Goal: Task Accomplishment & Management: Complete application form

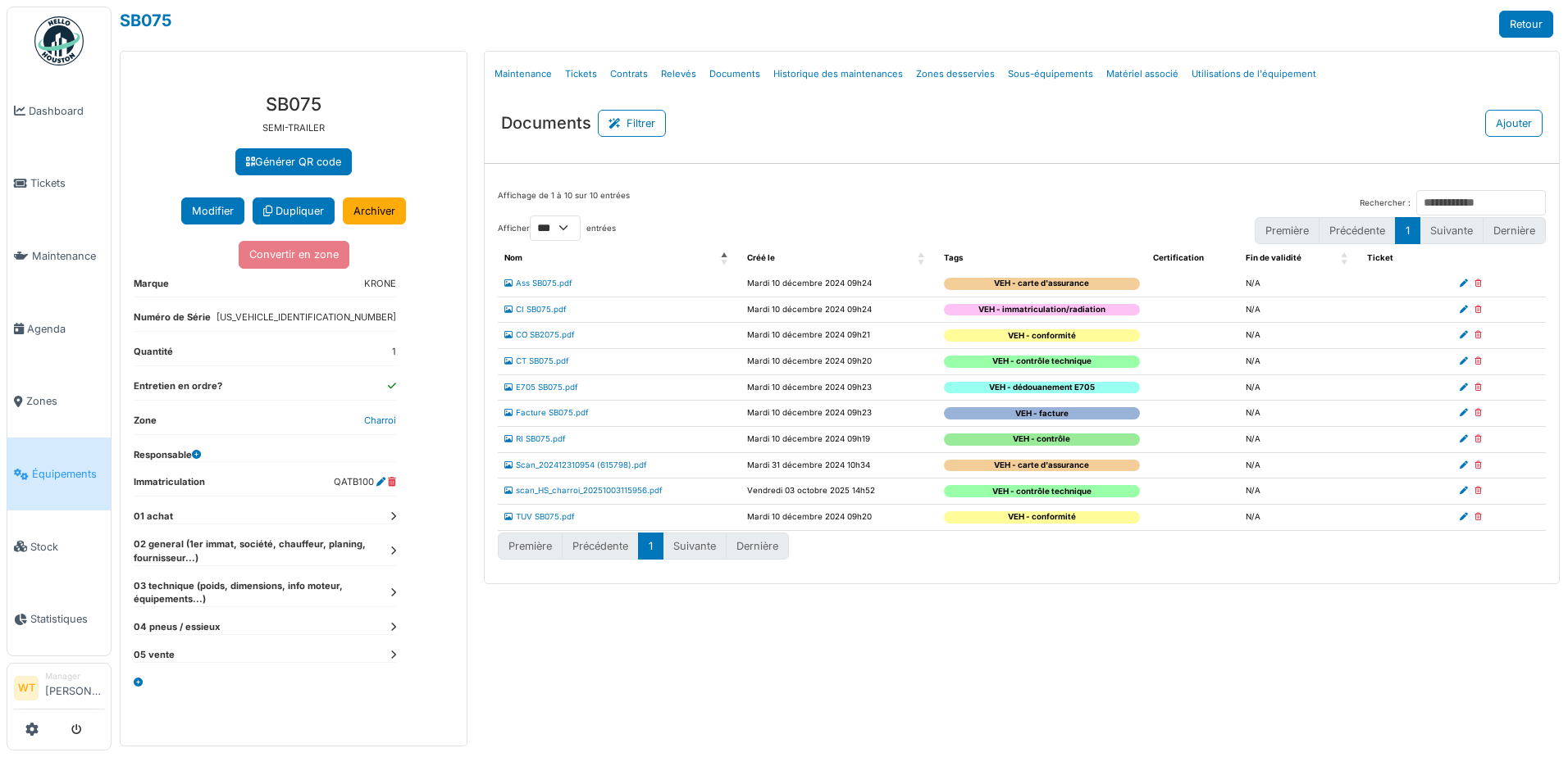
select select "***"
drag, startPoint x: 51, startPoint y: 191, endPoint x: 52, endPoint y: 202, distance: 11.0
click at [51, 191] on link "Tickets" at bounding box center [59, 184] width 103 height 73
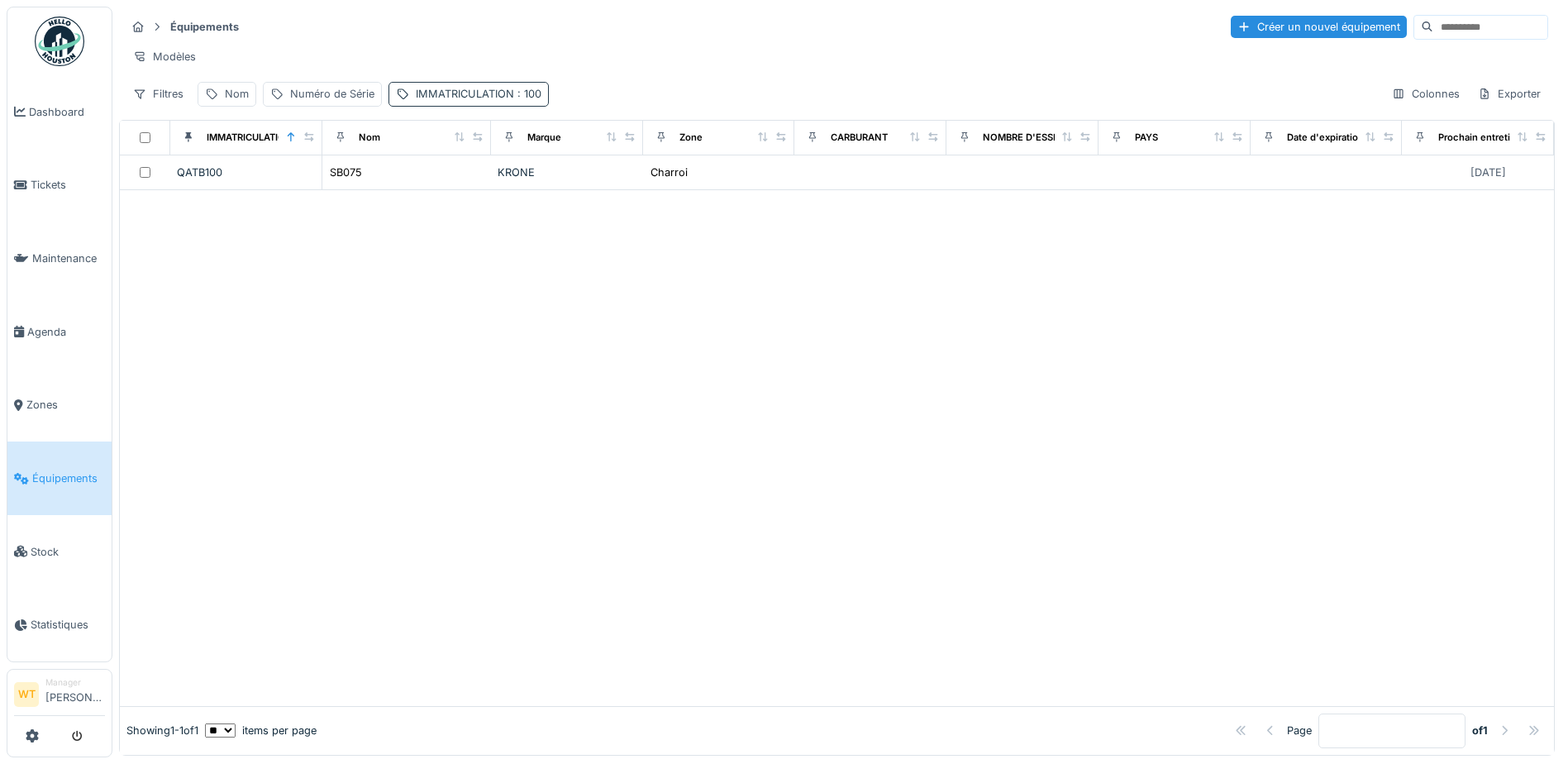
click at [484, 101] on div "IMMATRICULATION : 100" at bounding box center [478, 94] width 125 height 15
click at [615, 191] on div at bounding box center [619, 186] width 14 height 15
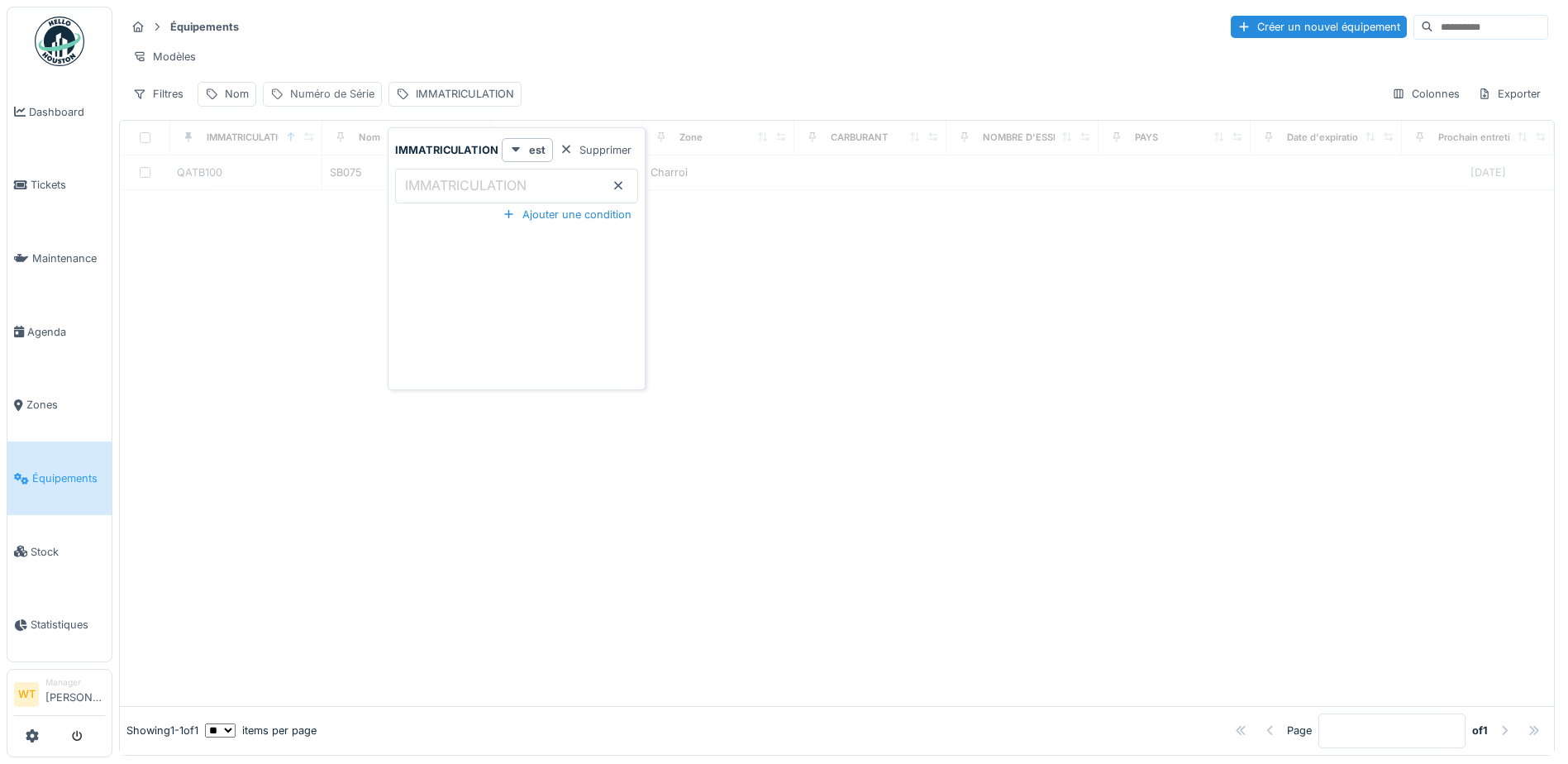
click at [295, 101] on div "Numéro de Série" at bounding box center [332, 94] width 84 height 15
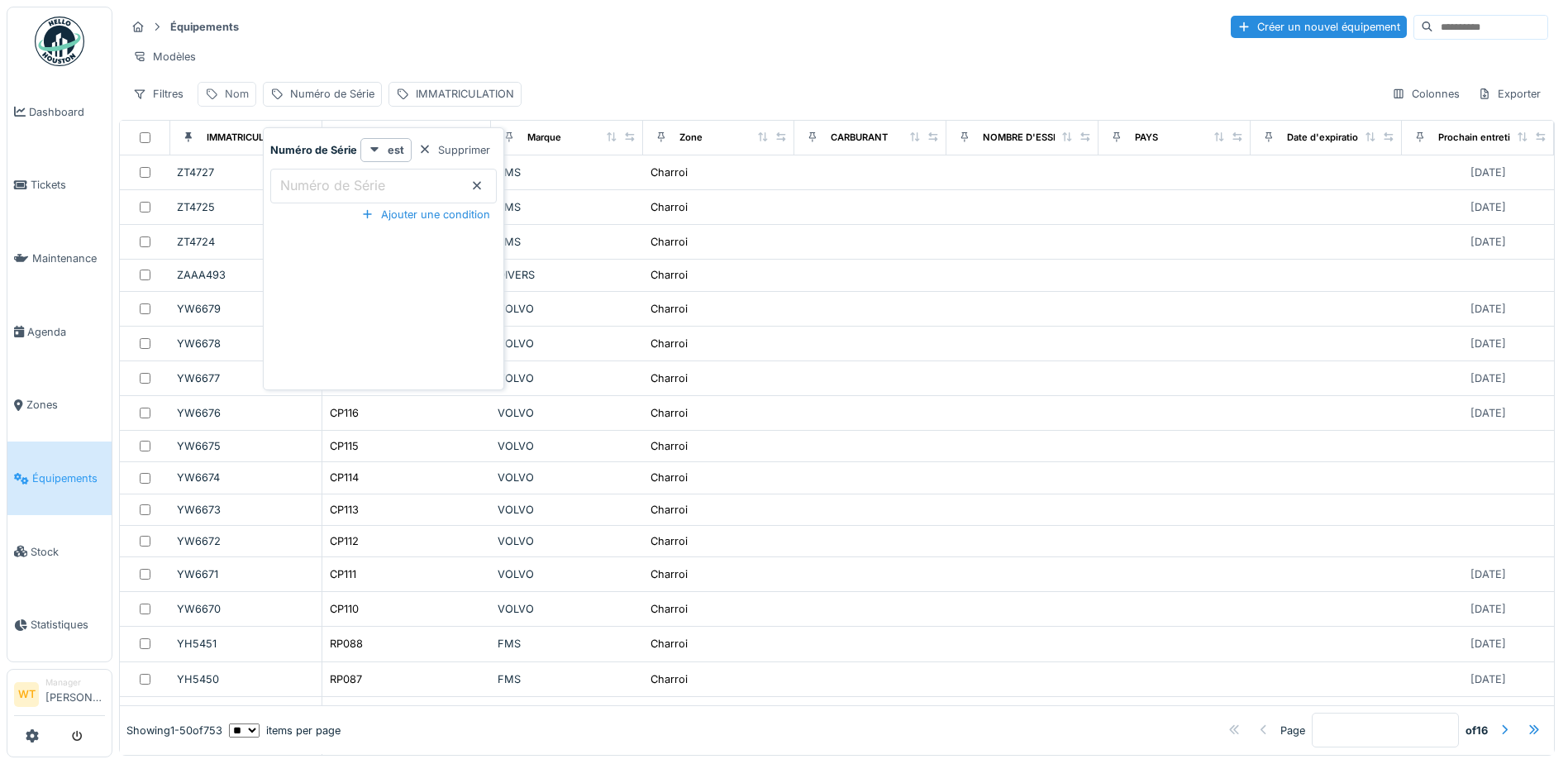
click at [246, 101] on div "Nom" at bounding box center [237, 94] width 24 height 15
click at [322, 188] on input "Nom" at bounding box center [287, 186] width 164 height 35
type input "*"
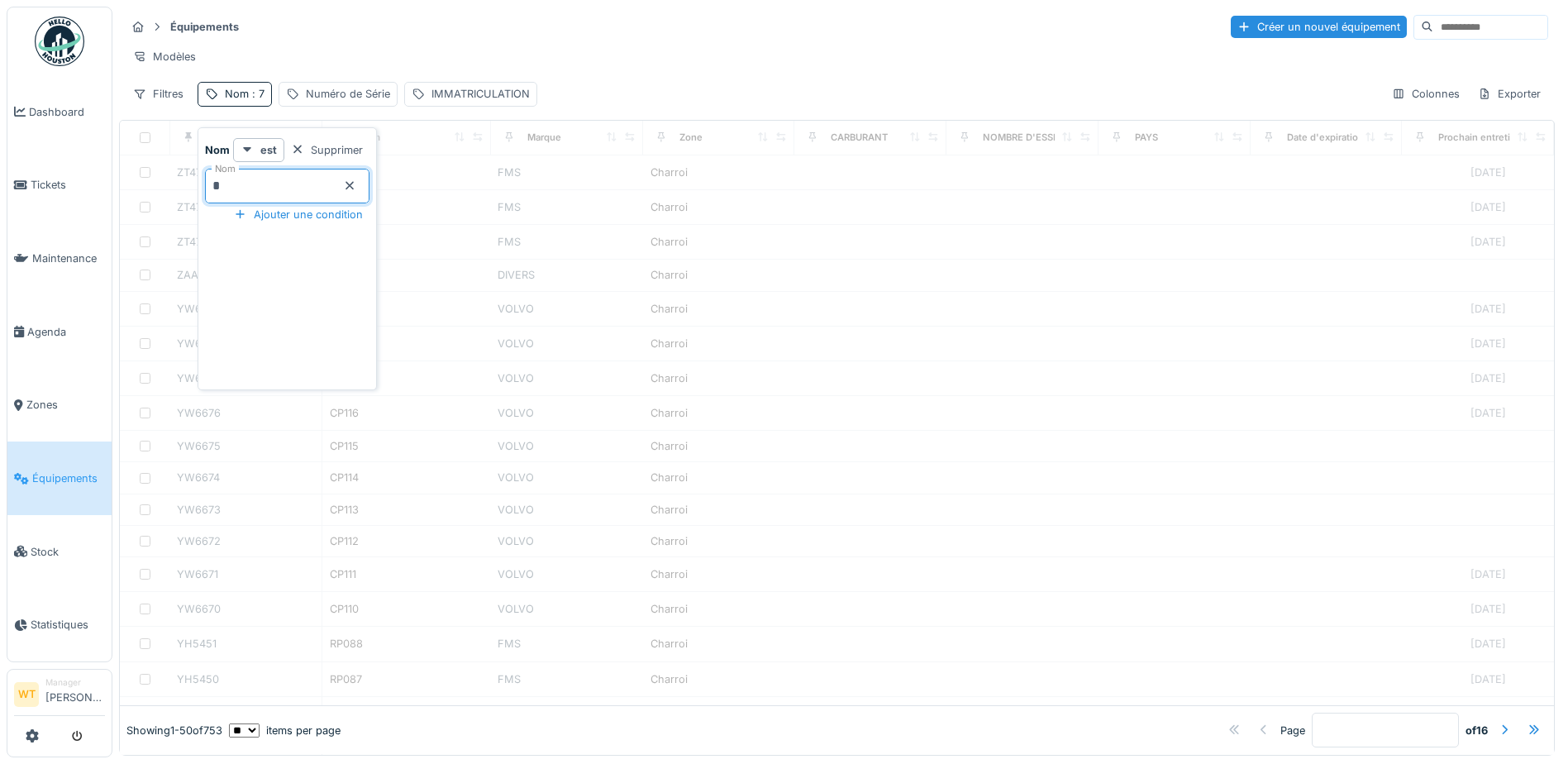
type input "**"
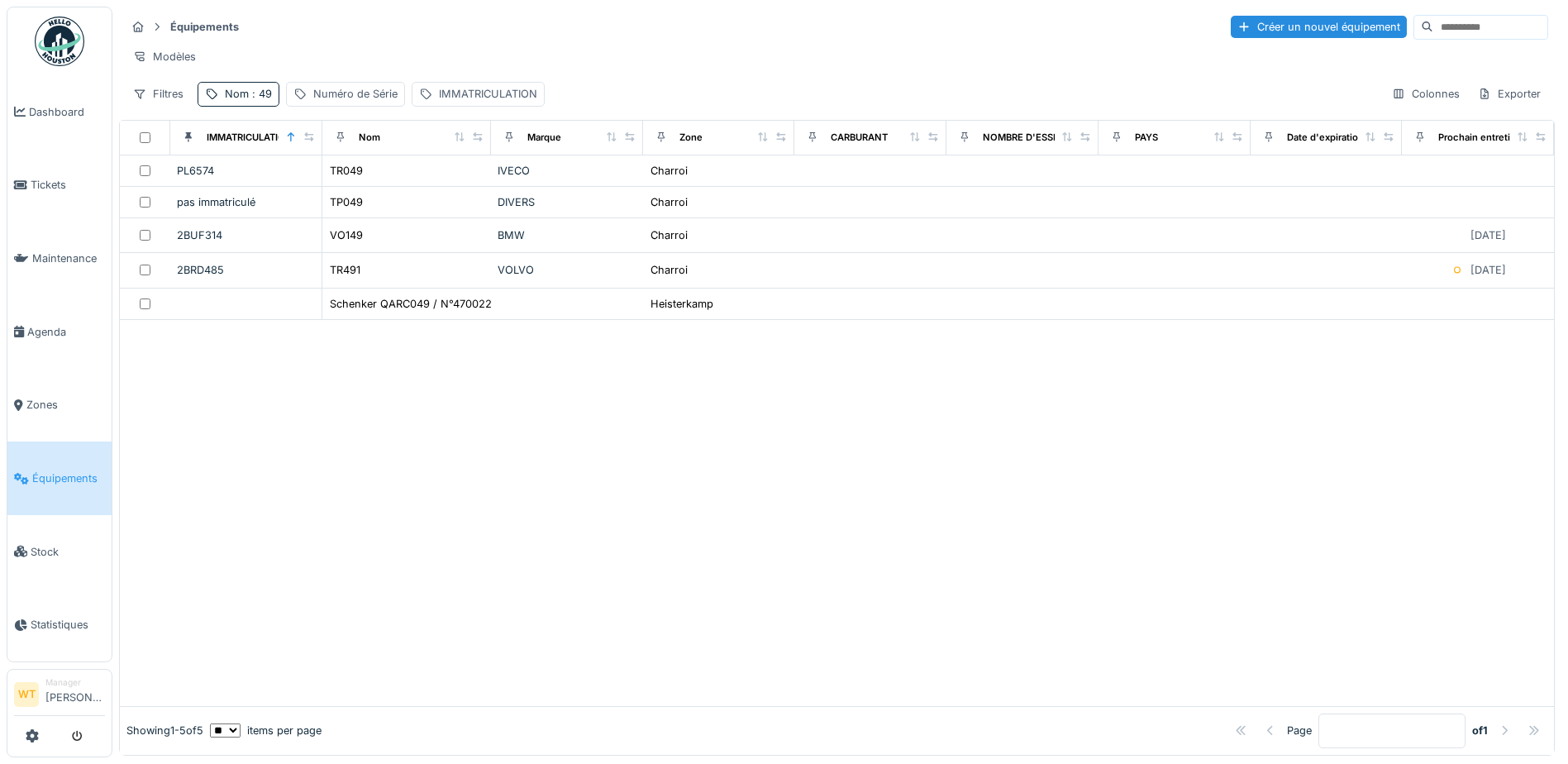
click at [466, 65] on div "Modèles" at bounding box center [837, 56] width 1423 height 24
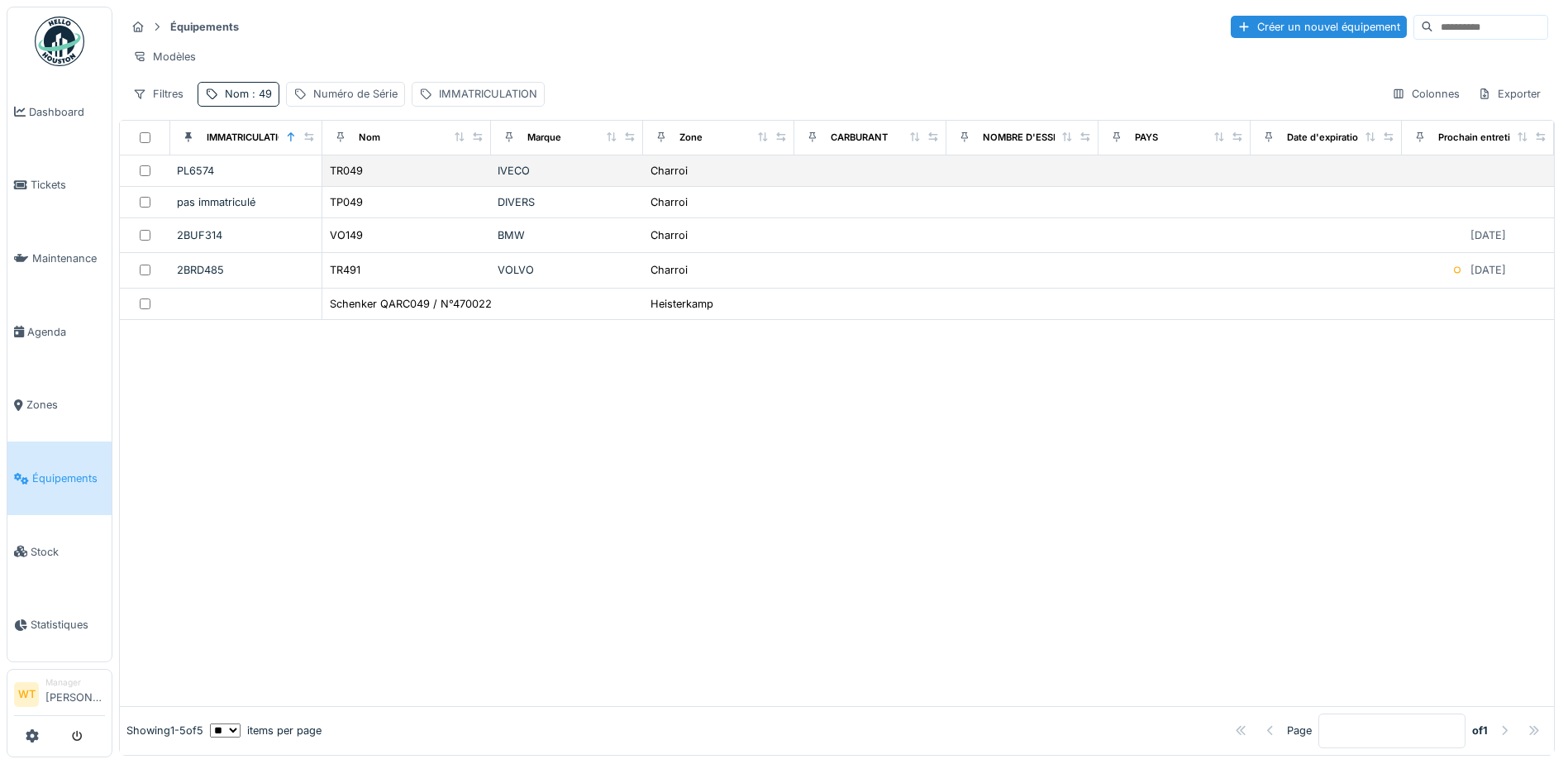
click at [418, 180] on div "TR049" at bounding box center [406, 171] width 155 height 17
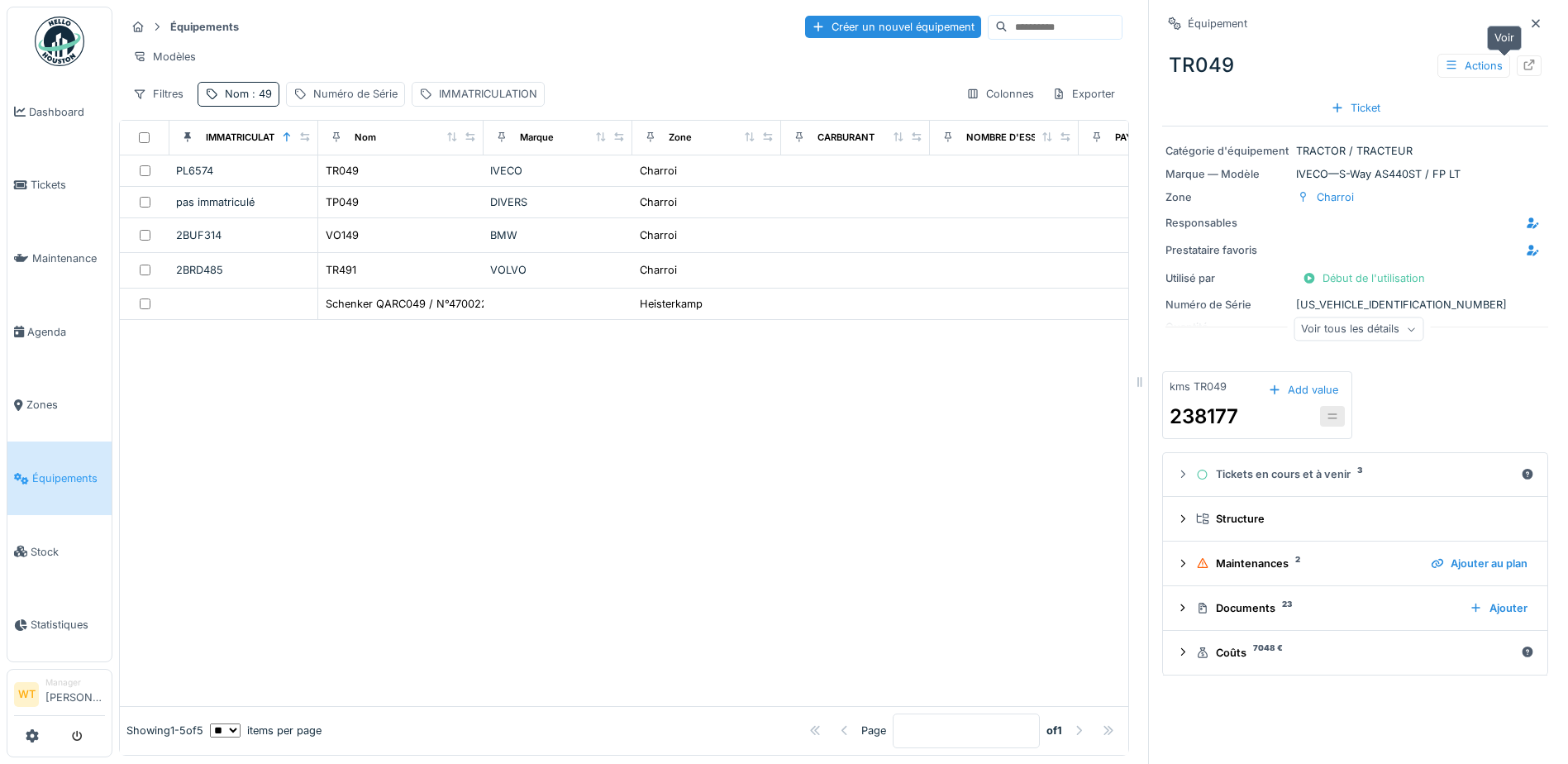
click at [1525, 64] on icon at bounding box center [1530, 65] width 11 height 11
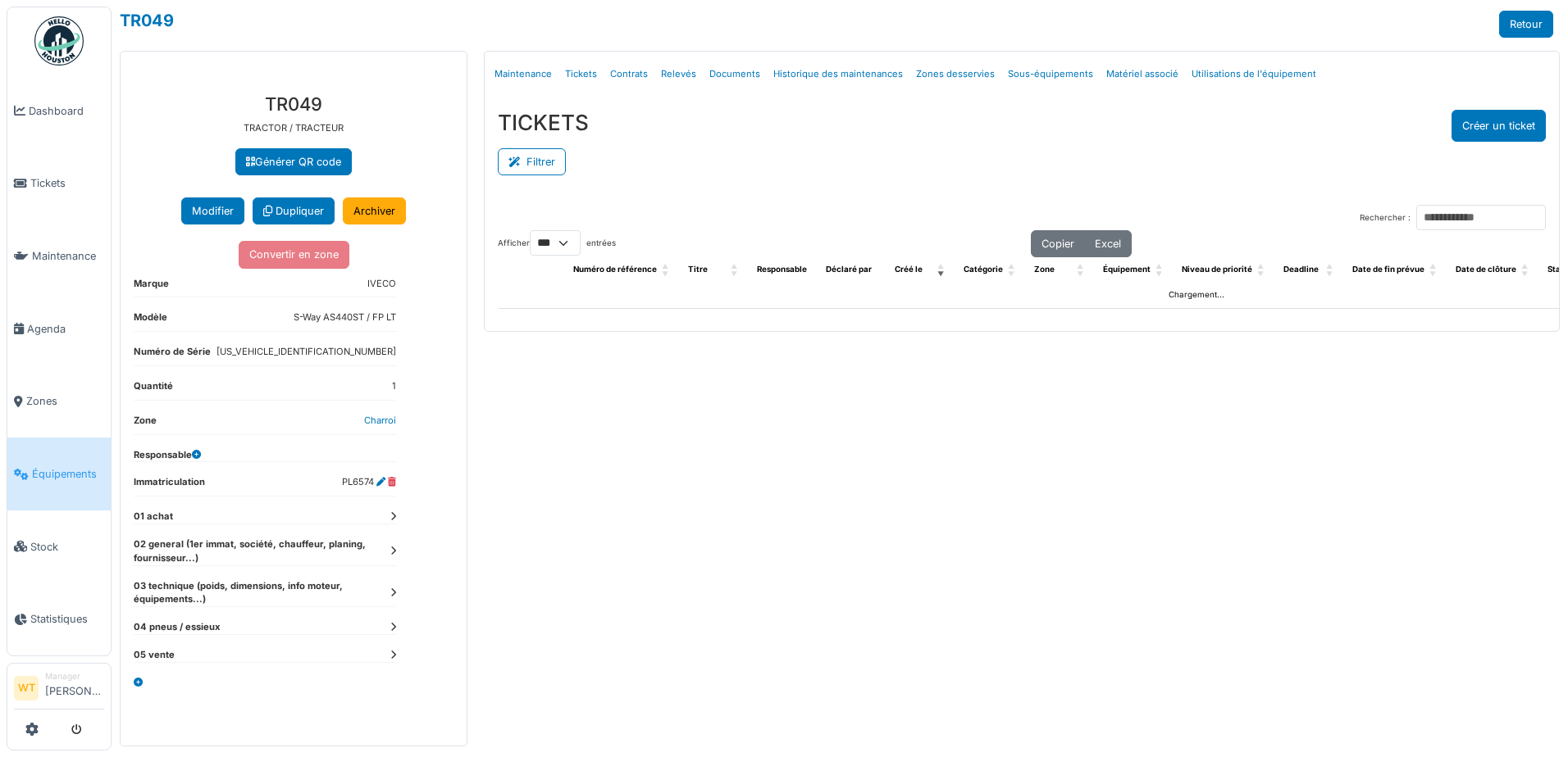
select select "***"
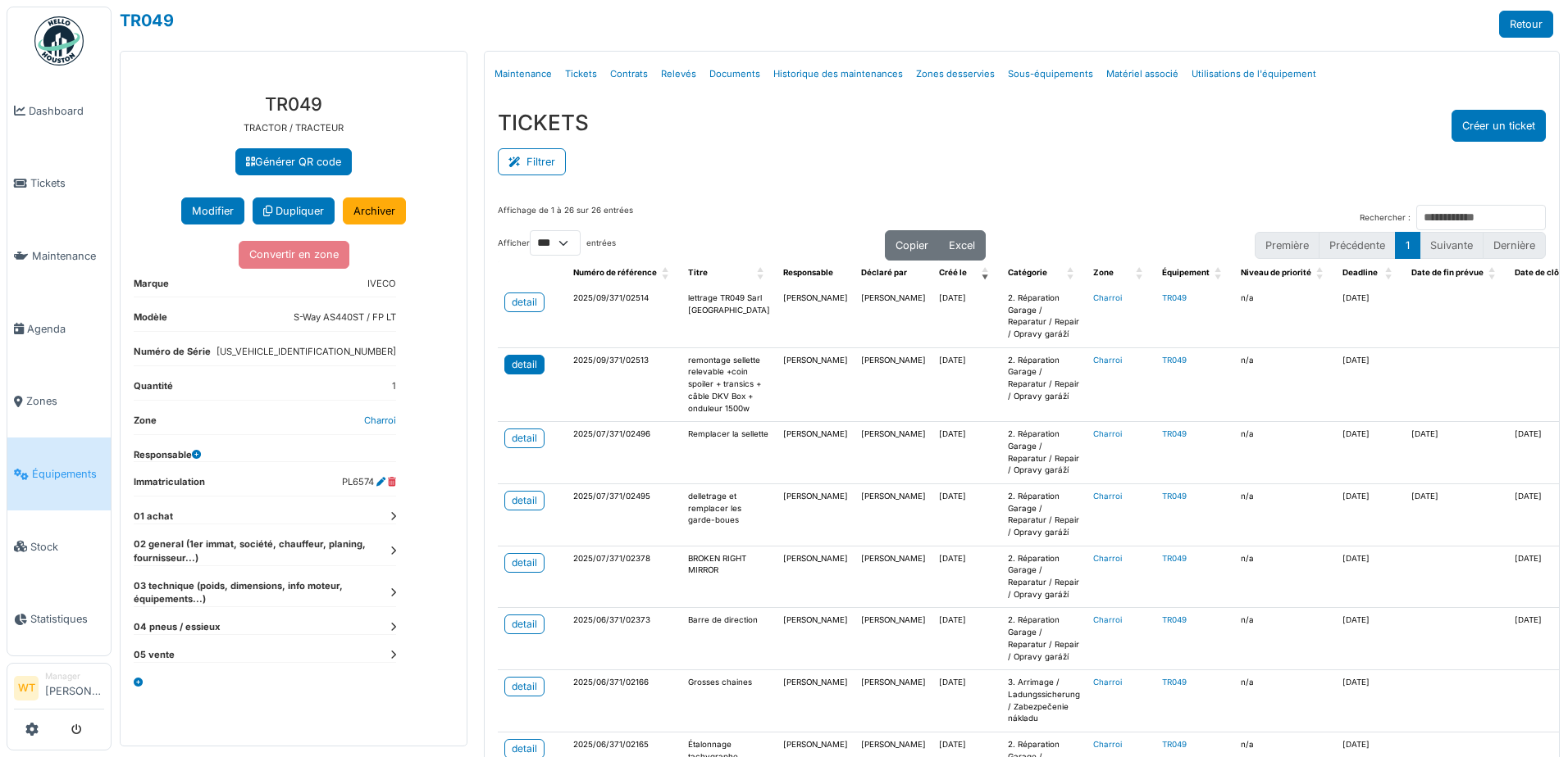
click at [514, 366] on div "detail" at bounding box center [524, 364] width 25 height 14
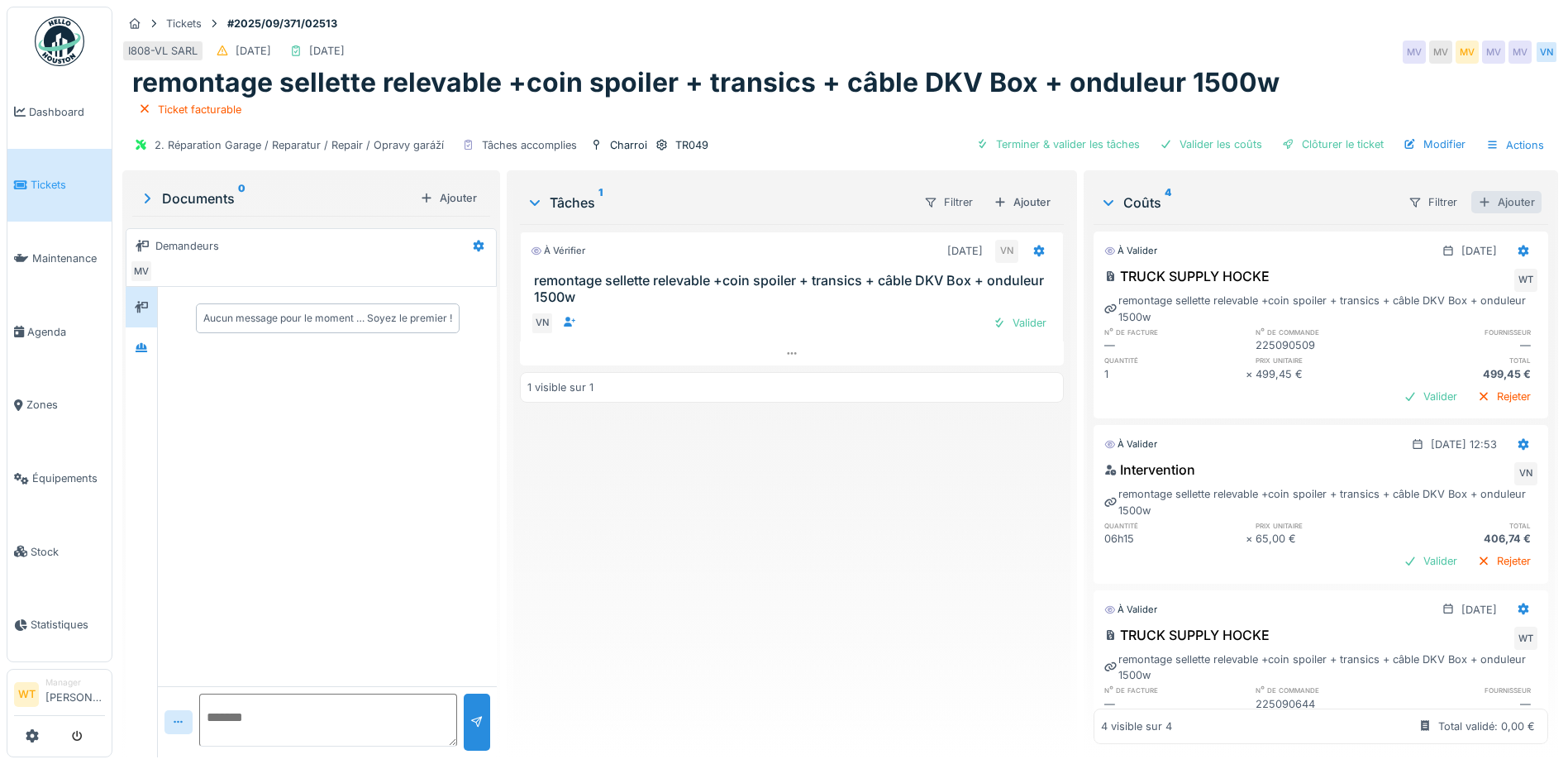
click at [1473, 204] on div "Ajouter" at bounding box center [1507, 202] width 70 height 22
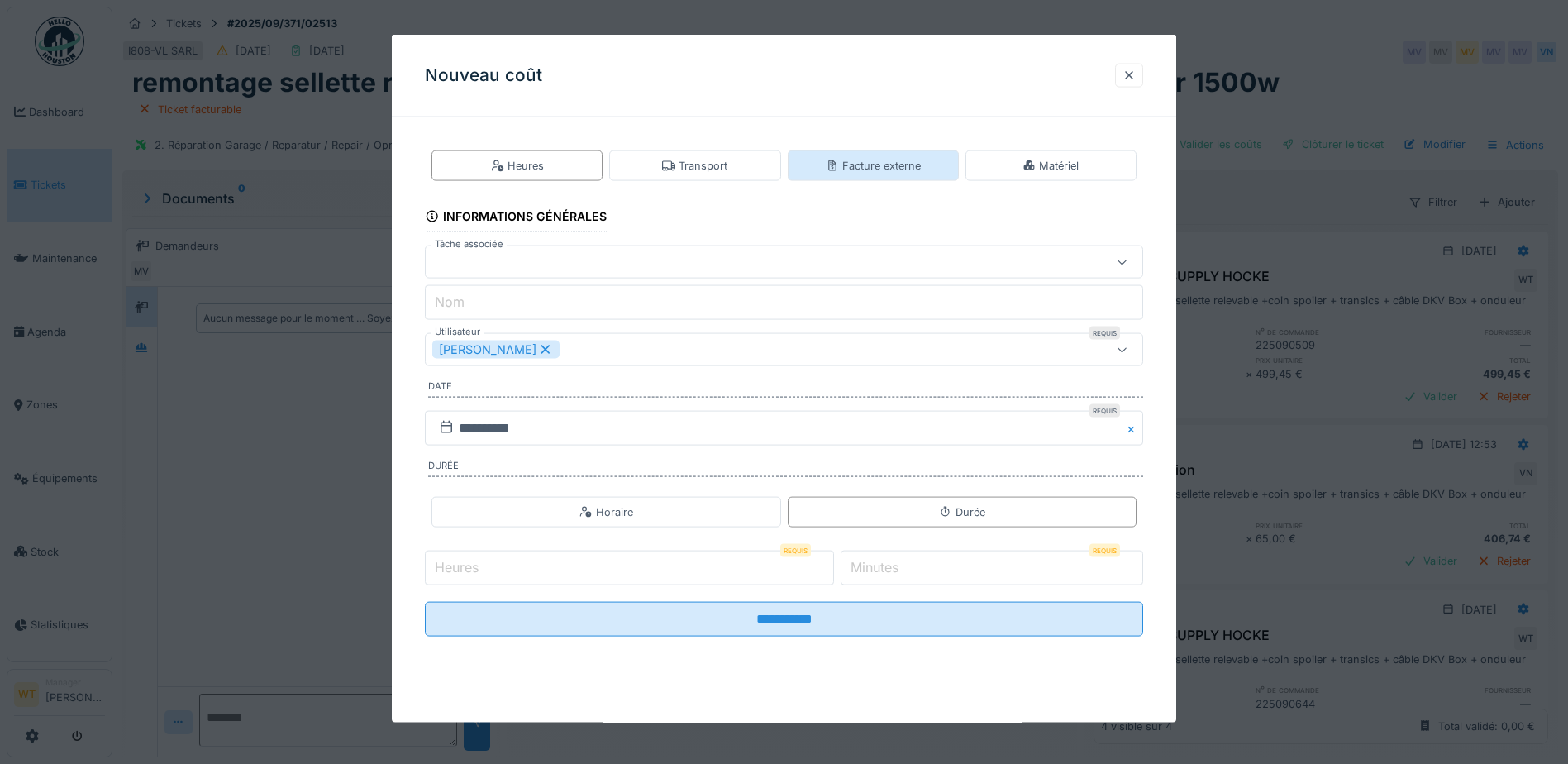
click at [888, 164] on div "Facture externe" at bounding box center [873, 165] width 95 height 15
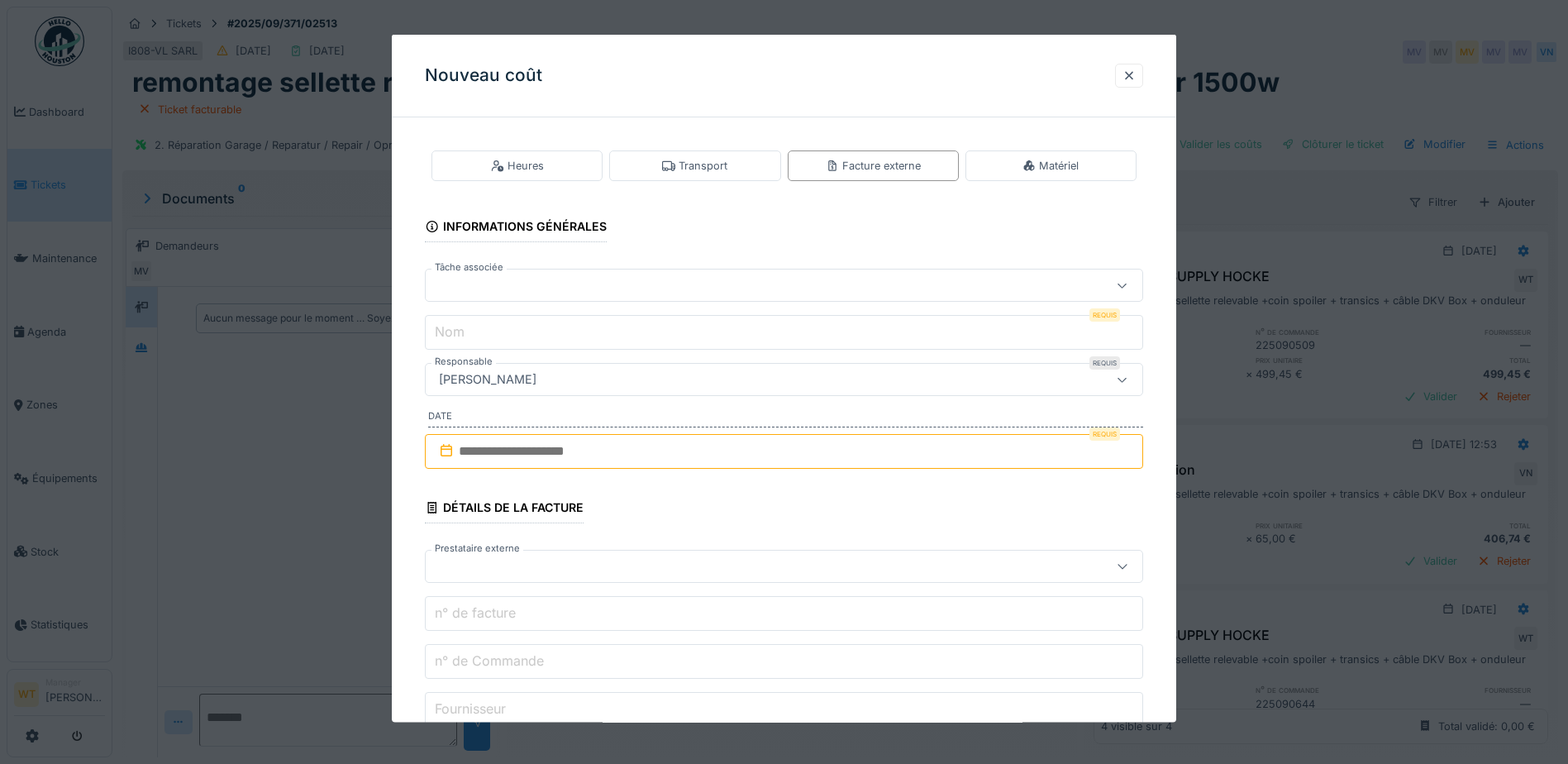
click at [624, 281] on div at bounding box center [741, 285] width 620 height 18
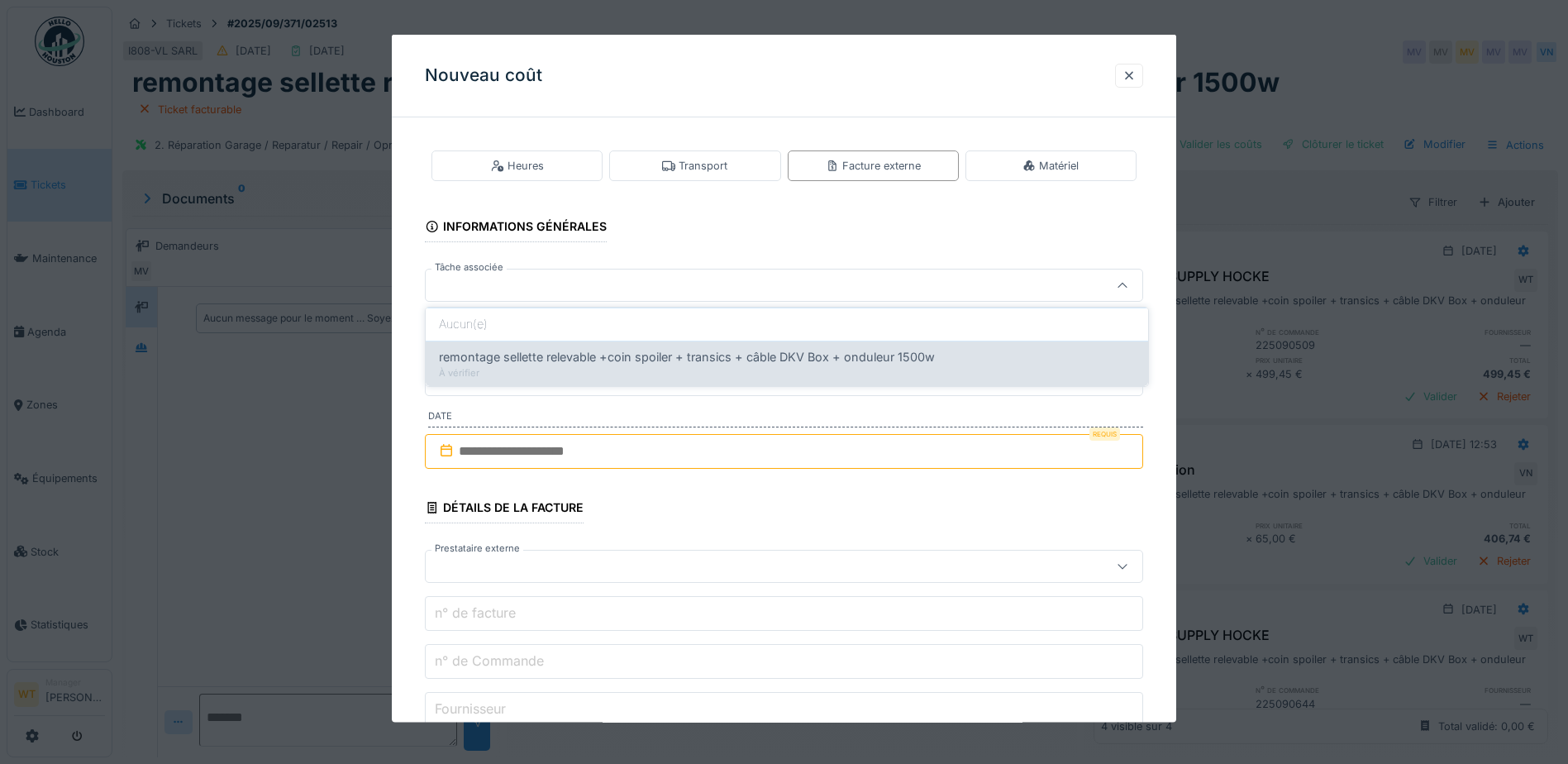
click at [584, 348] on span "remontage sellette relevable +coin spoiler + transics + câble DKV Box + onduleu…" at bounding box center [687, 356] width 496 height 18
type input "******"
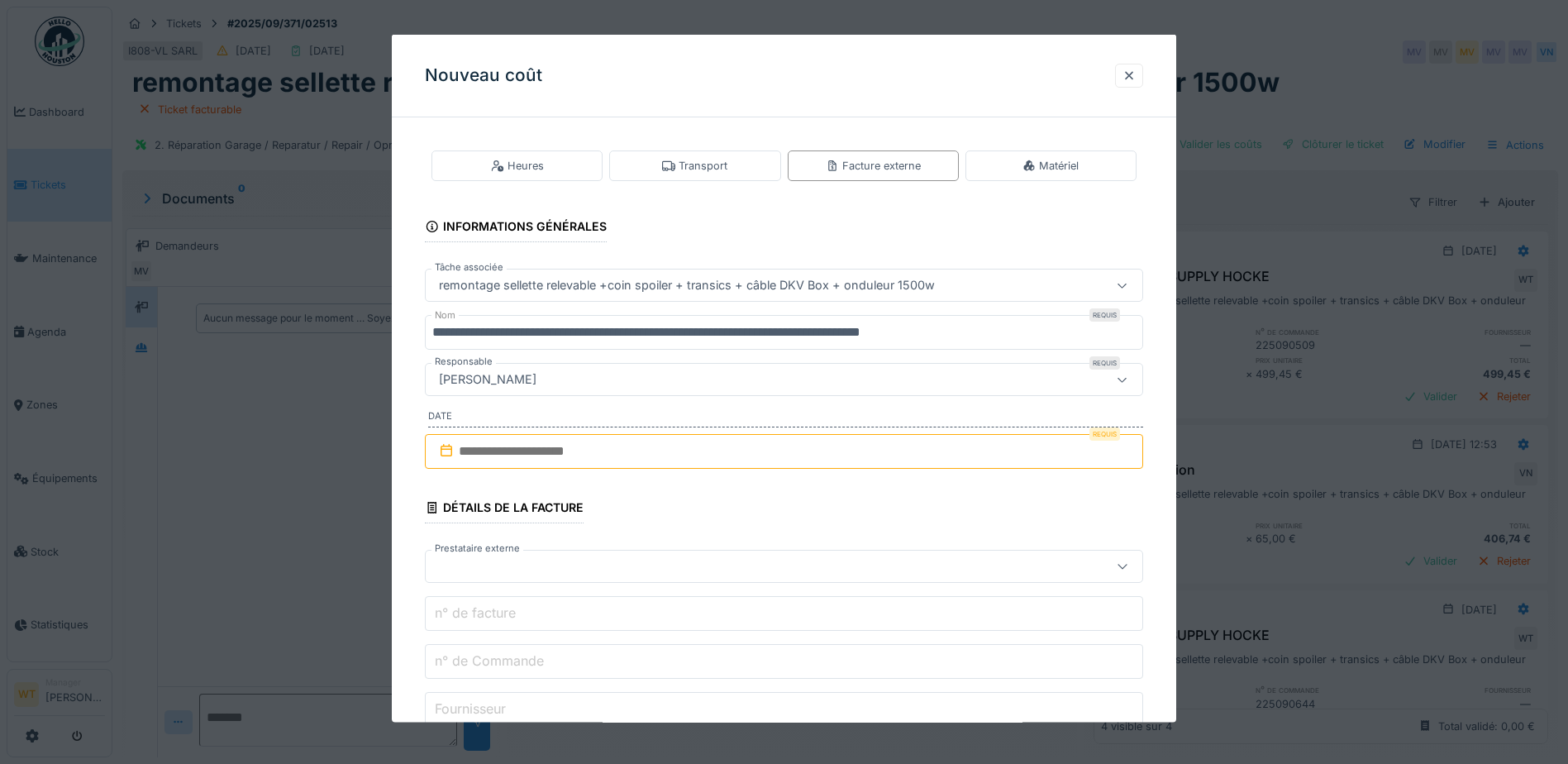
click at [1011, 328] on input "**********" at bounding box center [784, 333] width 718 height 35
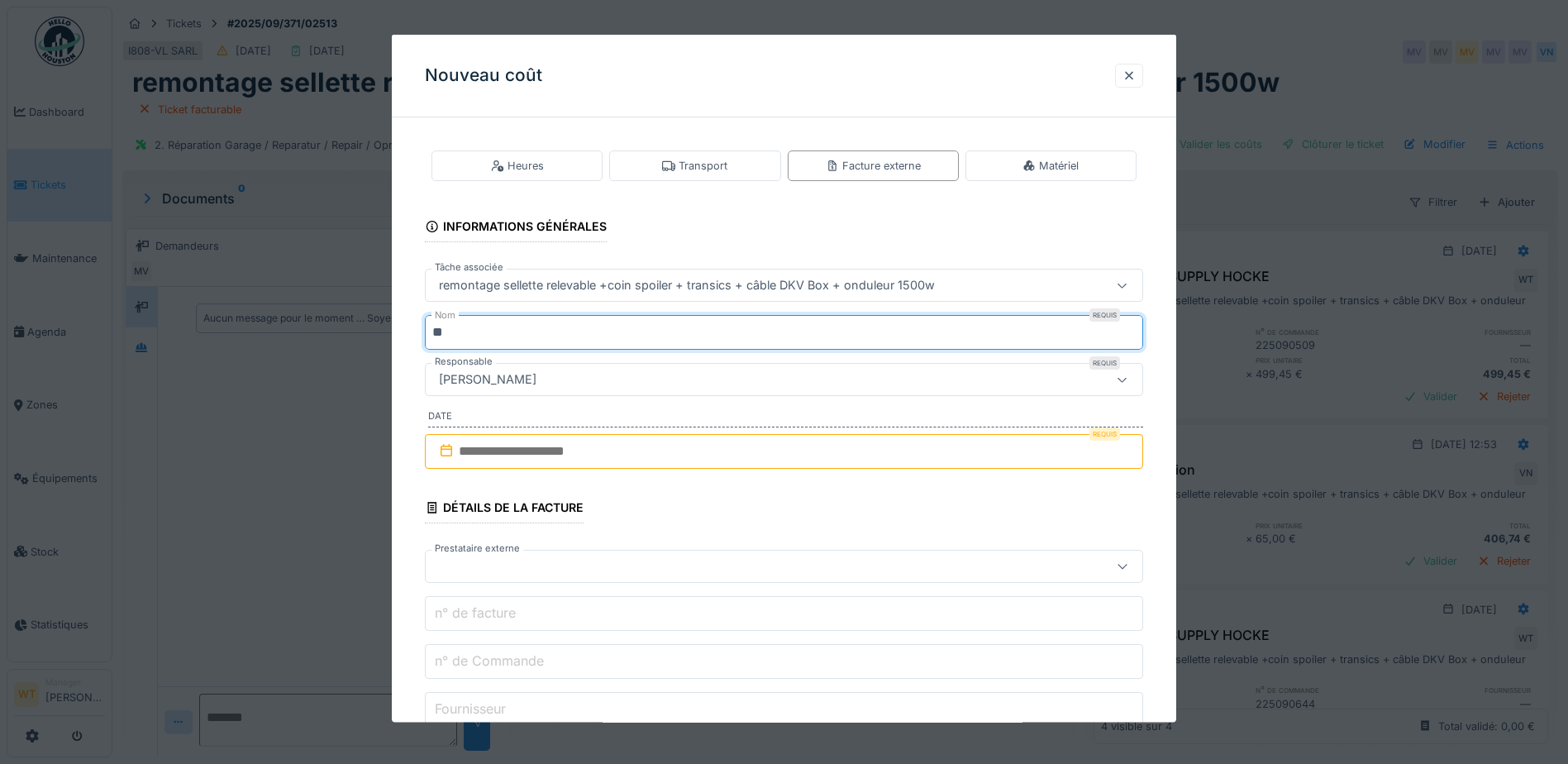
type input "*"
type input "**********"
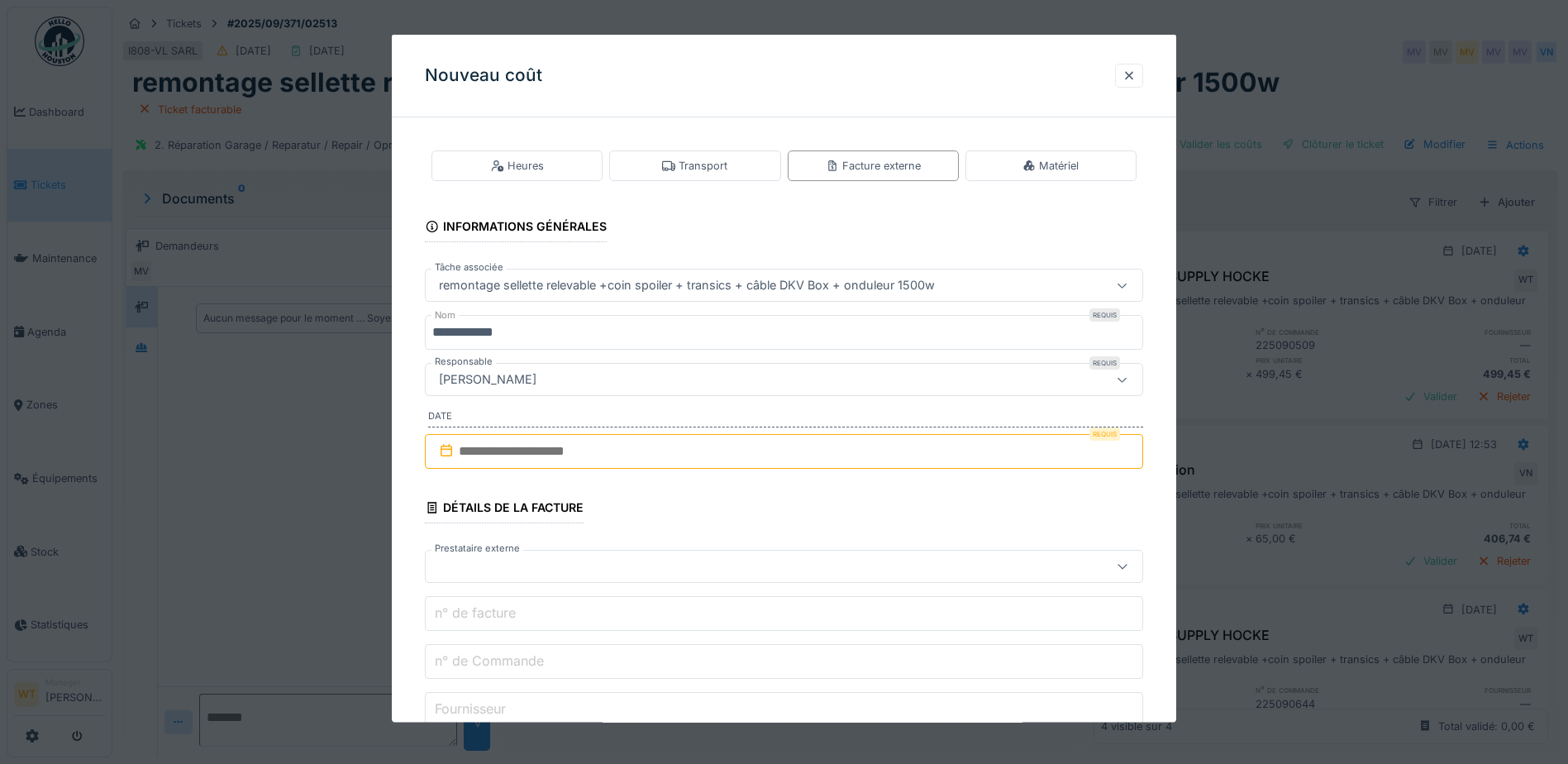
click at [671, 447] on input "text" at bounding box center [784, 451] width 718 height 35
click at [733, 596] on div "7" at bounding box center [734, 587] width 22 height 24
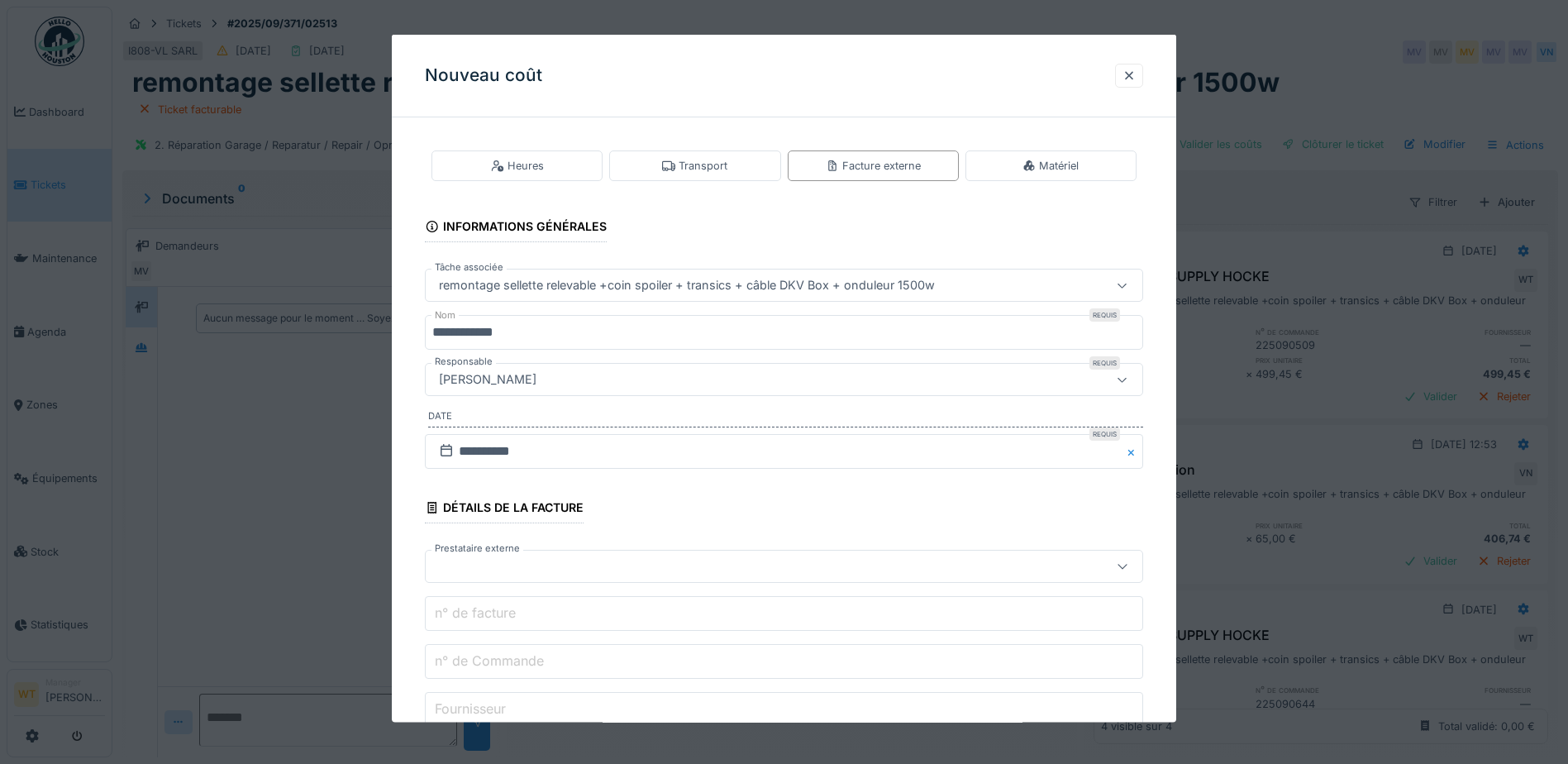
click at [574, 584] on fieldset "**********" at bounding box center [784, 623] width 718 height 987
click at [573, 564] on div at bounding box center [741, 566] width 620 height 18
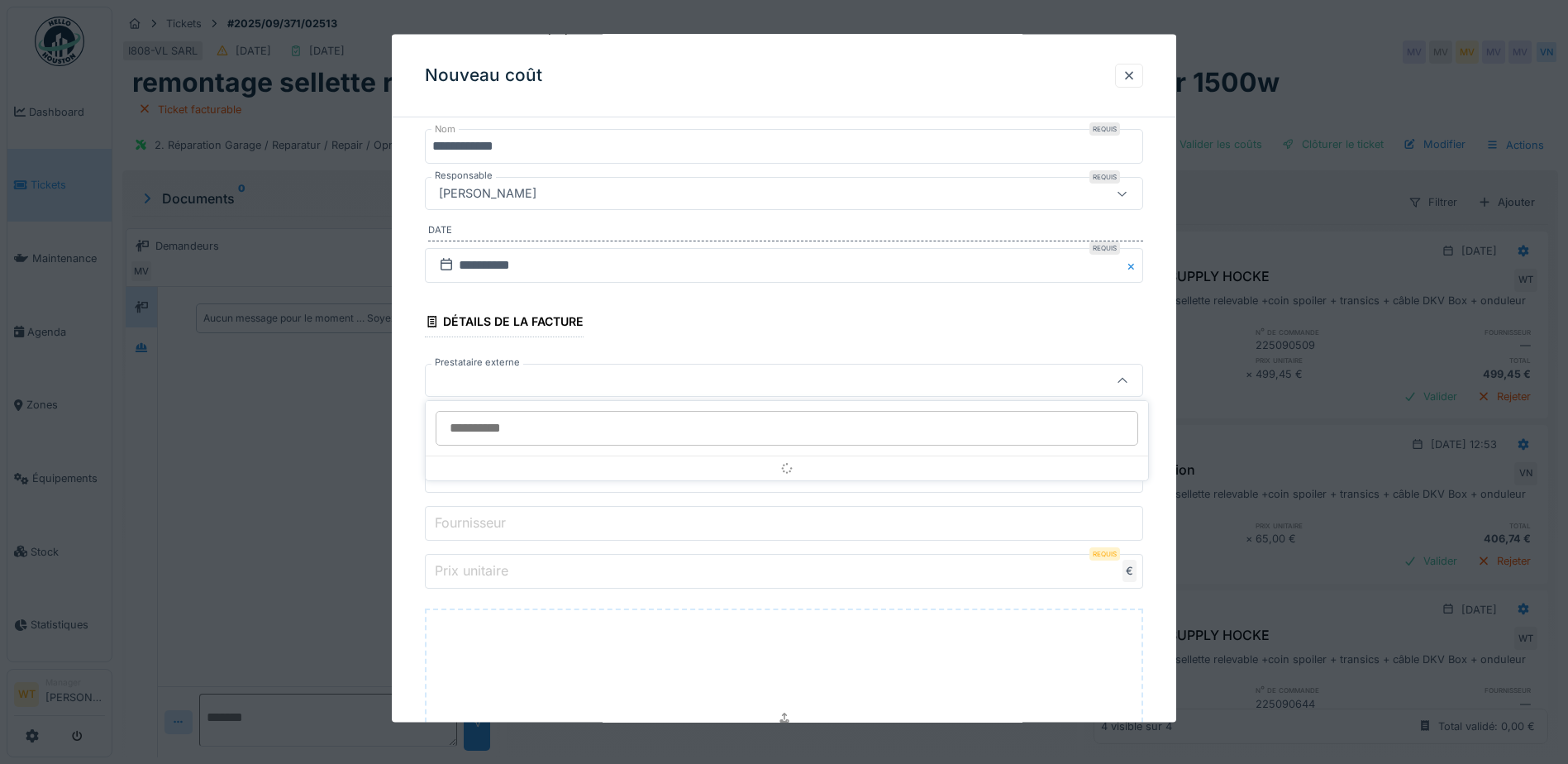
scroll to position [188, 0]
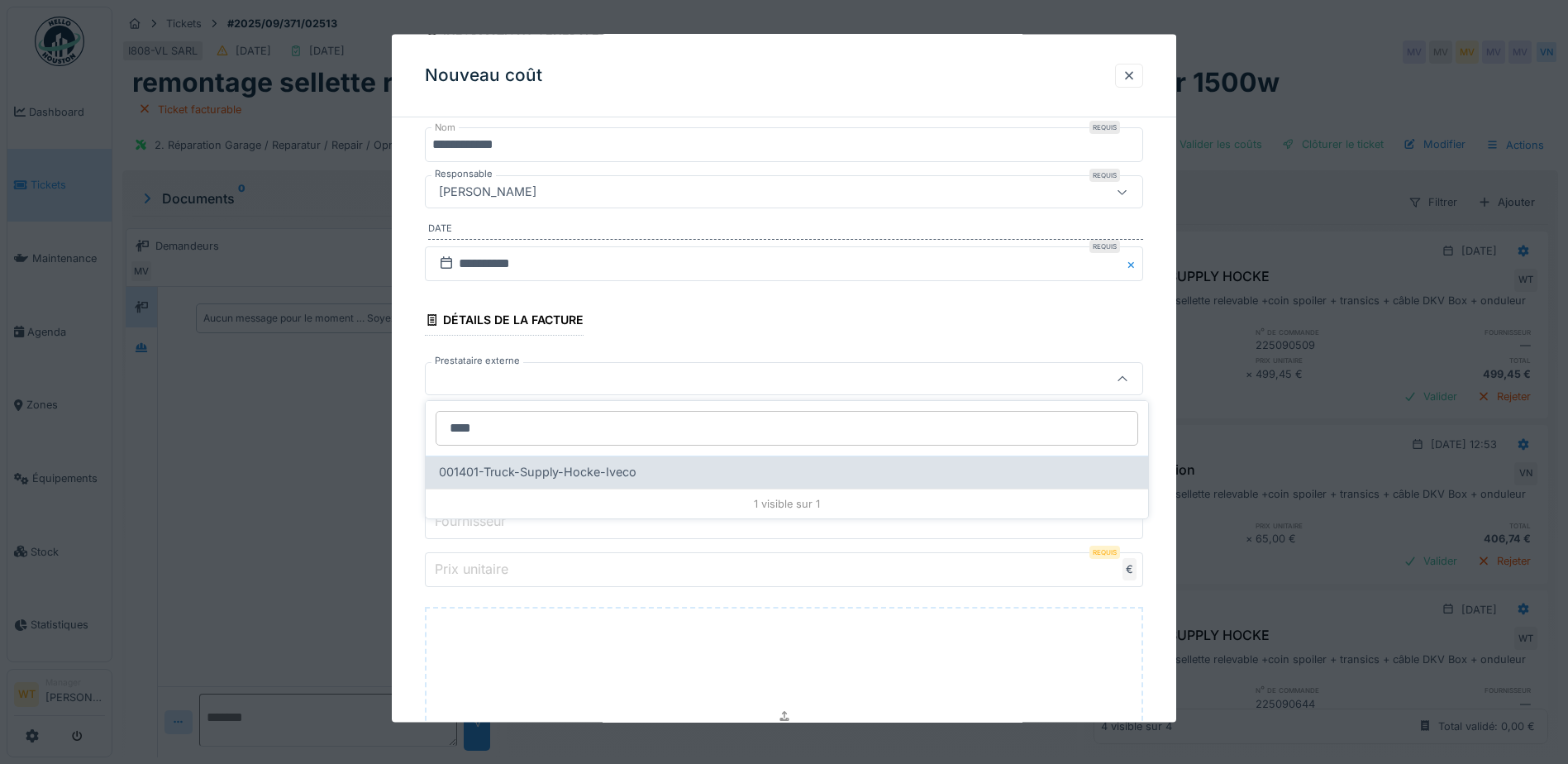
type input "****"
click at [582, 468] on span "001401-Truck-Supply-Hocke-Iveco" at bounding box center [538, 472] width 198 height 18
type input "*****"
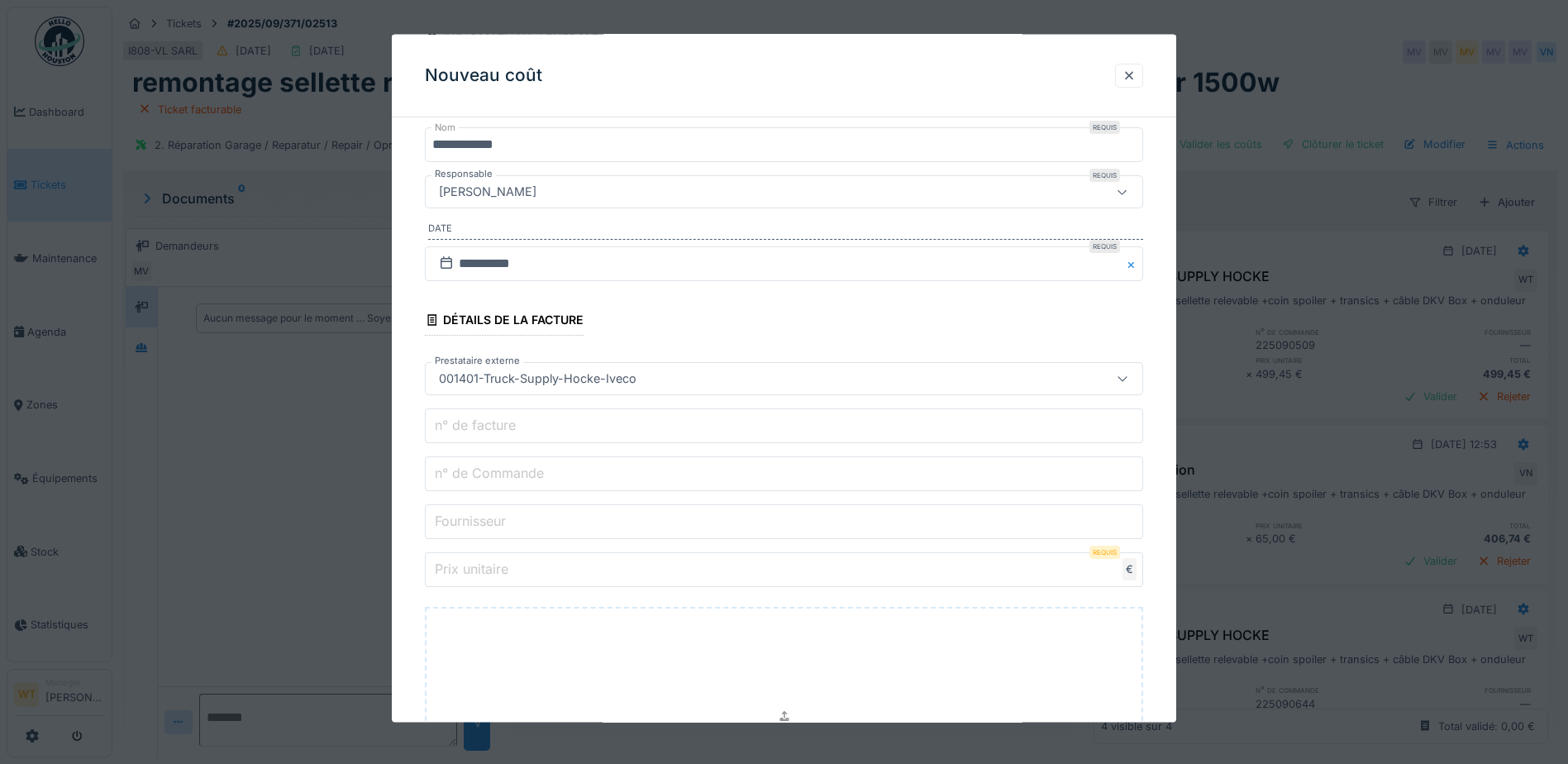
click at [587, 472] on input "n° de Commande" at bounding box center [784, 474] width 718 height 35
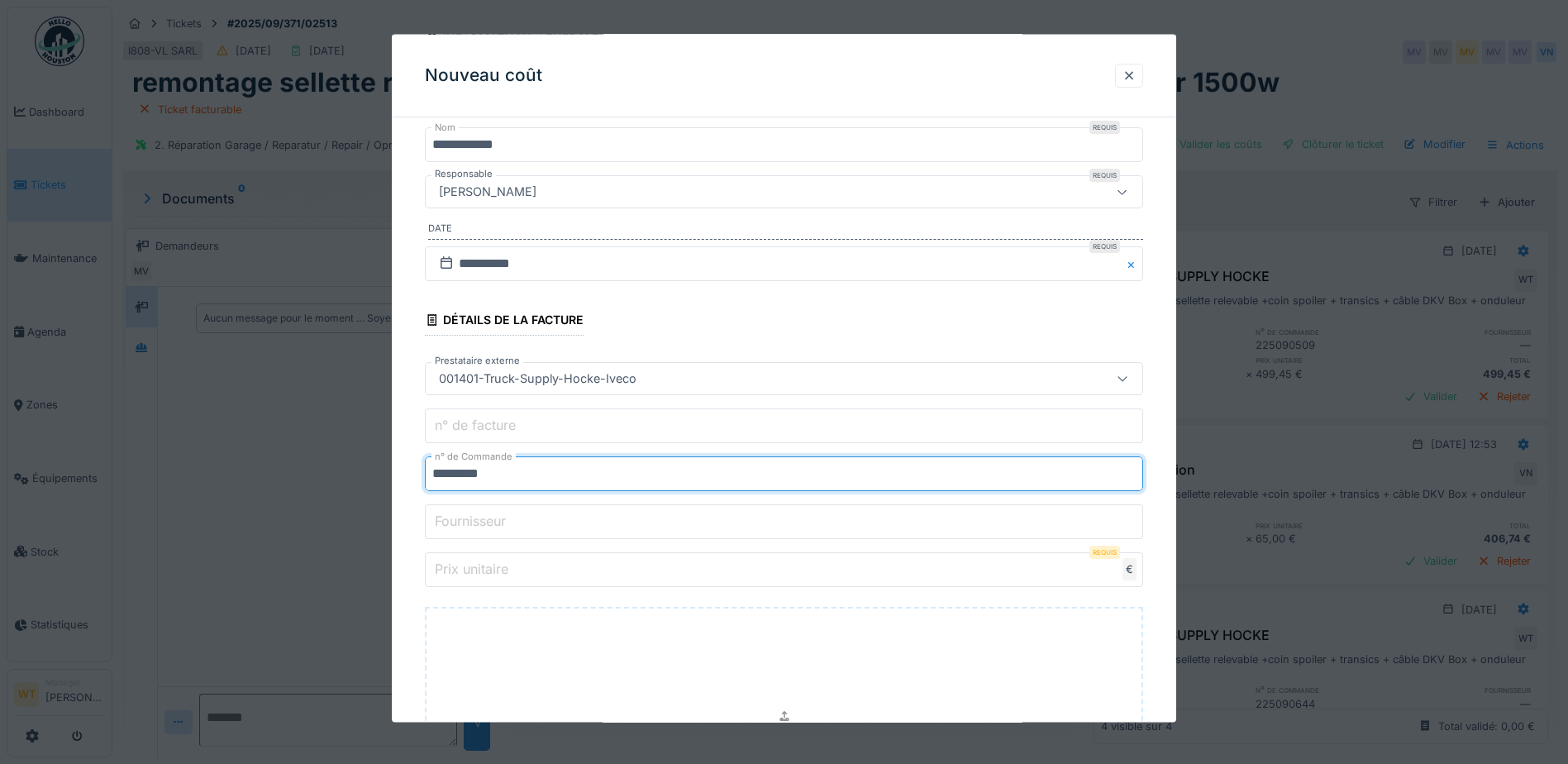
type input "*********"
click at [534, 576] on input "Prix unitaire" at bounding box center [784, 570] width 718 height 35
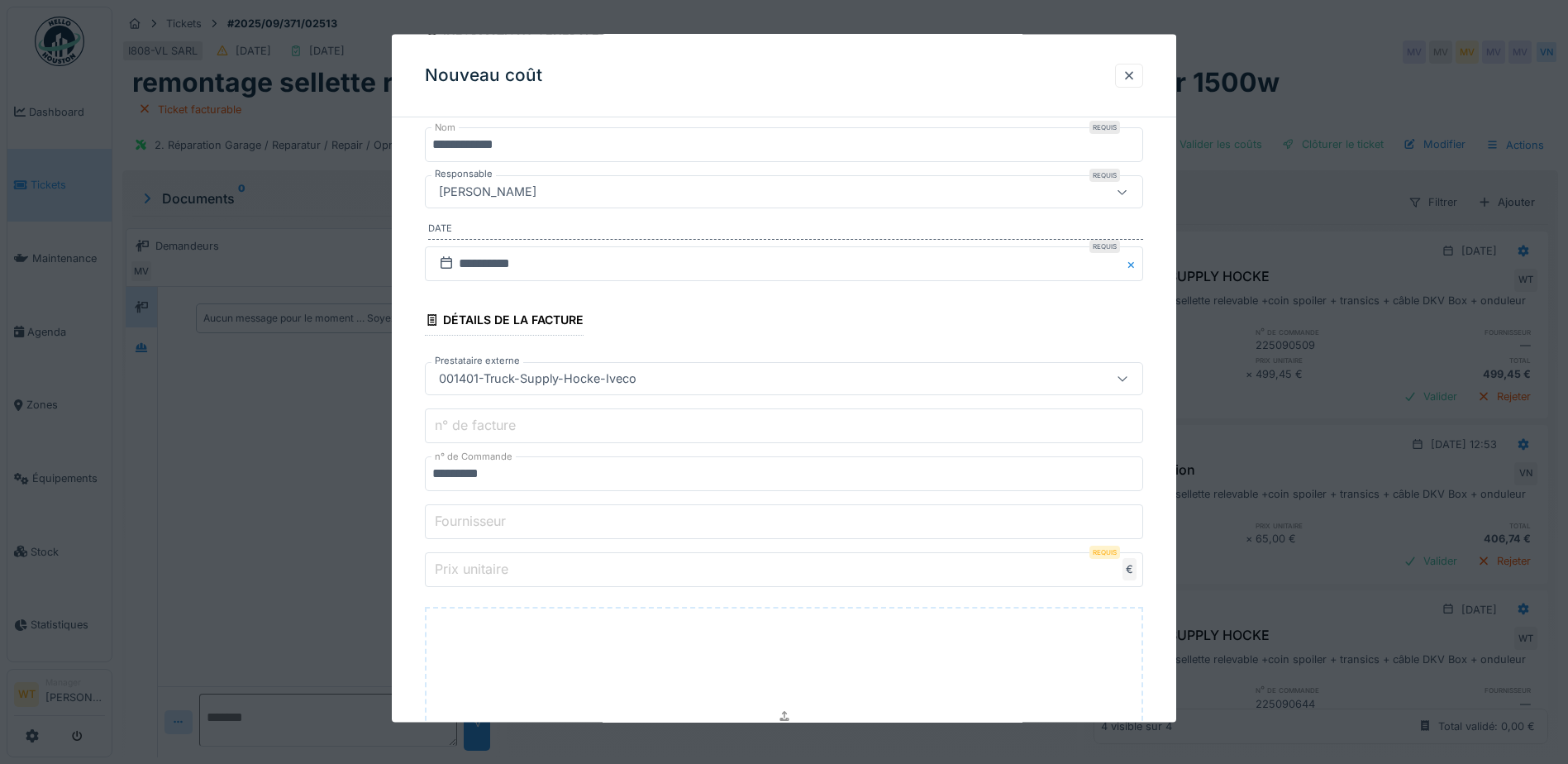
type input "**"
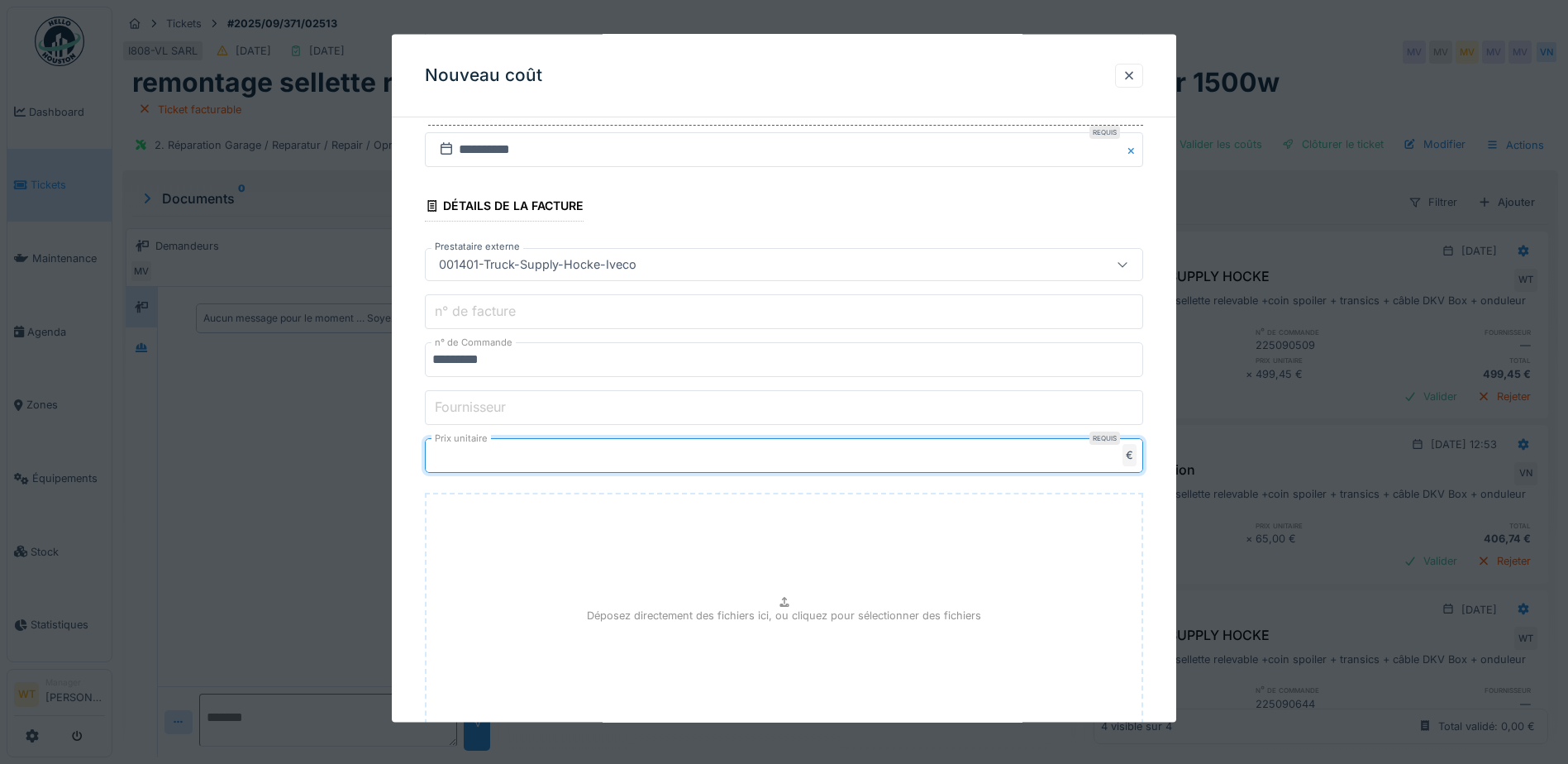
scroll to position [428, 0]
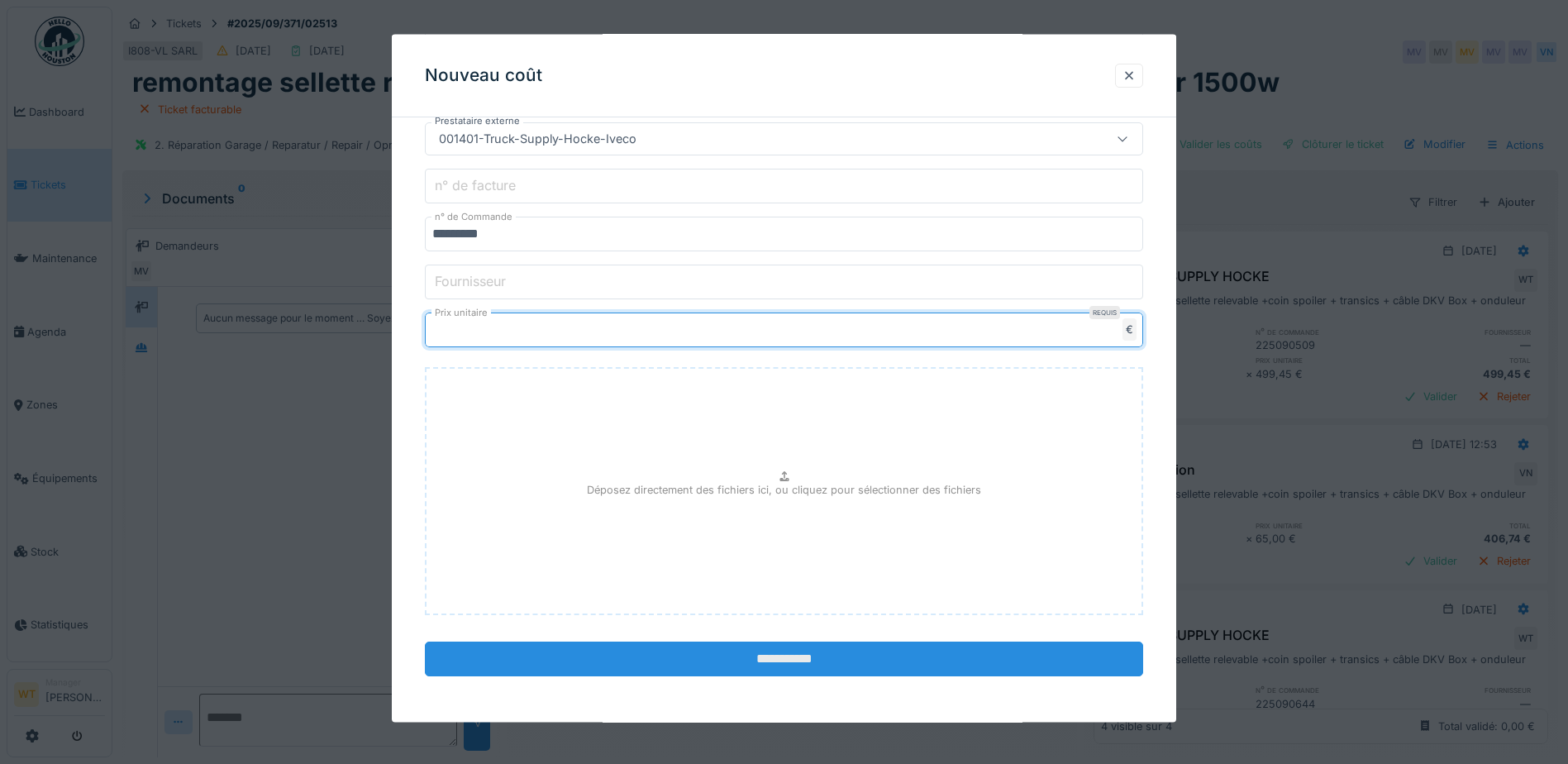
type input "*****"
click at [680, 671] on input "**********" at bounding box center [784, 659] width 718 height 35
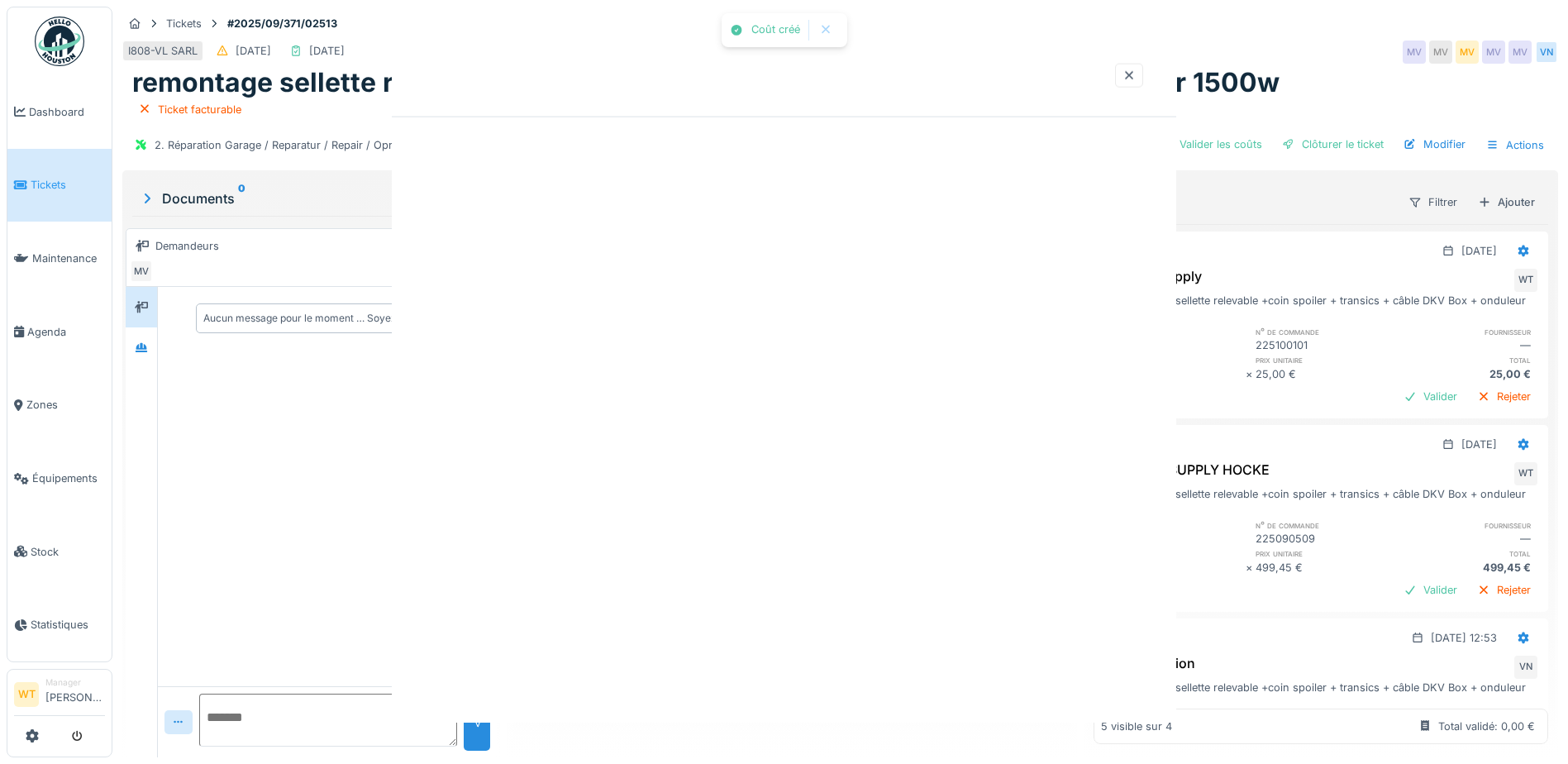
scroll to position [0, 0]
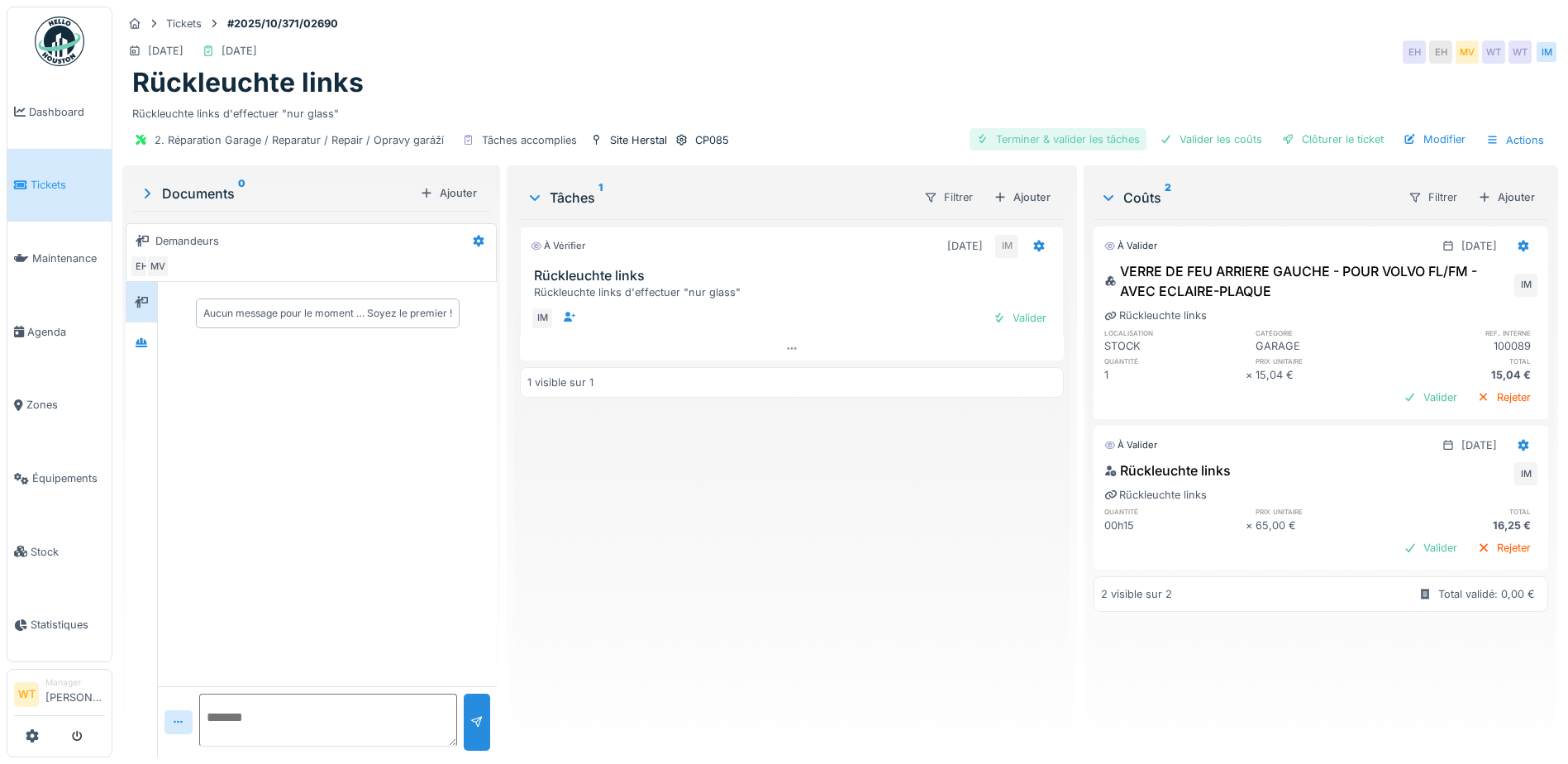
click at [1006, 145] on div "Terminer & valider les tâches" at bounding box center [1058, 139] width 177 height 22
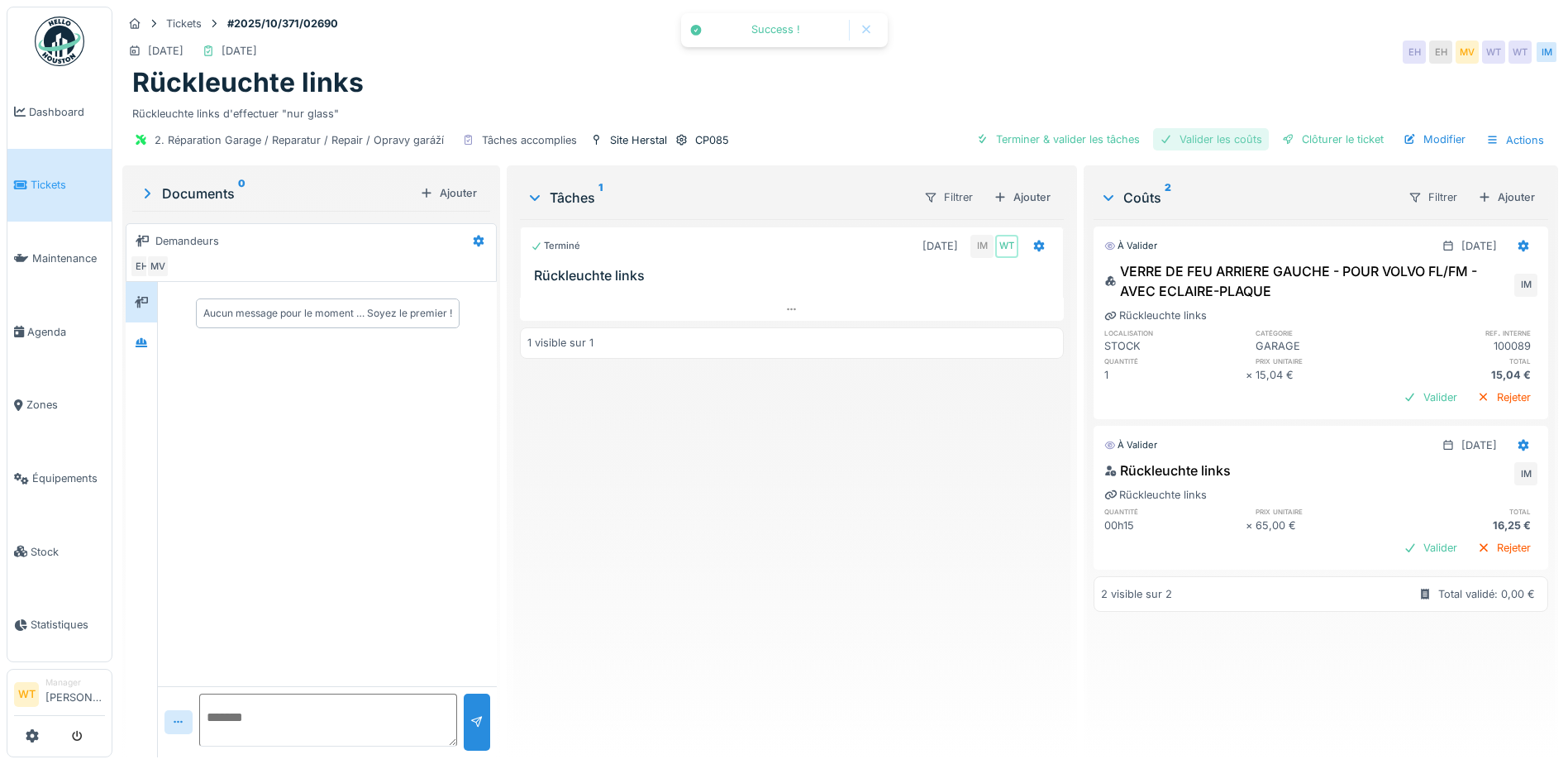
click at [1231, 138] on div "Valider les coûts" at bounding box center [1211, 139] width 116 height 22
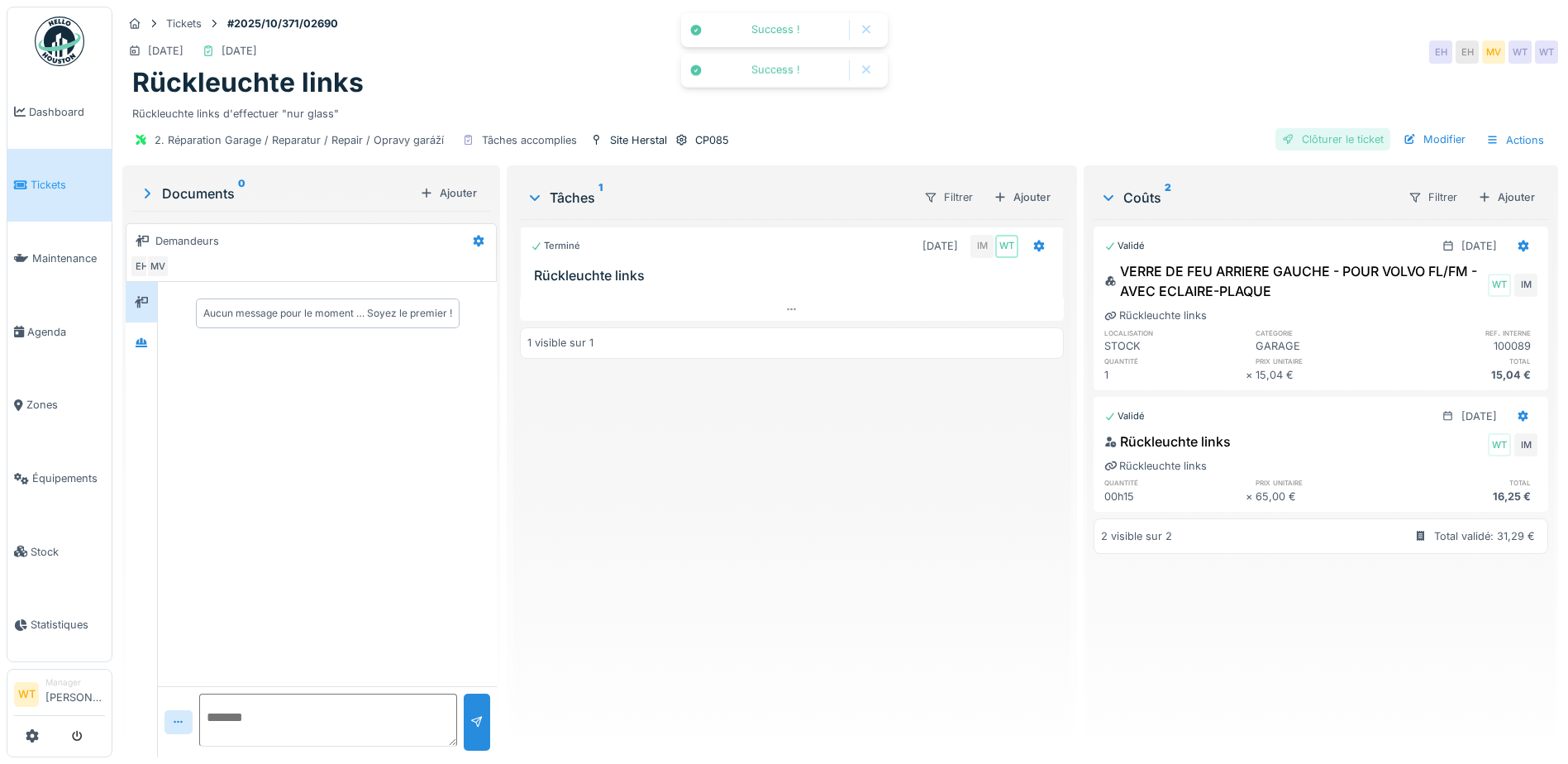
click at [1306, 136] on div "Clôturer le ticket" at bounding box center [1333, 139] width 115 height 22
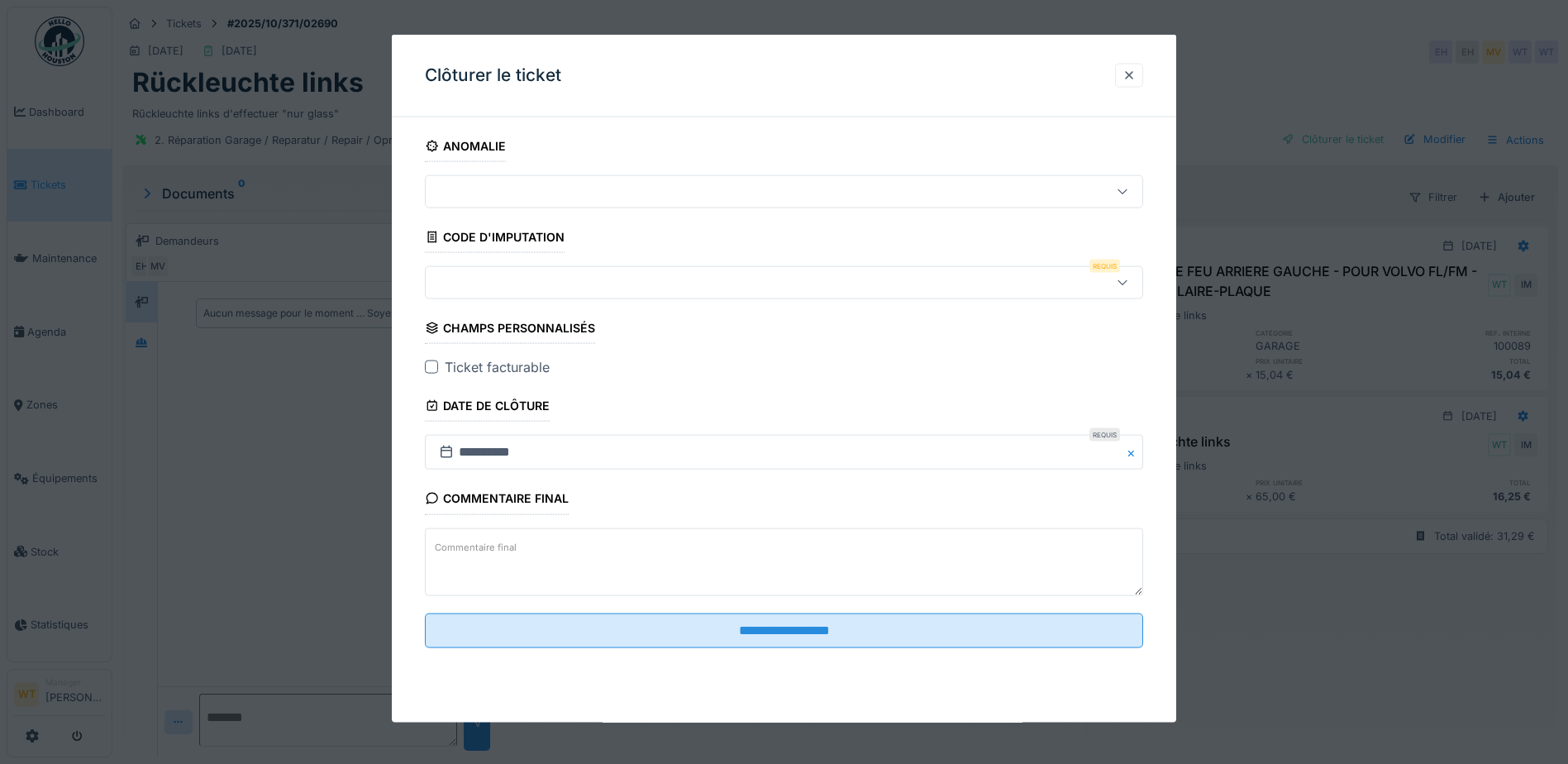
click at [646, 277] on div at bounding box center [741, 282] width 620 height 18
click at [1135, 74] on div at bounding box center [1129, 75] width 14 height 15
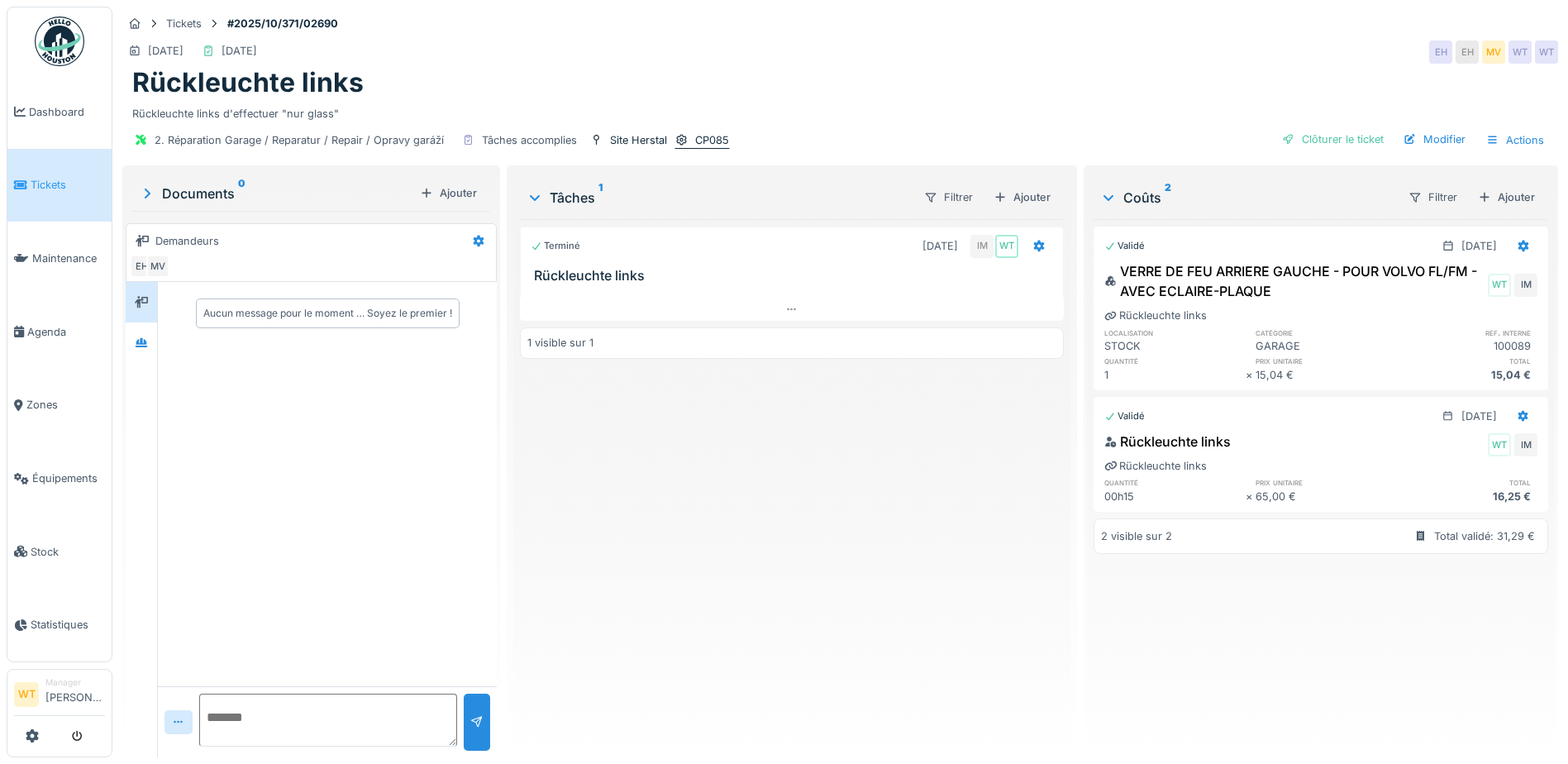
click at [689, 138] on div "CP085" at bounding box center [702, 140] width 55 height 17
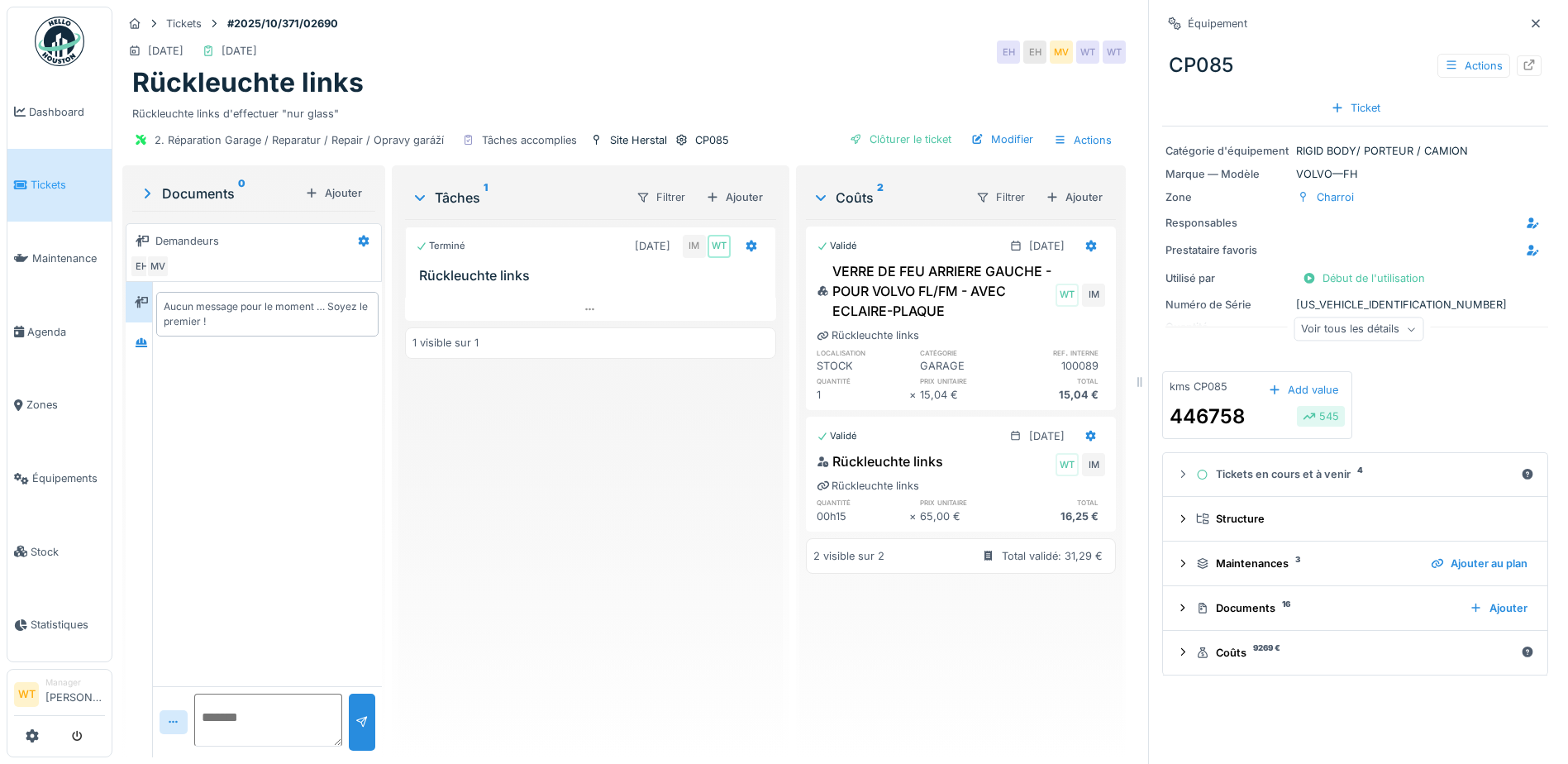
click at [1361, 324] on div "Voir tous les détails" at bounding box center [1358, 330] width 130 height 24
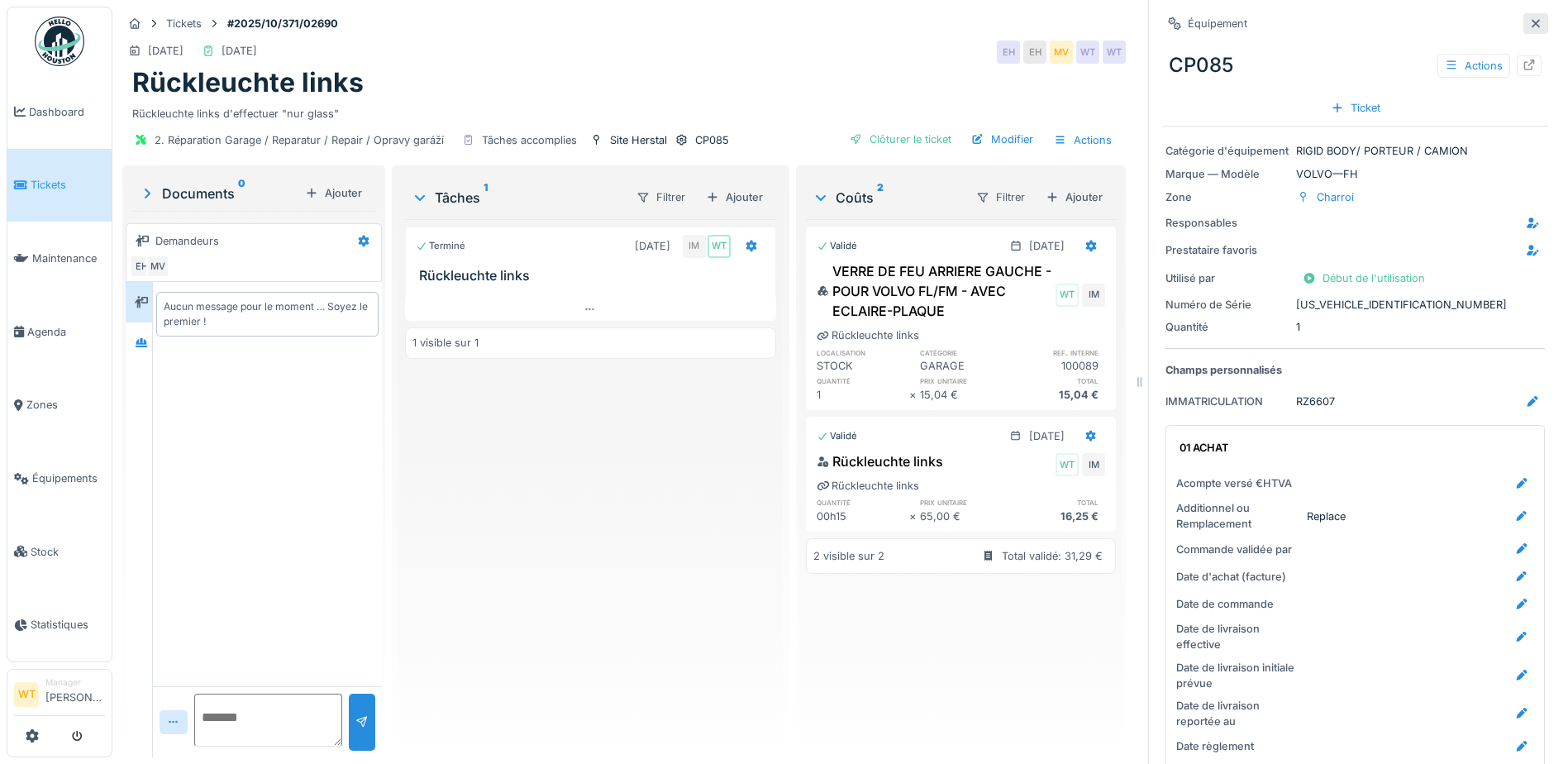
click at [1532, 23] on icon at bounding box center [1536, 23] width 9 height 9
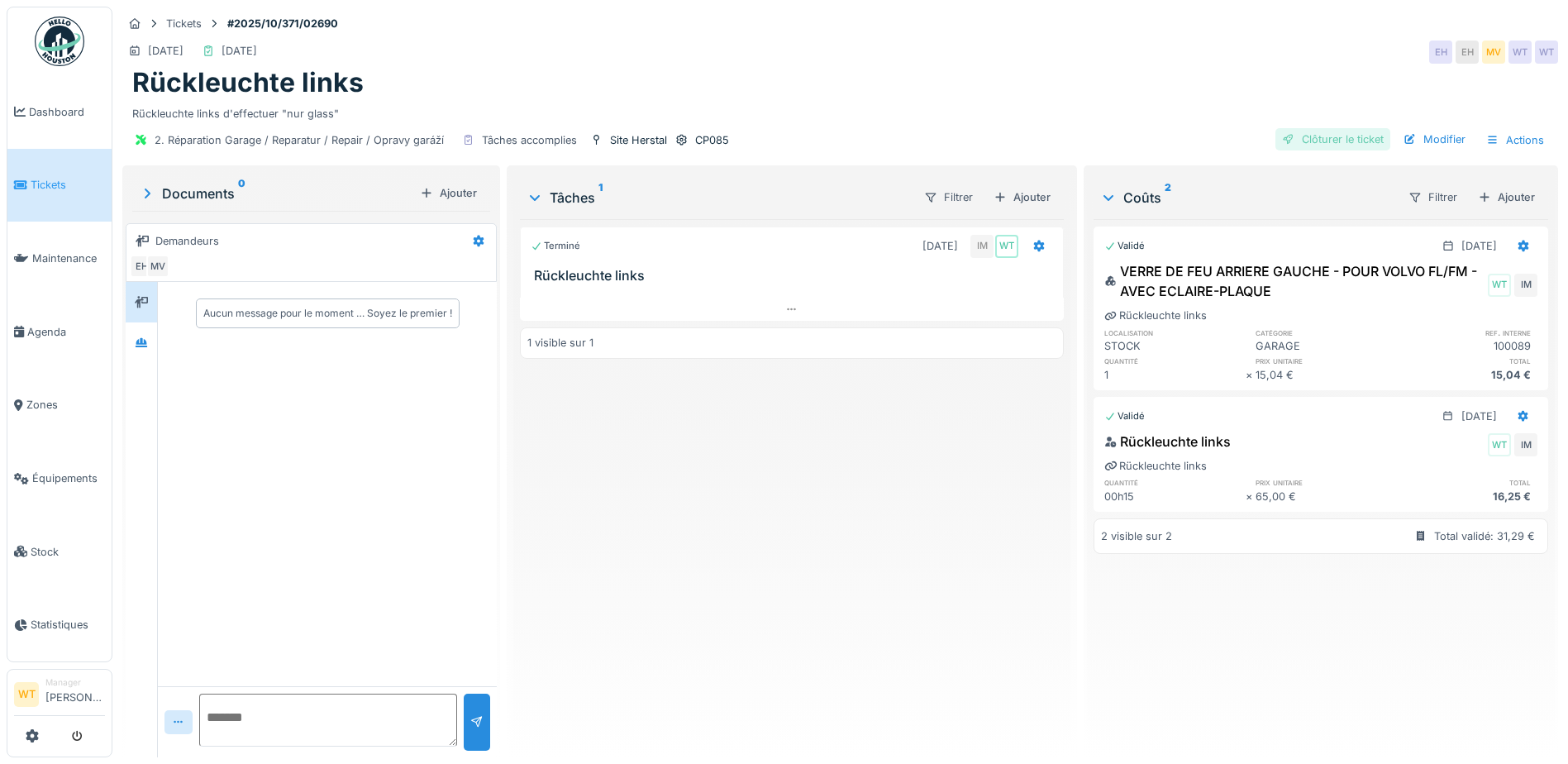
click at [1358, 139] on div "Clôturer le ticket" at bounding box center [1333, 139] width 115 height 22
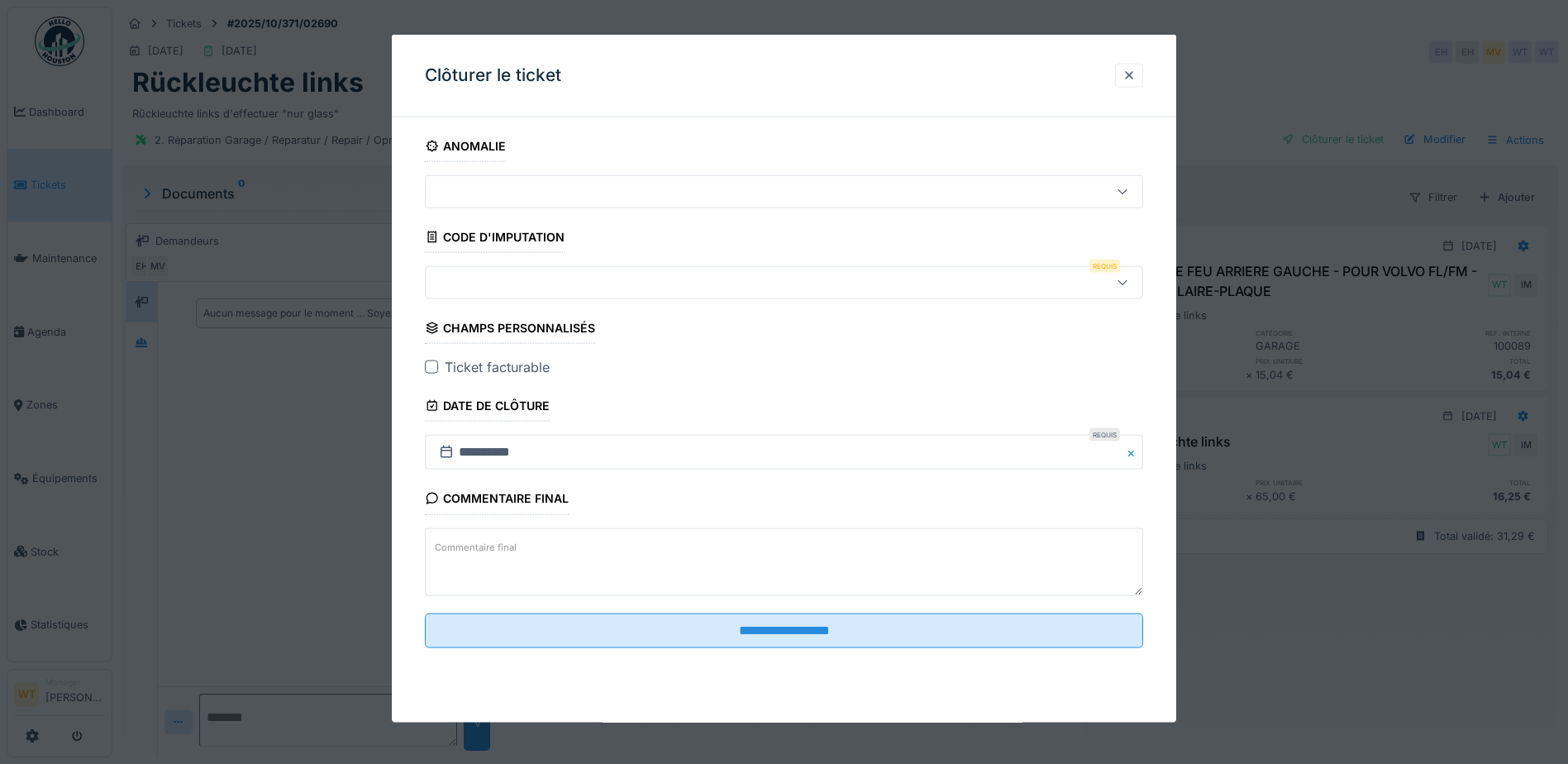
click at [700, 282] on div at bounding box center [741, 282] width 620 height 18
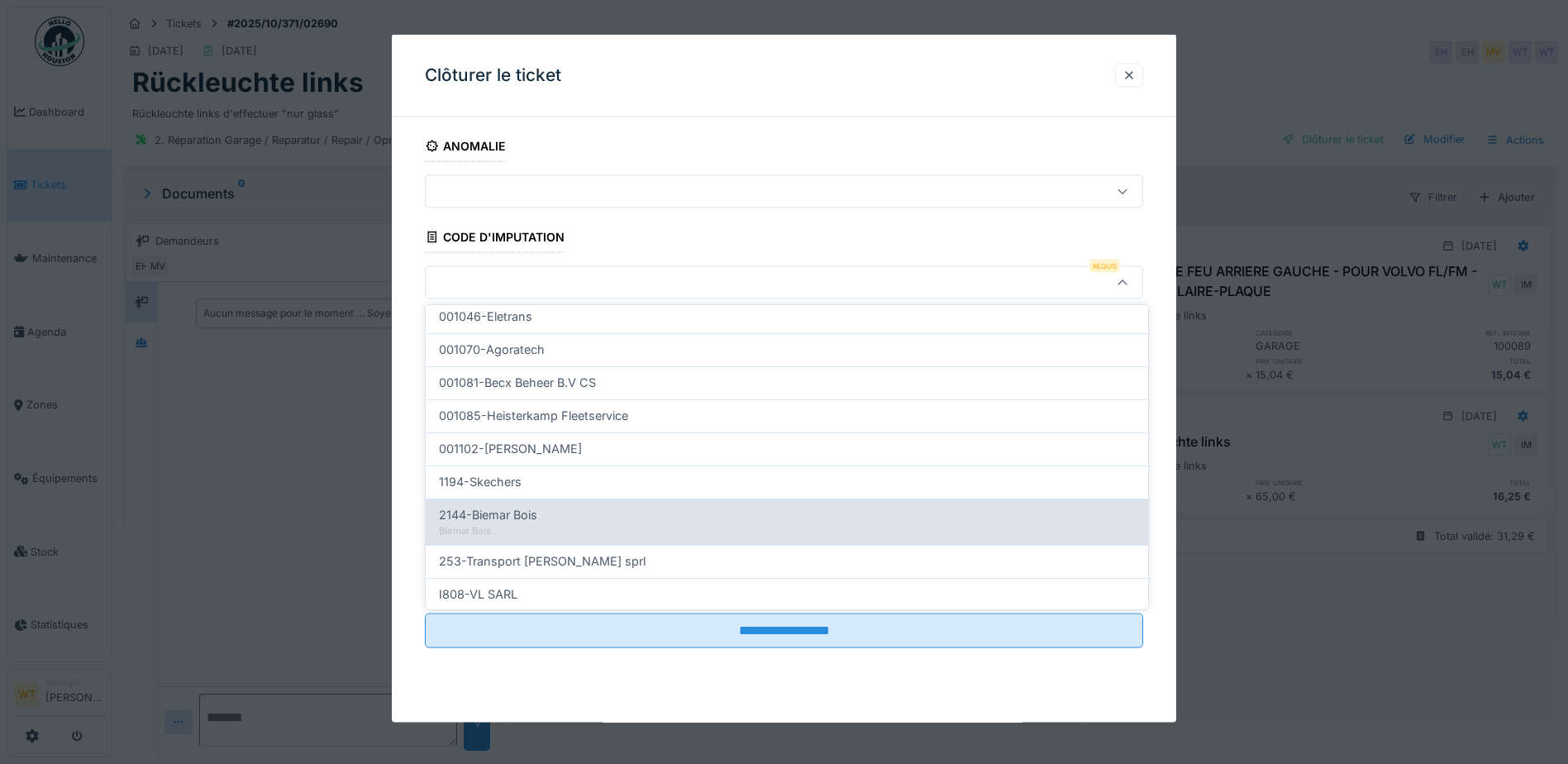
scroll to position [527, 0]
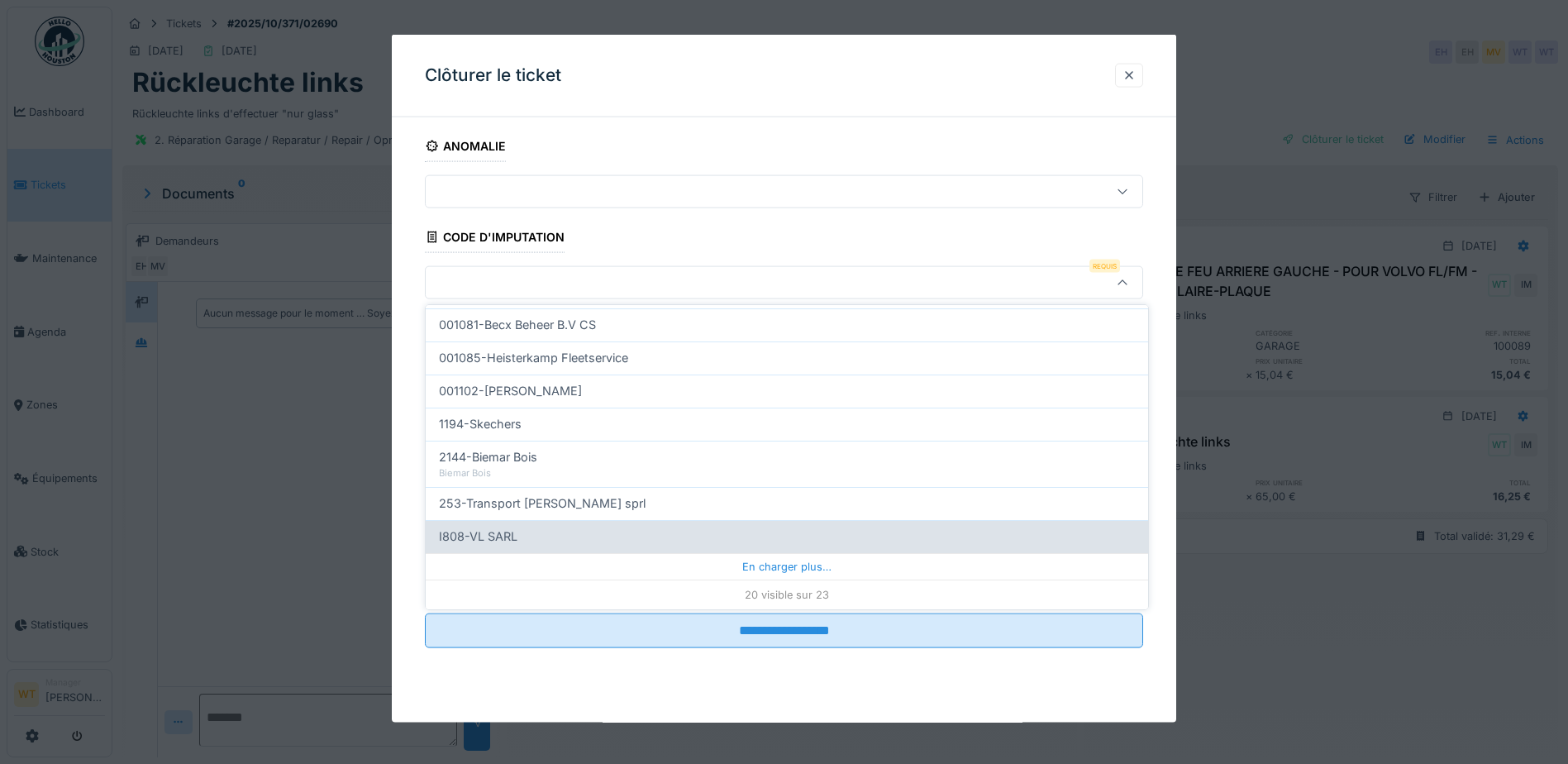
click at [585, 540] on div "I808-VL SARL" at bounding box center [787, 536] width 696 height 18
type input "***"
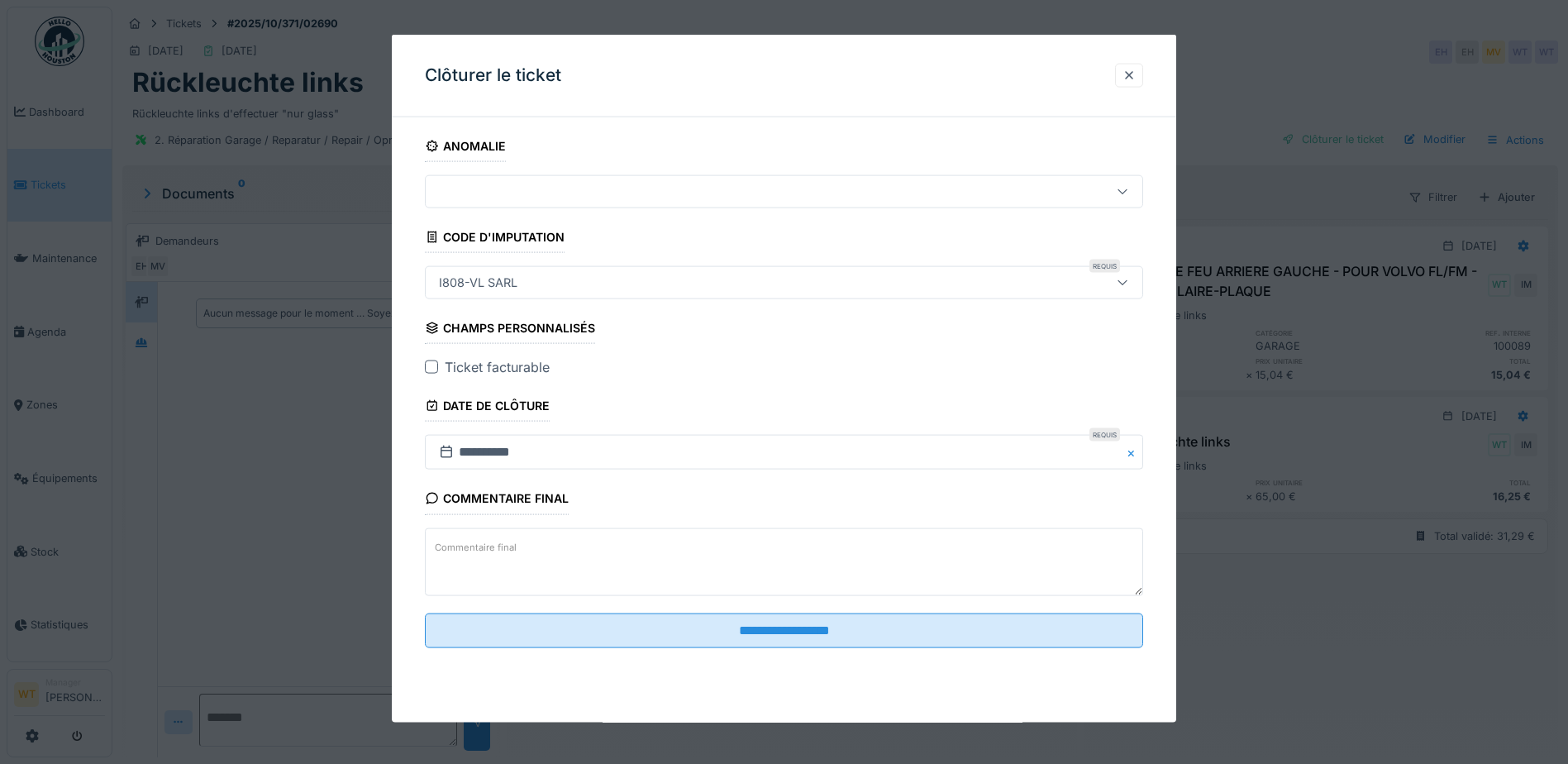
click at [431, 363] on div at bounding box center [432, 368] width 14 height 14
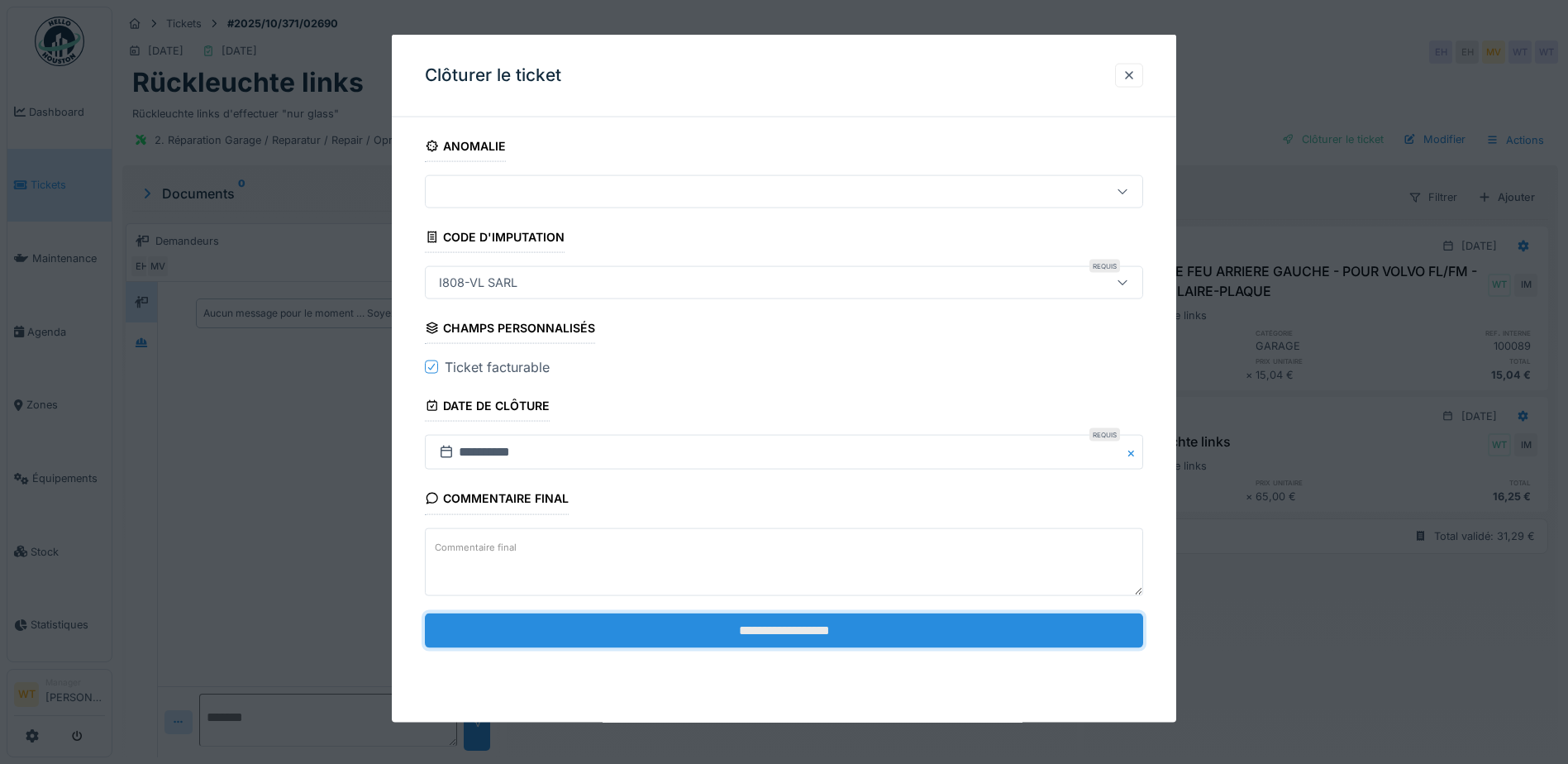
click at [710, 630] on input "**********" at bounding box center [784, 630] width 718 height 35
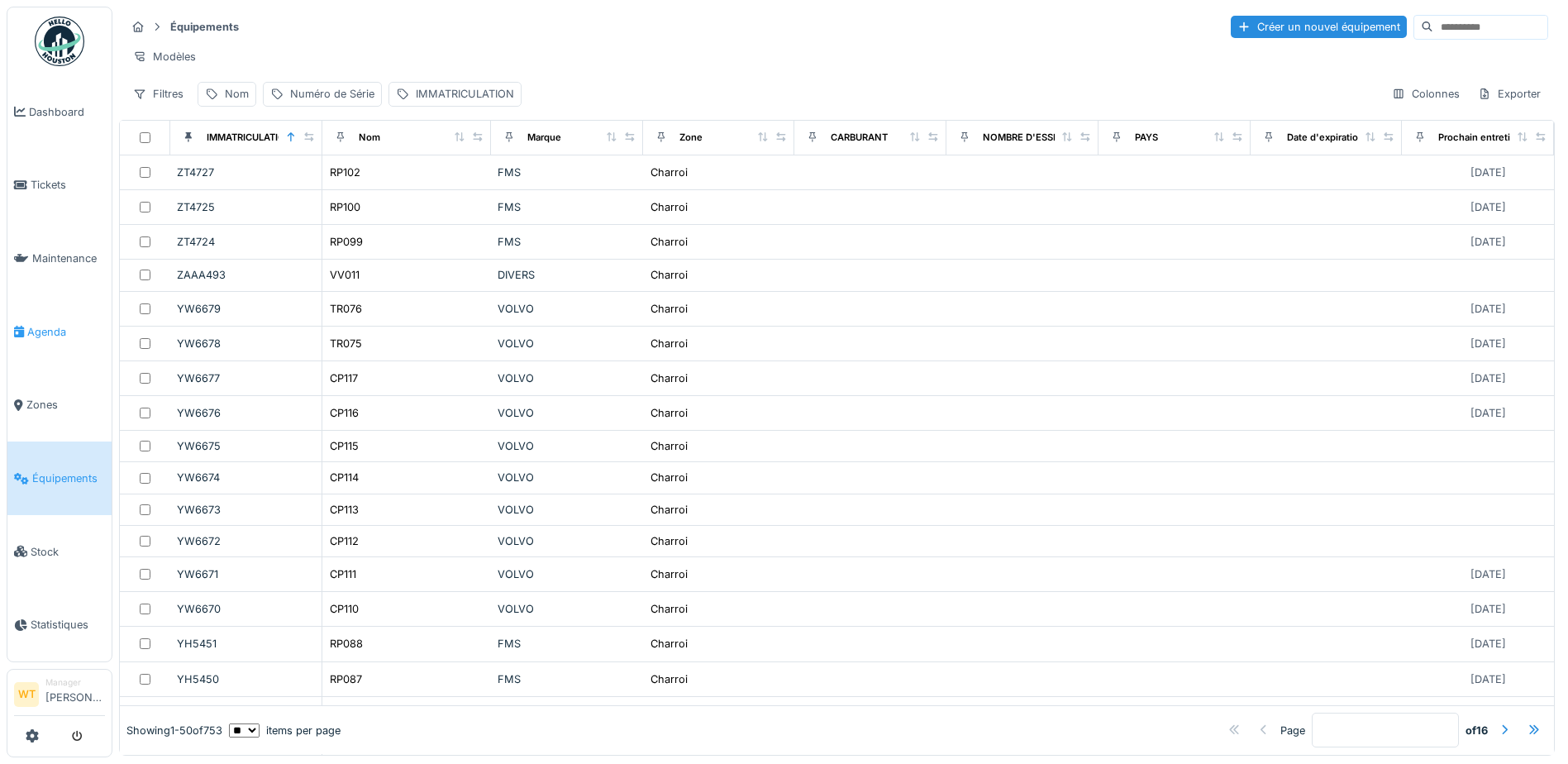
click at [61, 330] on span "Agenda" at bounding box center [66, 332] width 78 height 15
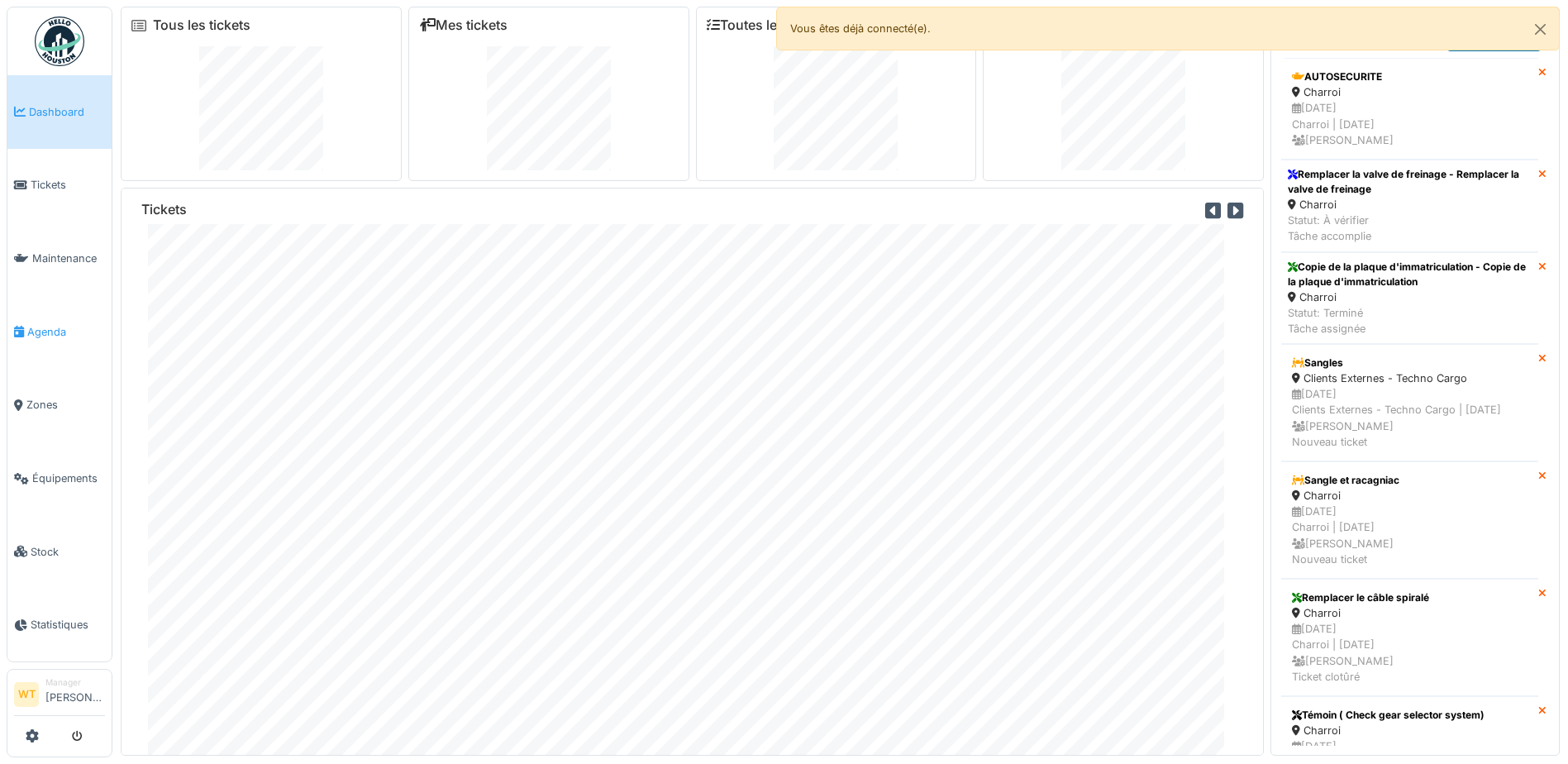
click at [50, 333] on span "Agenda" at bounding box center [66, 332] width 78 height 15
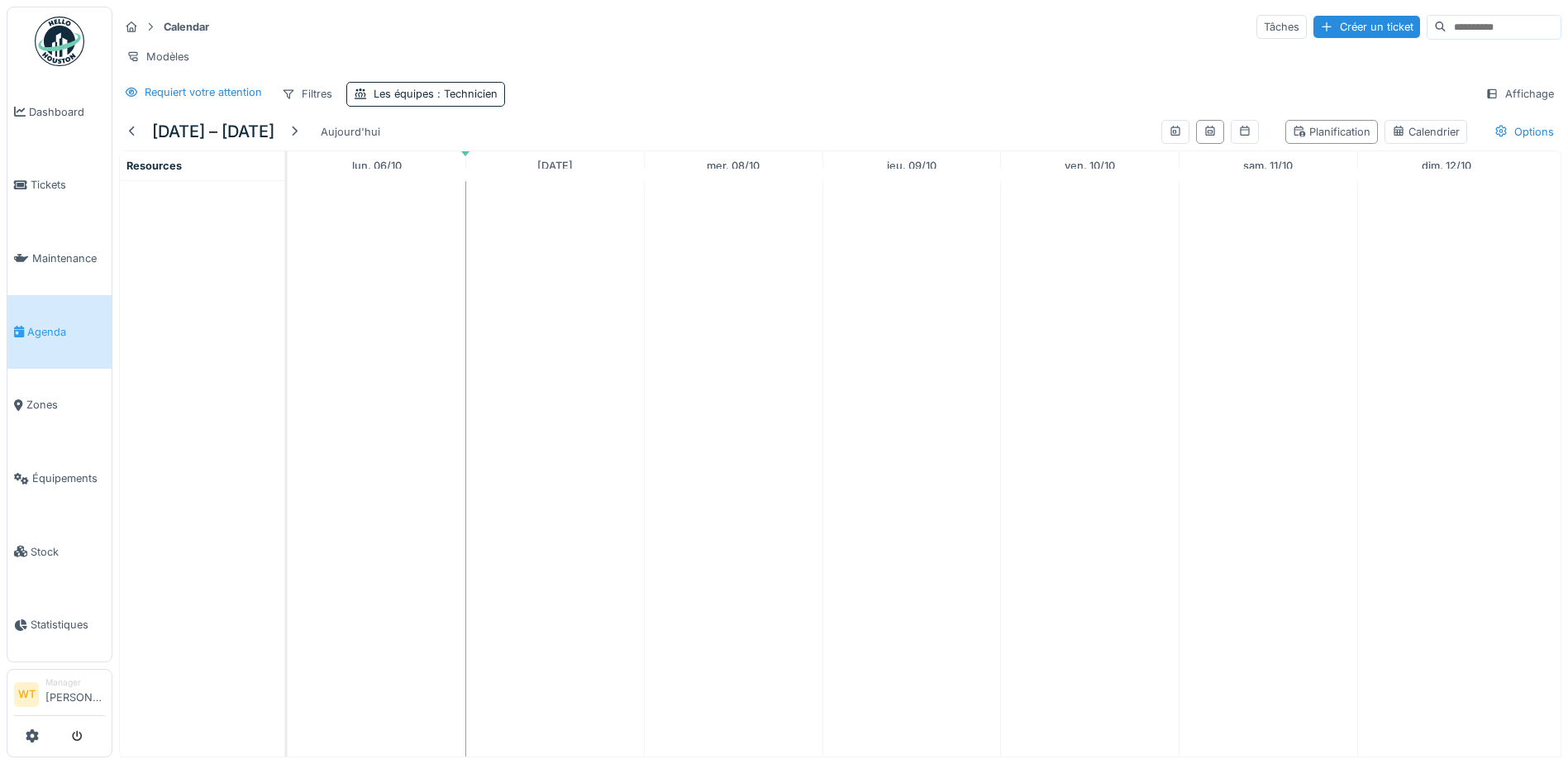
scroll to position [13, 0]
click at [876, 365] on td at bounding box center [912, 468] width 179 height 576
drag, startPoint x: 650, startPoint y: 342, endPoint x: 351, endPoint y: 224, distance: 321.4
click at [643, 341] on tr at bounding box center [912, 468] width 1248 height 576
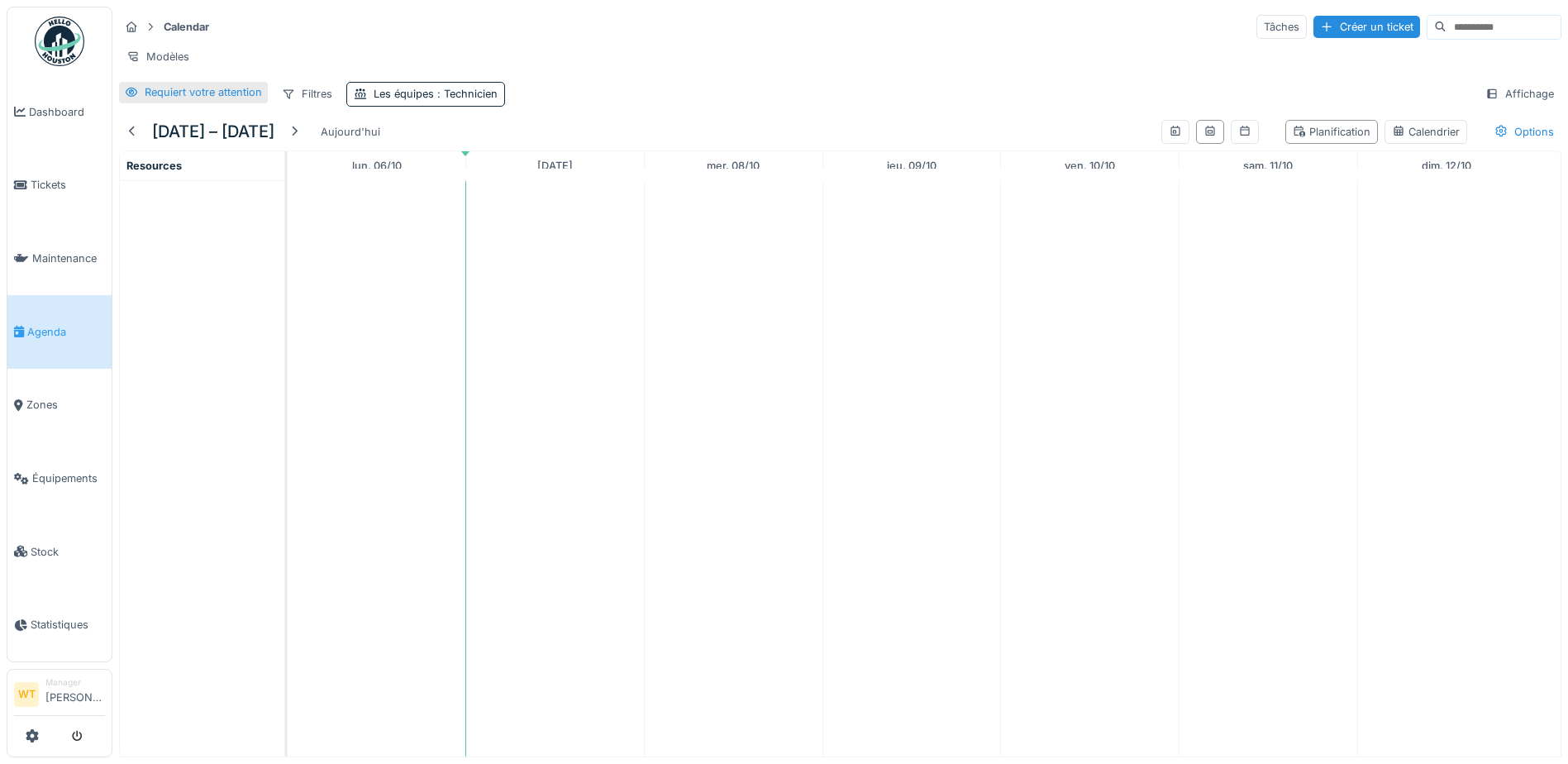
click at [203, 97] on div "Requiert votre attention" at bounding box center [204, 92] width 118 height 15
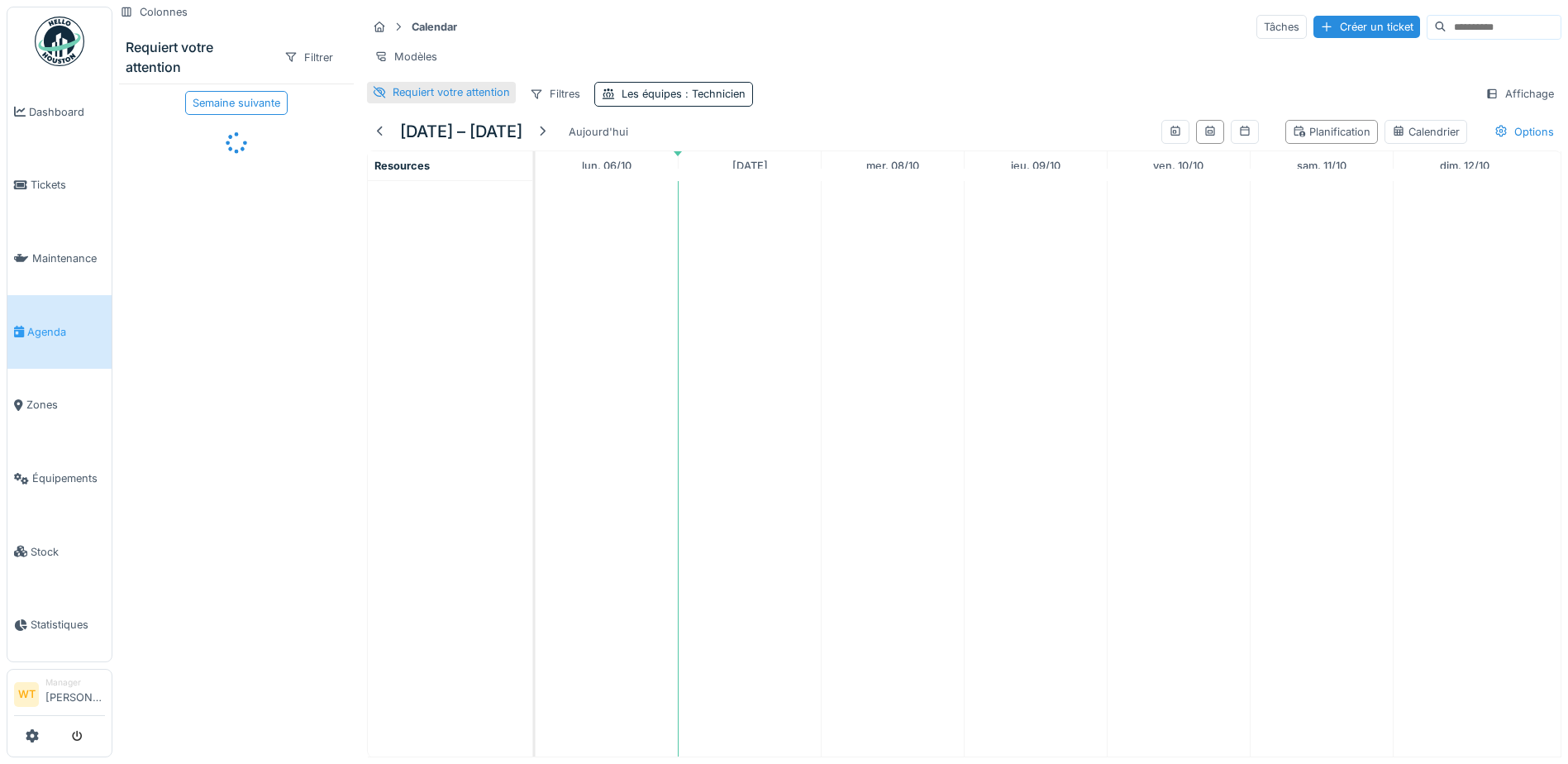
click at [399, 90] on div "Requiert votre attention" at bounding box center [452, 92] width 118 height 15
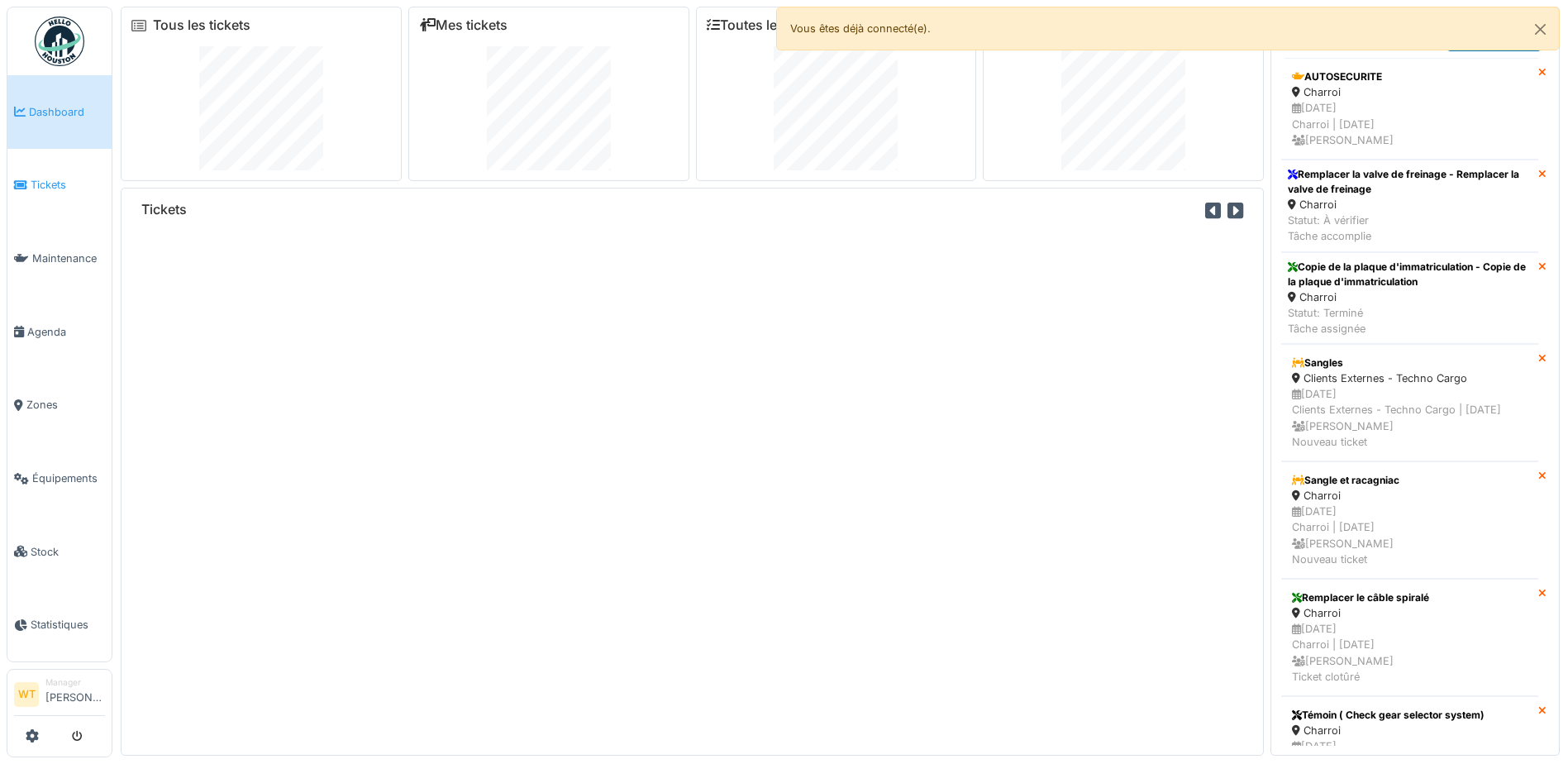
click at [43, 194] on link "Tickets" at bounding box center [60, 186] width 104 height 73
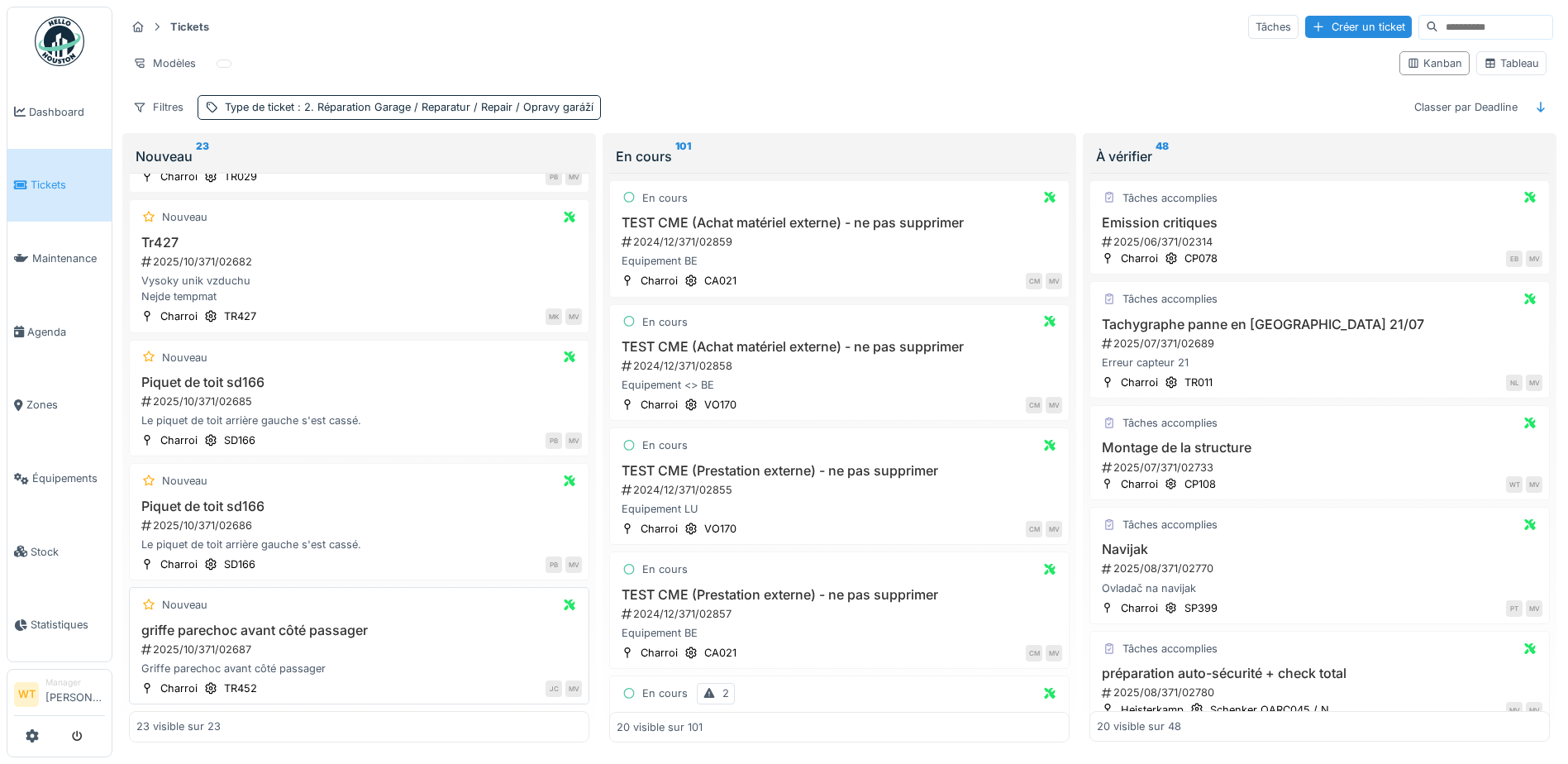
scroll to position [11, 0]
click at [229, 499] on h3 "Piquet de toit sd166" at bounding box center [359, 506] width 446 height 15
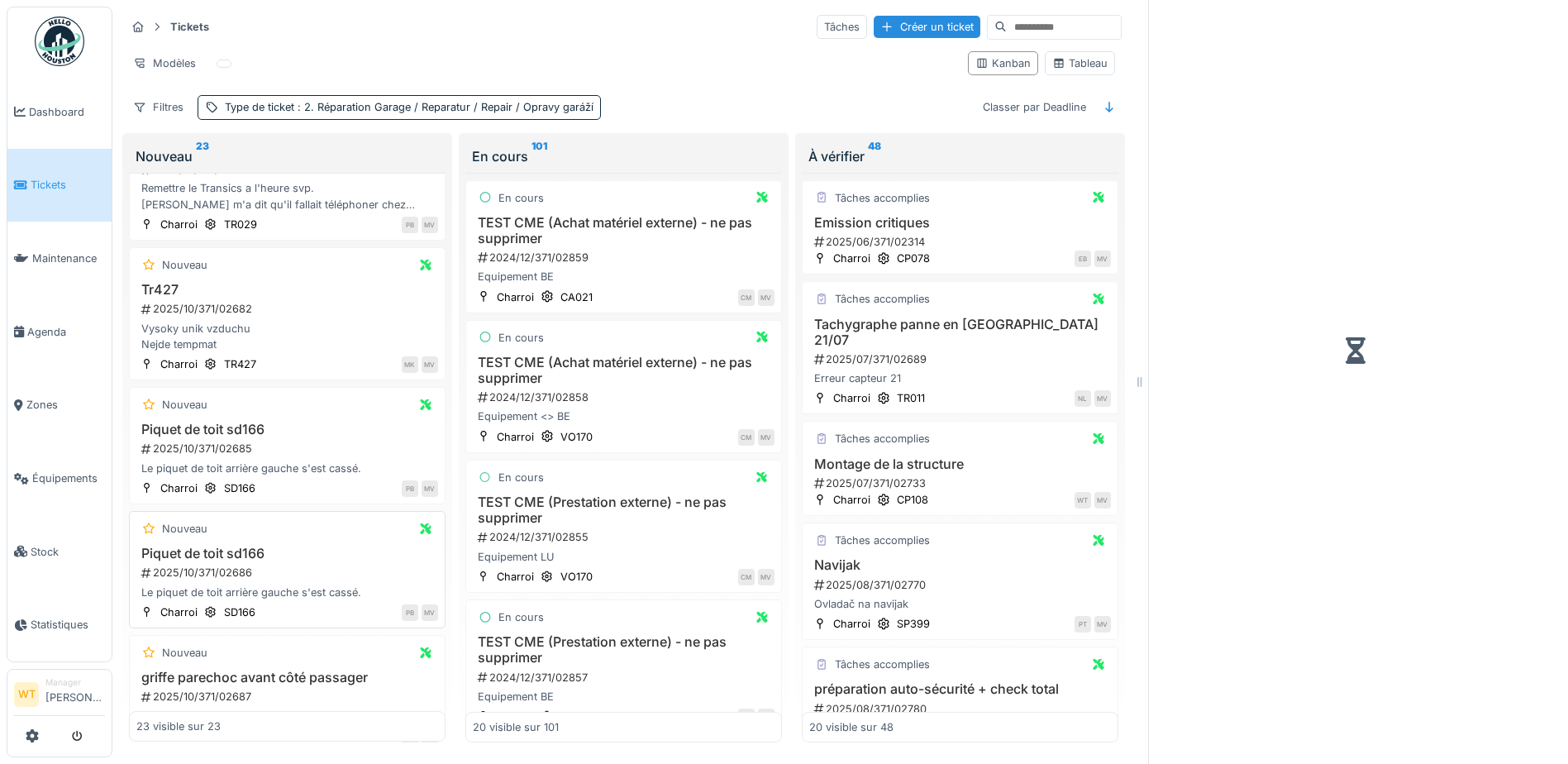
scroll to position [2425, 0]
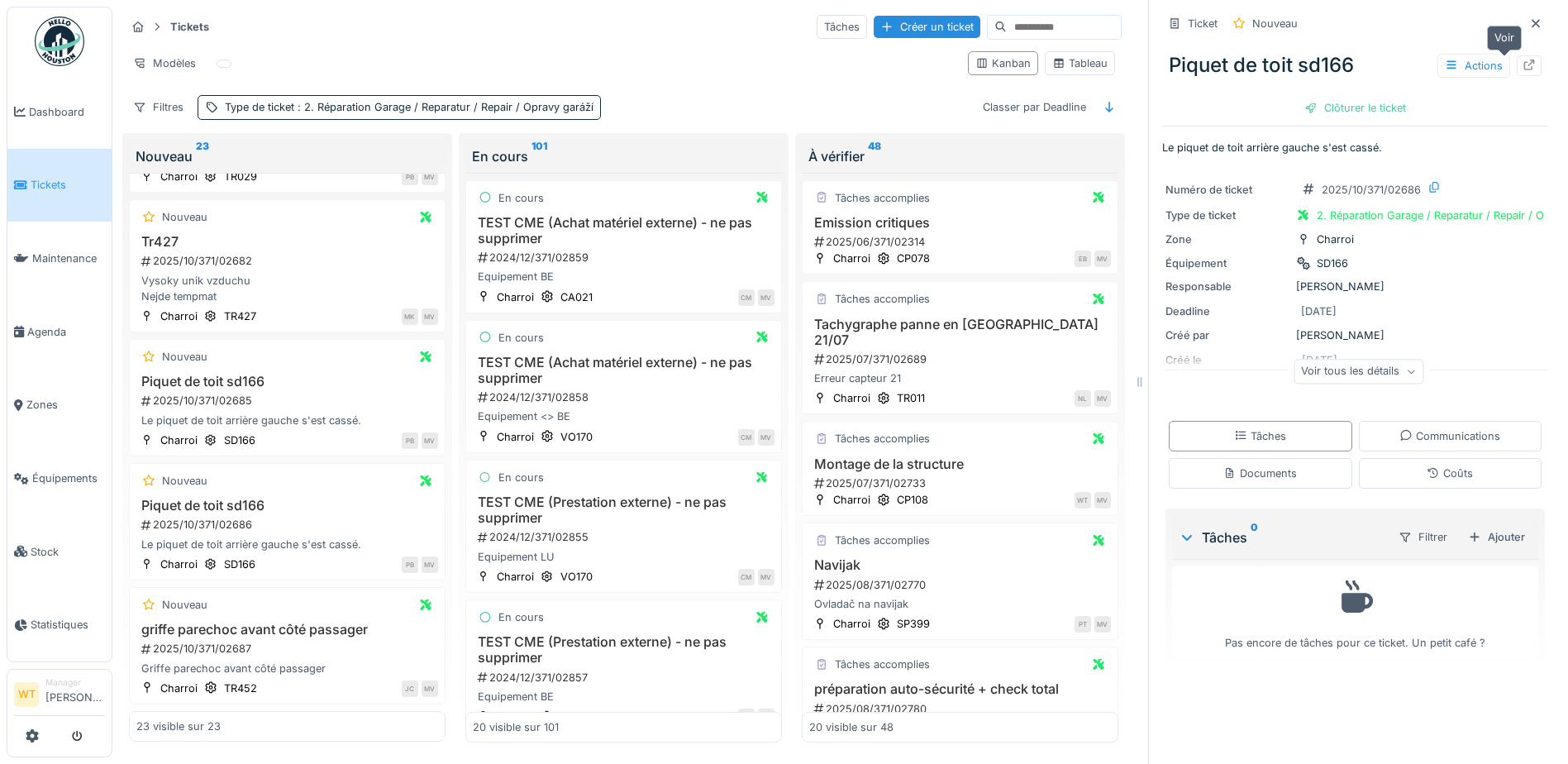
click at [1517, 55] on div at bounding box center [1529, 66] width 25 height 20
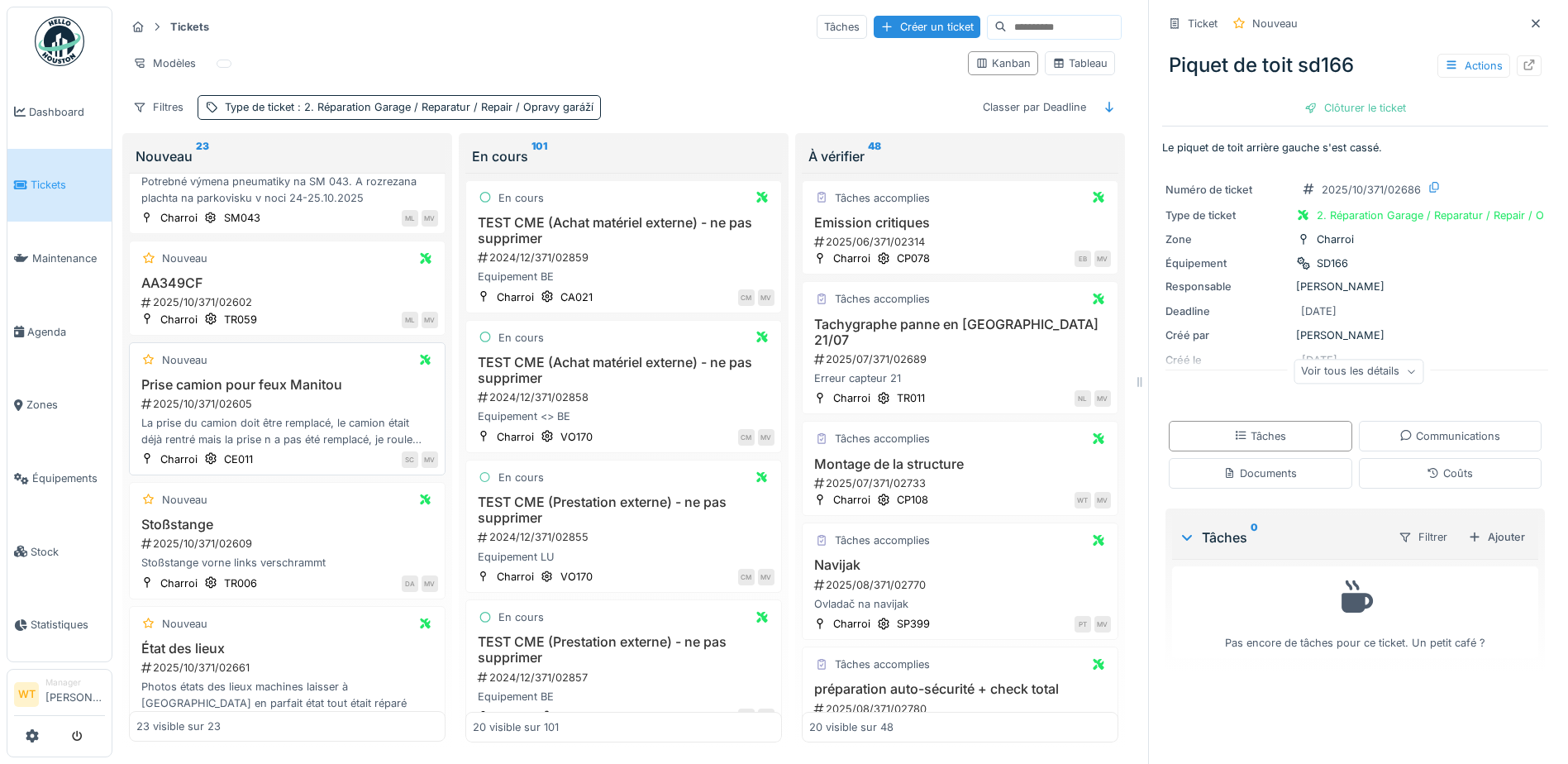
scroll to position [1349, 0]
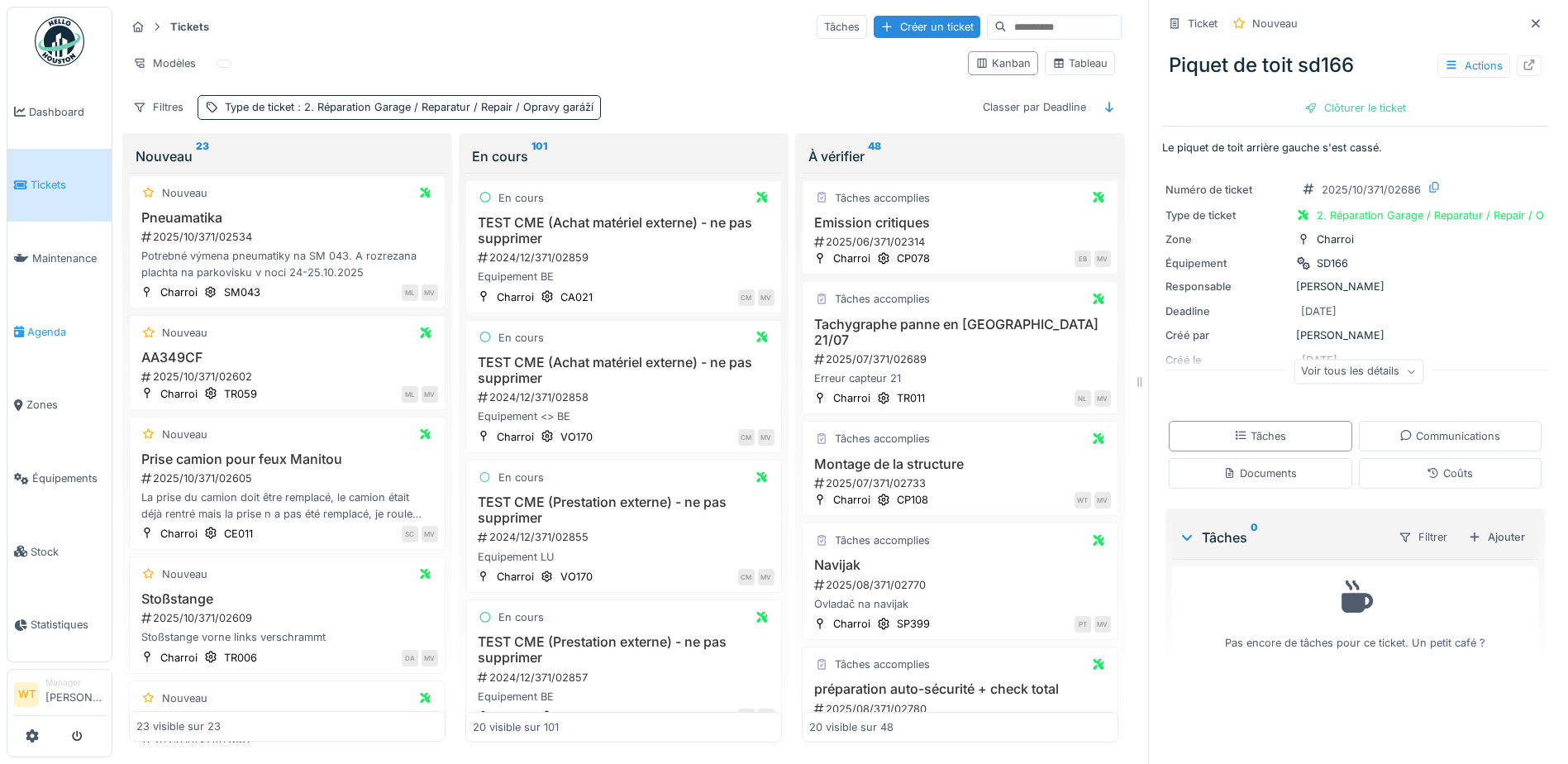
click at [61, 329] on span "Agenda" at bounding box center [66, 332] width 78 height 15
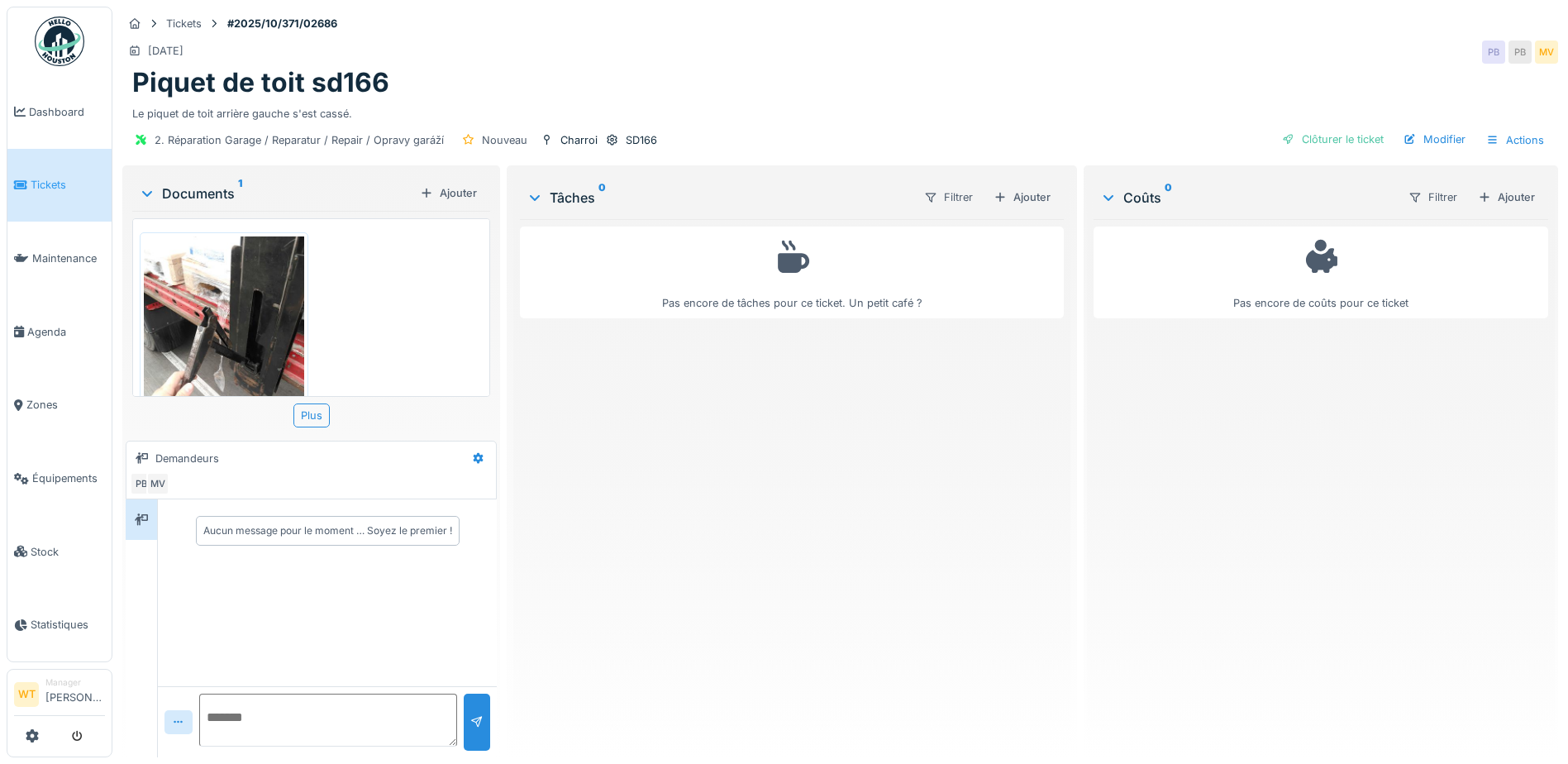
click at [245, 314] on img at bounding box center [224, 343] width 160 height 213
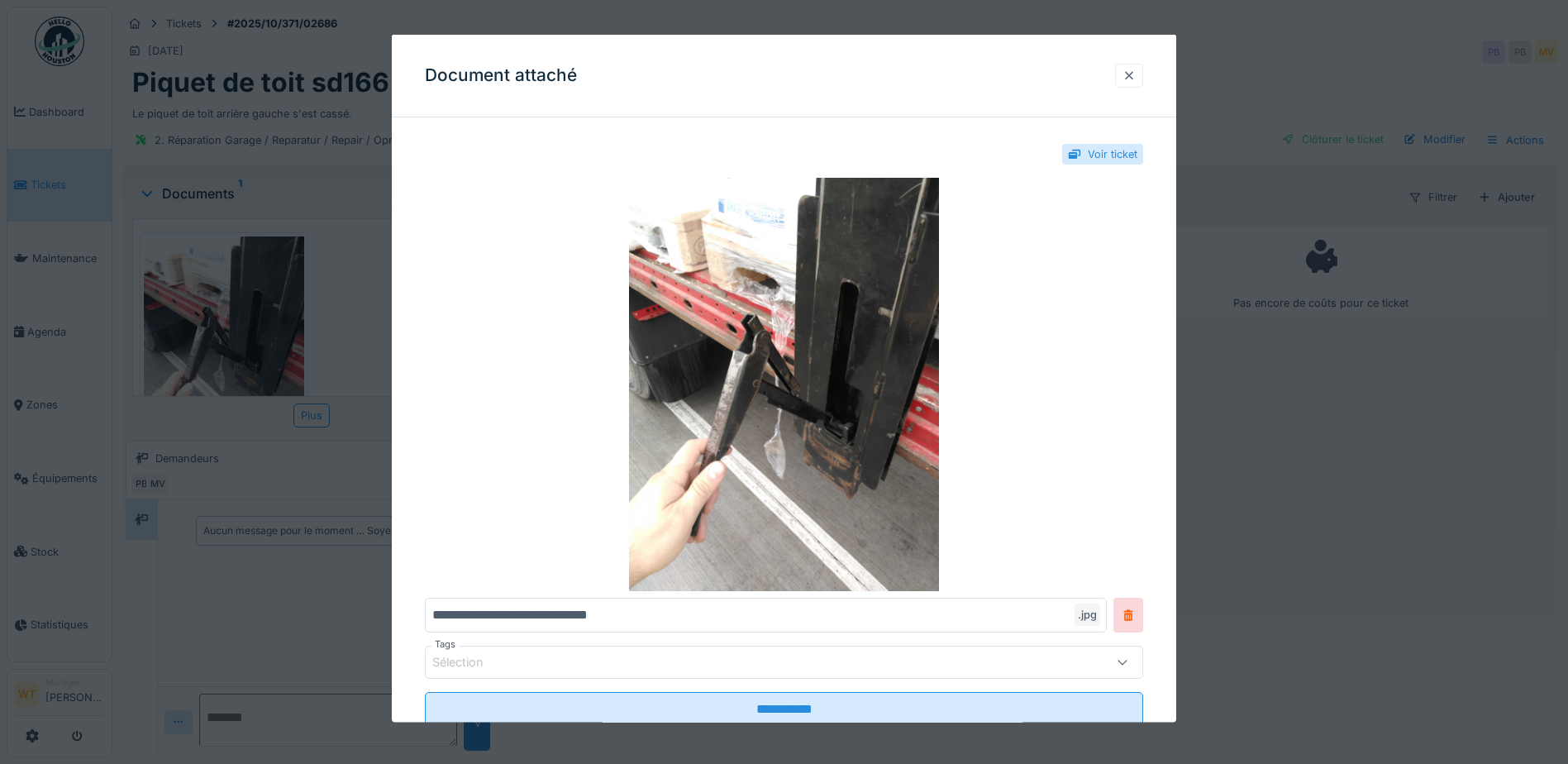
click at [1132, 72] on div at bounding box center [1129, 75] width 14 height 15
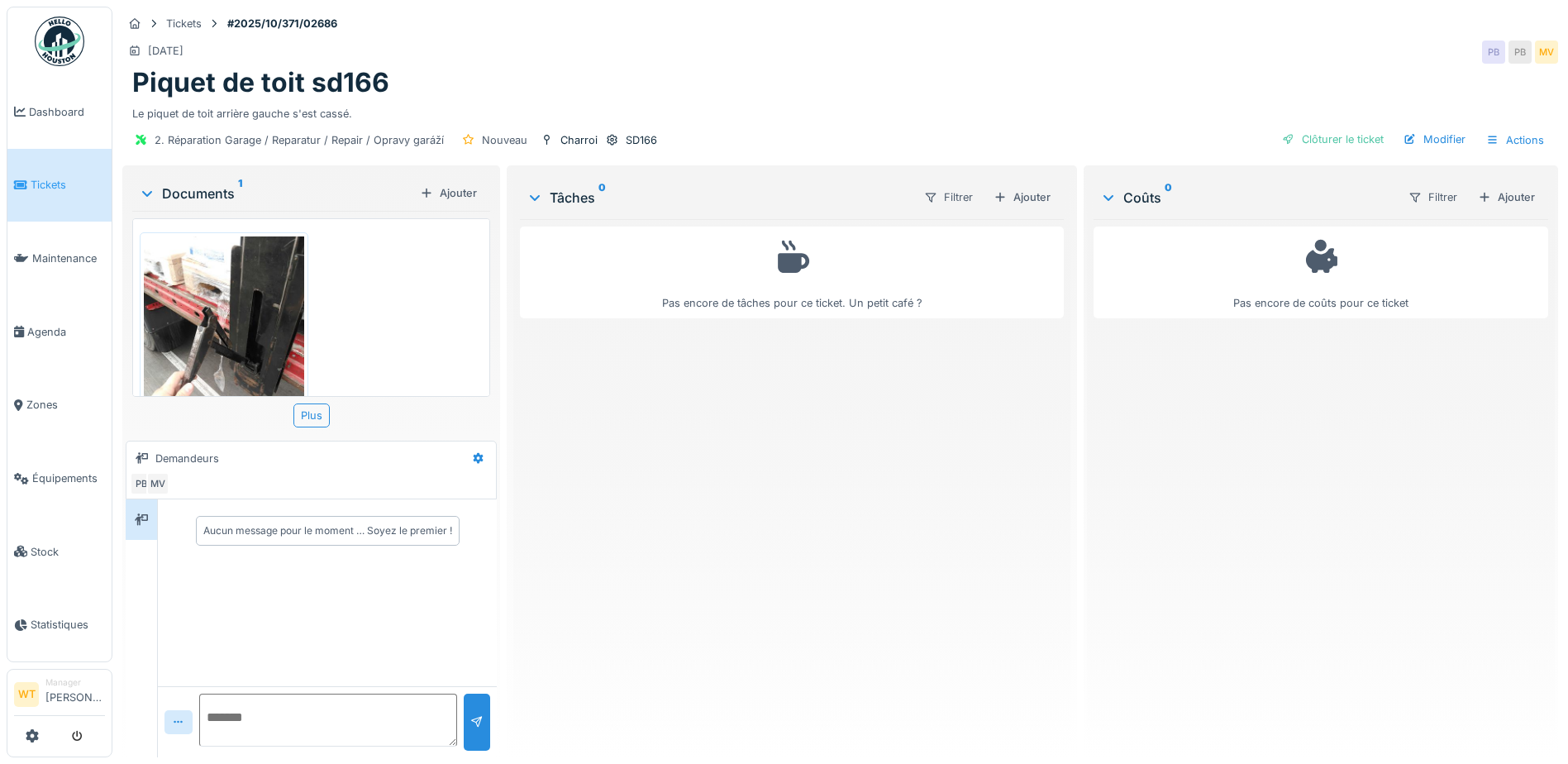
click at [257, 716] on textarea at bounding box center [328, 721] width 258 height 53
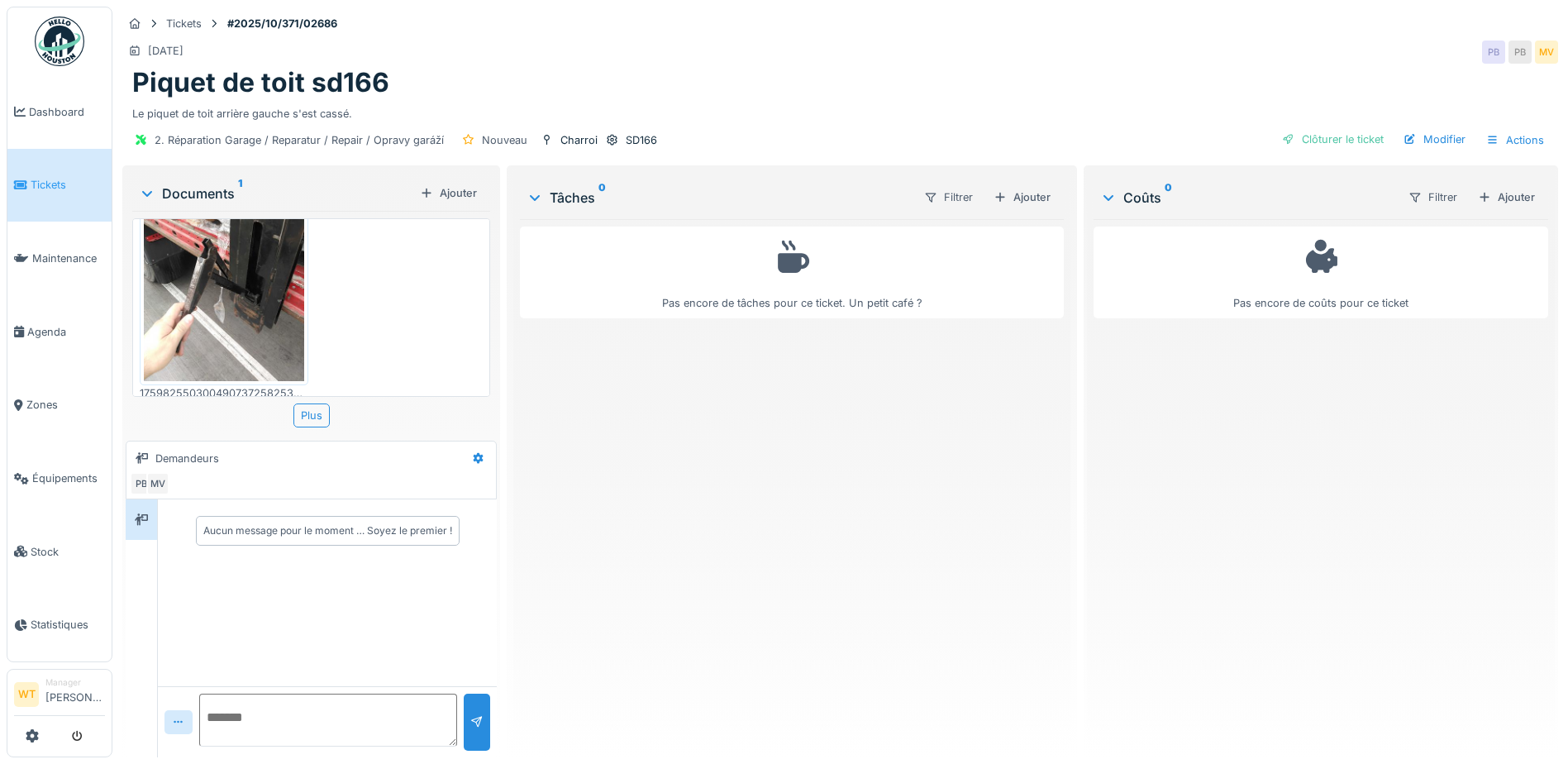
scroll to position [78, 0]
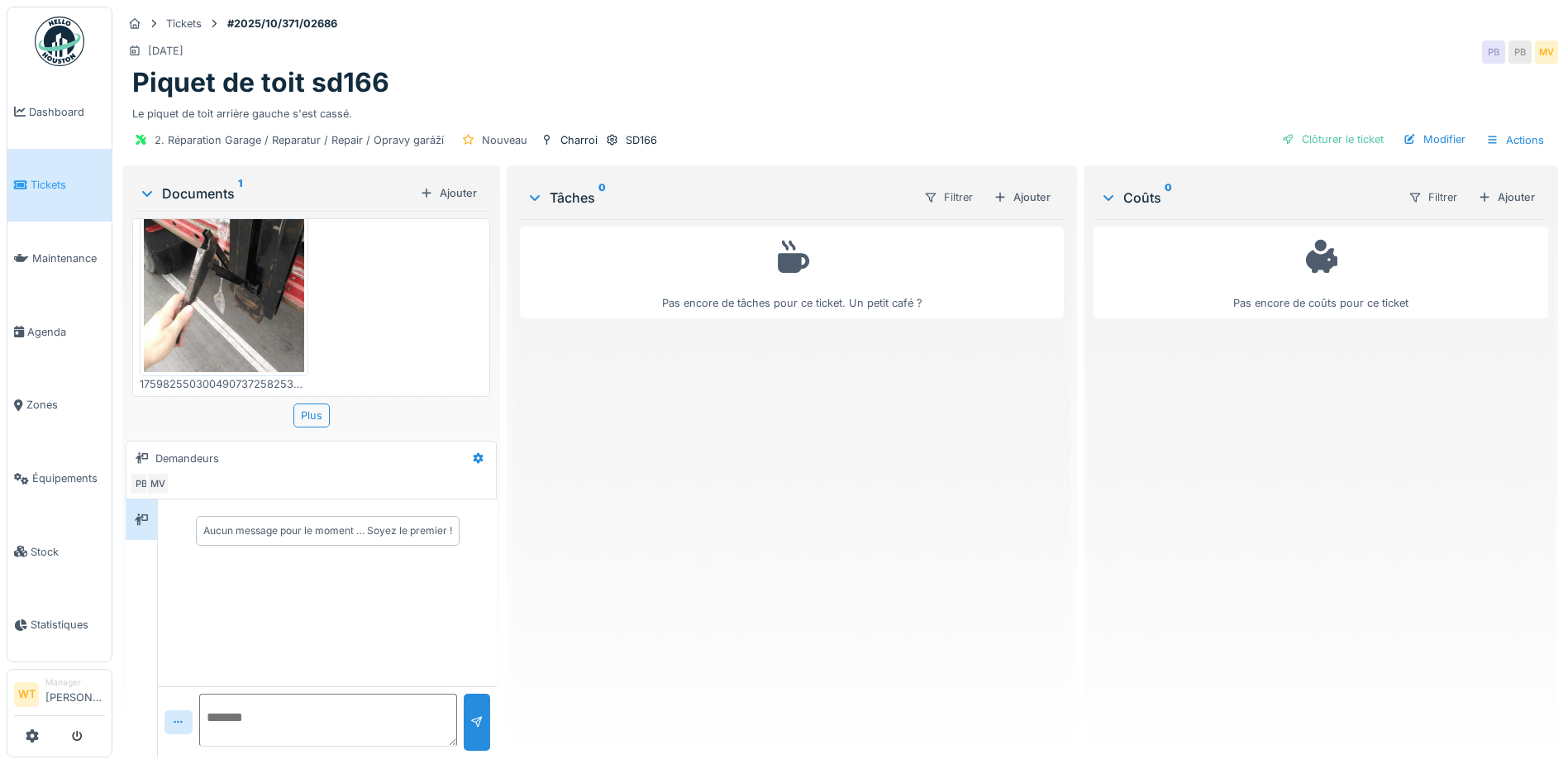
drag, startPoint x: 479, startPoint y: 281, endPoint x: 490, endPoint y: 346, distance: 65.9
click at [490, 346] on div "Documents 1 Ajouter 1759825503004907372582532016617.jpg Plus" at bounding box center [311, 301] width 372 height 265
click at [426, 345] on div "1759825503004907372582532016617.jpg" at bounding box center [311, 308] width 358 height 179
click at [464, 345] on div "1759825503004907372582532016617.jpg" at bounding box center [311, 308] width 358 height 179
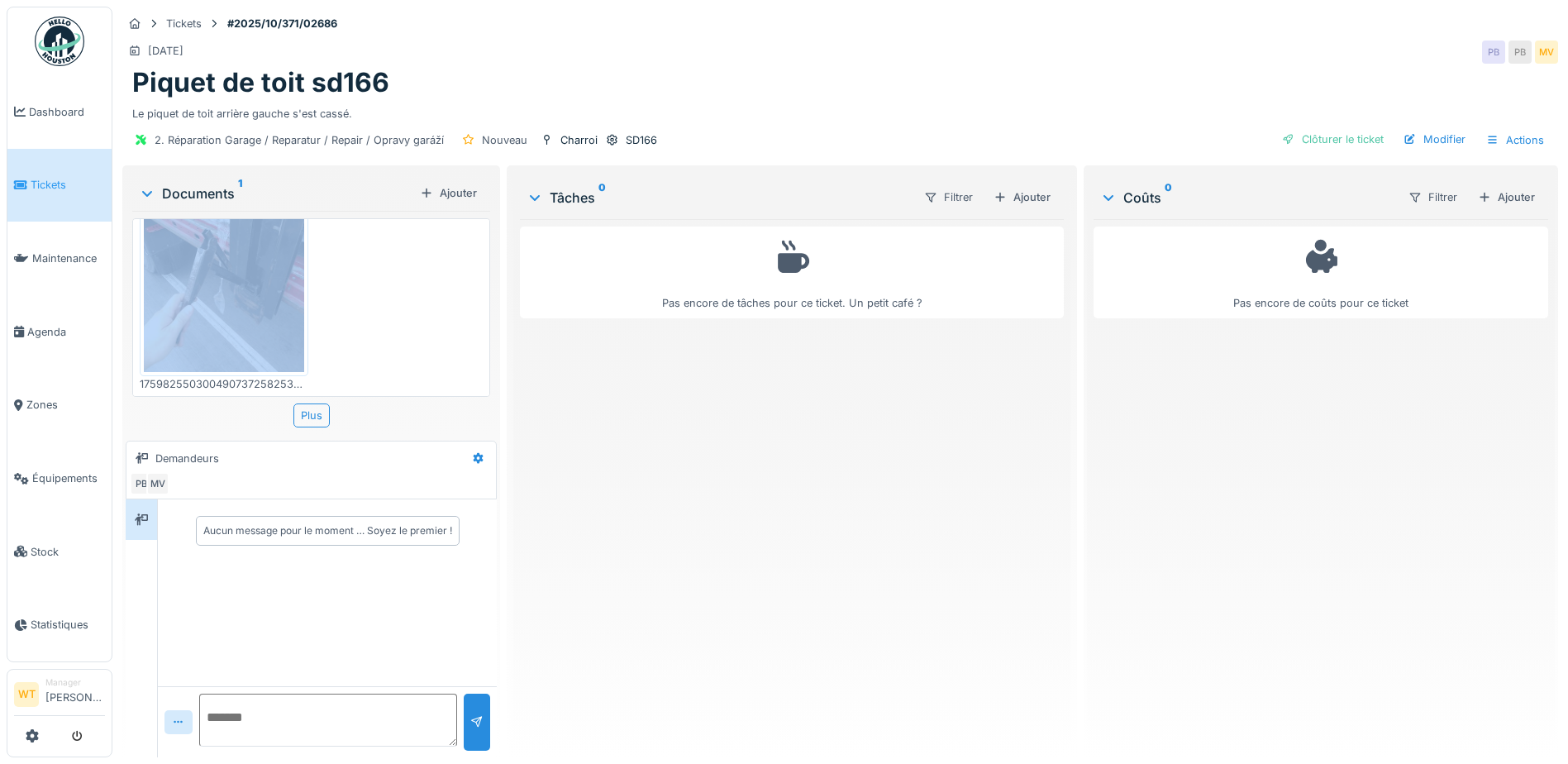
drag, startPoint x: 464, startPoint y: 345, endPoint x: 464, endPoint y: 333, distance: 12.0
click at [464, 339] on div "1759825503004907372582532016617.jpg" at bounding box center [311, 308] width 358 height 179
click at [400, 333] on div "1759825503004907372582532016617.jpg" at bounding box center [311, 308] width 358 height 179
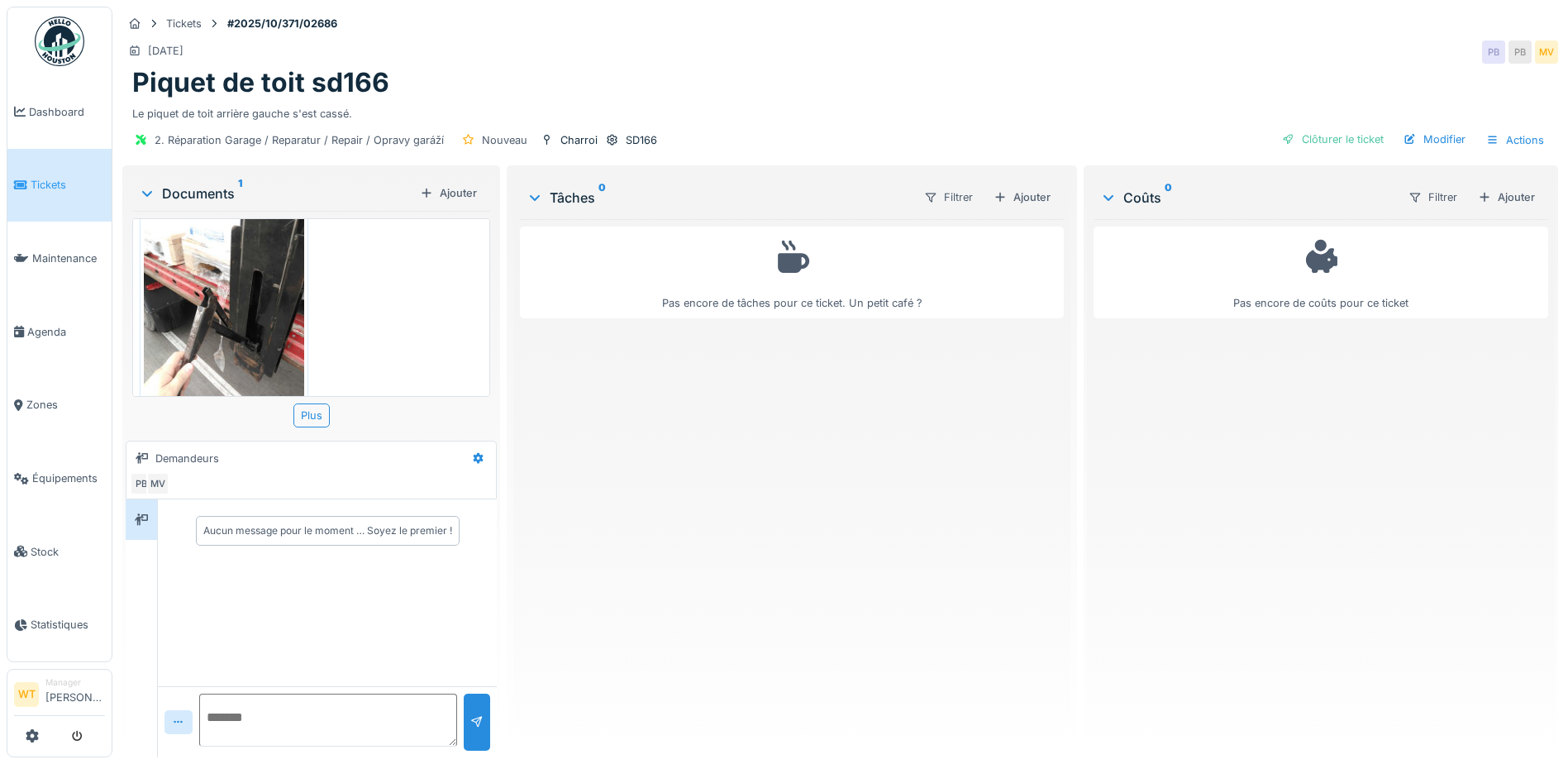
scroll to position [0, 0]
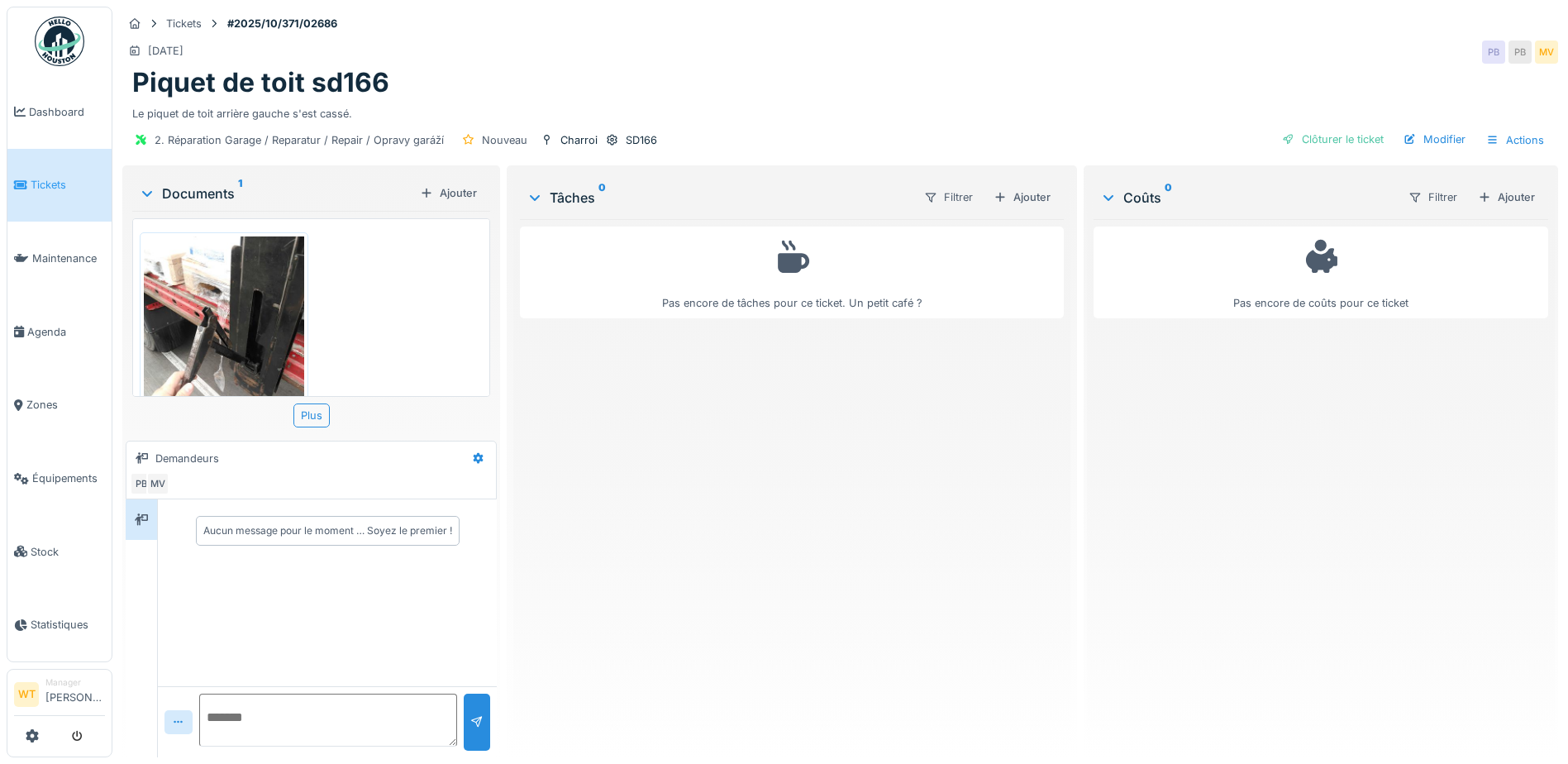
click at [279, 319] on img at bounding box center [224, 343] width 160 height 213
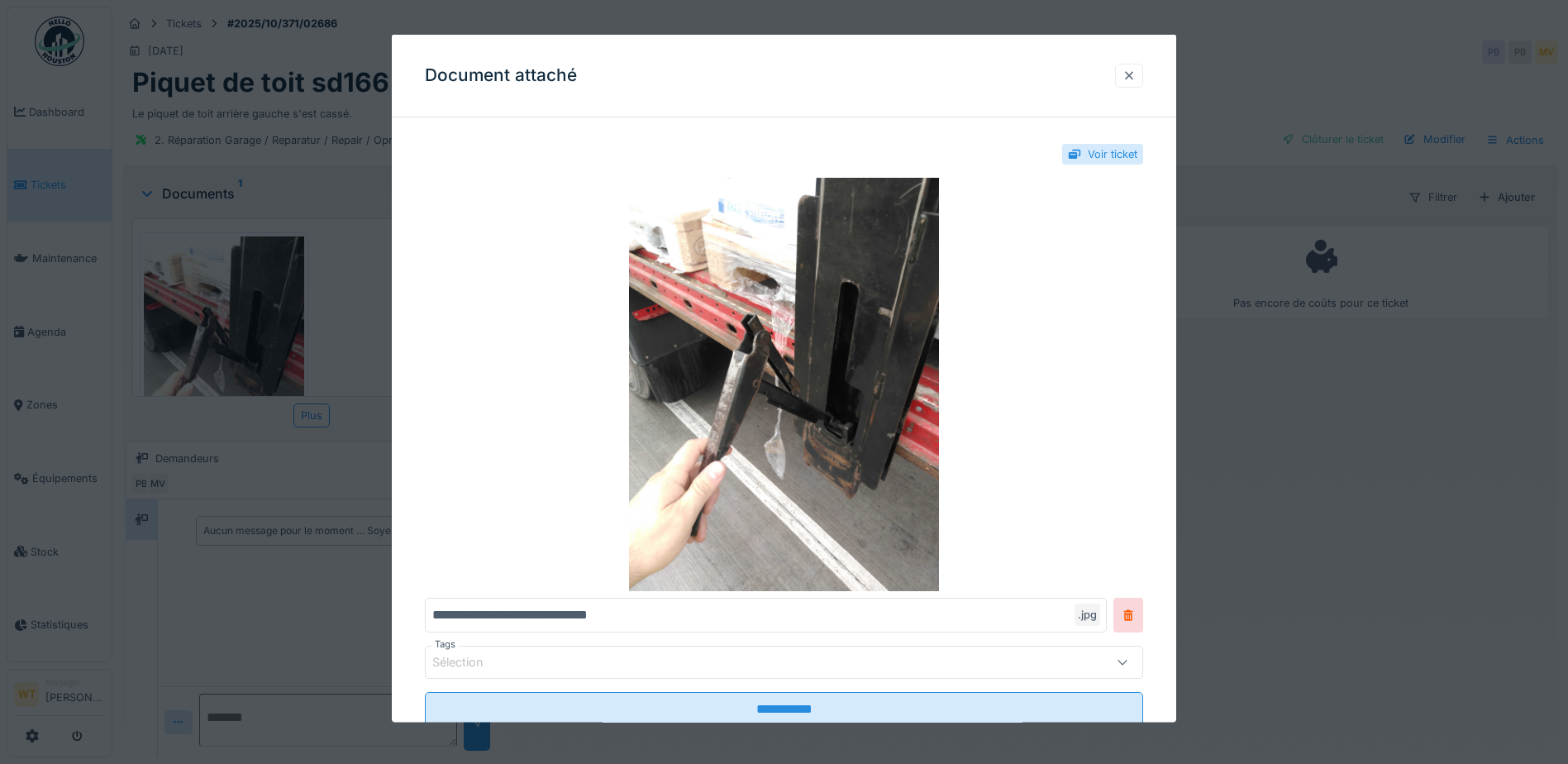
click at [1134, 81] on div at bounding box center [1129, 75] width 14 height 15
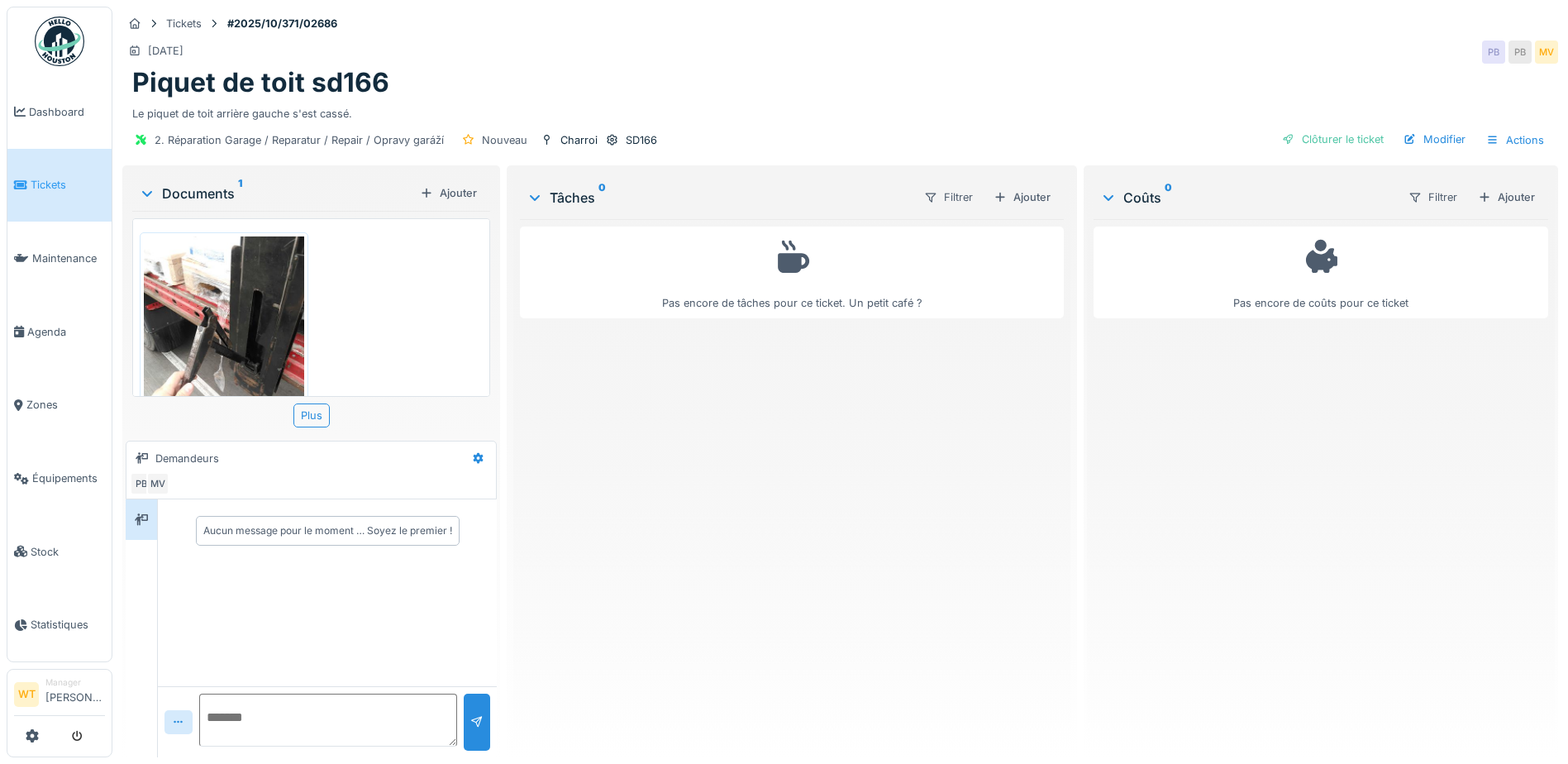
scroll to position [13, 0]
click at [320, 713] on textarea at bounding box center [328, 721] width 258 height 53
click at [257, 333] on img at bounding box center [224, 343] width 160 height 213
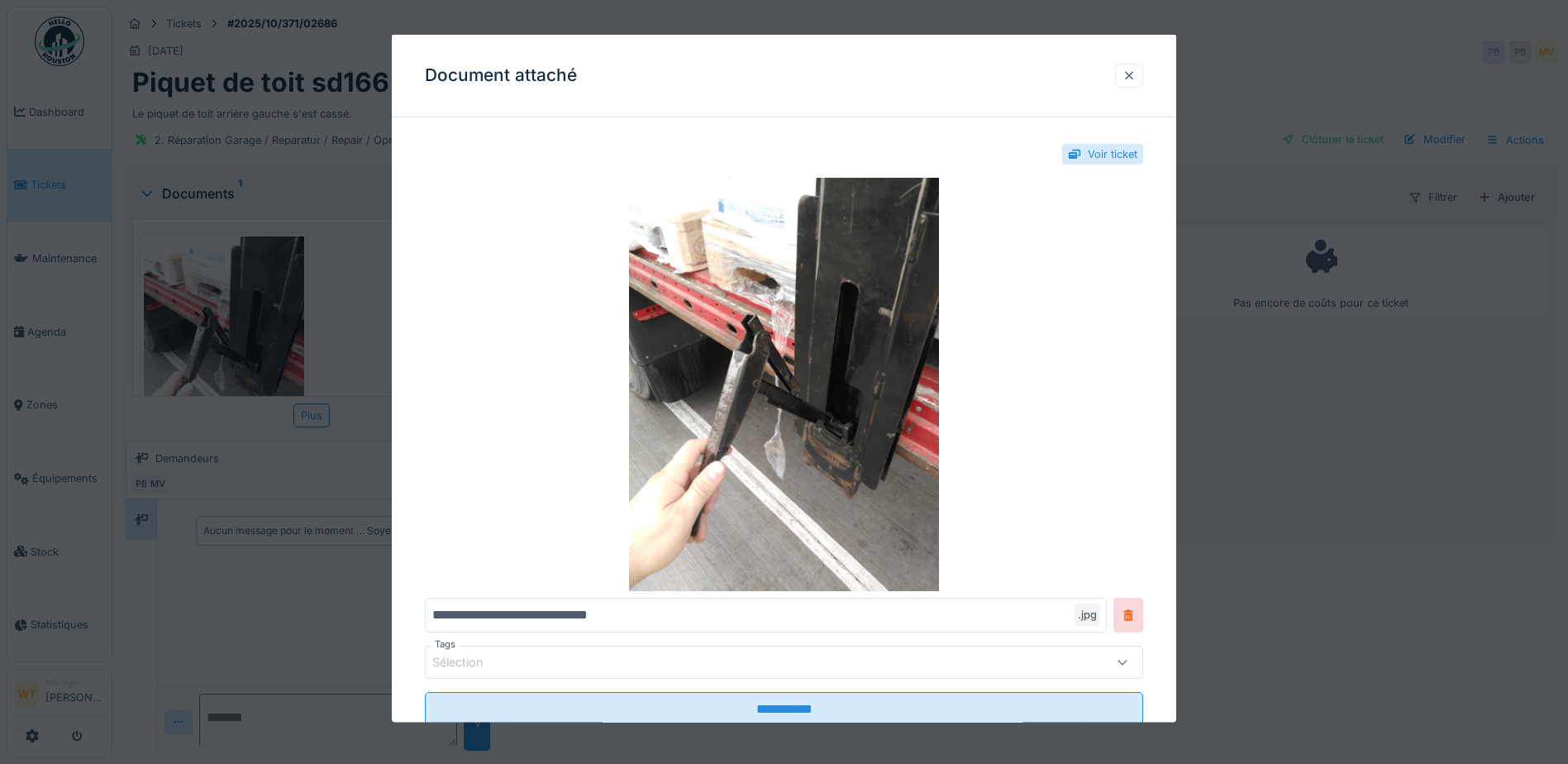
click at [1136, 76] on div at bounding box center [1129, 75] width 14 height 15
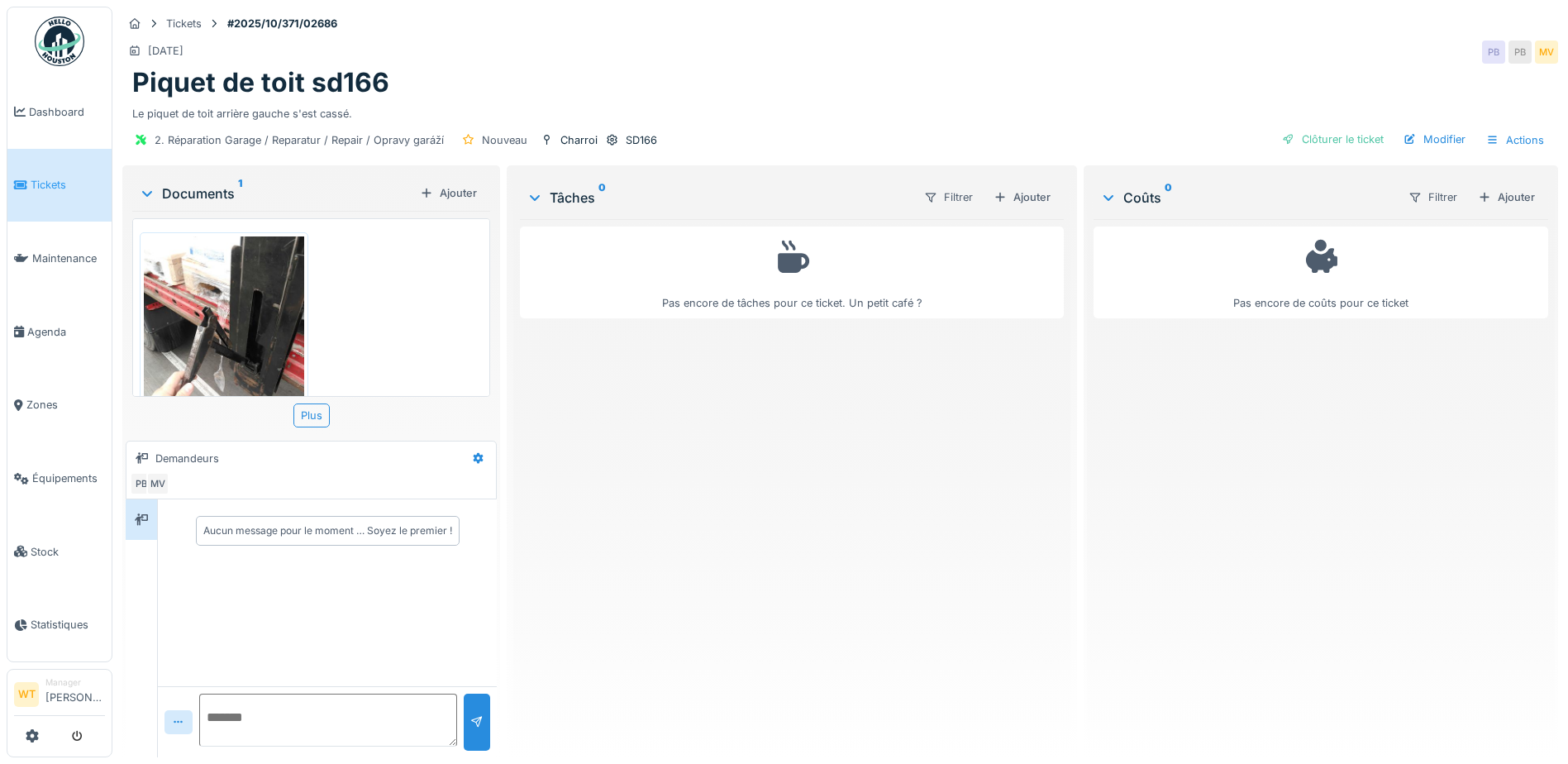
click at [259, 706] on textarea at bounding box center [328, 721] width 258 height 53
click at [251, 317] on img at bounding box center [224, 343] width 160 height 213
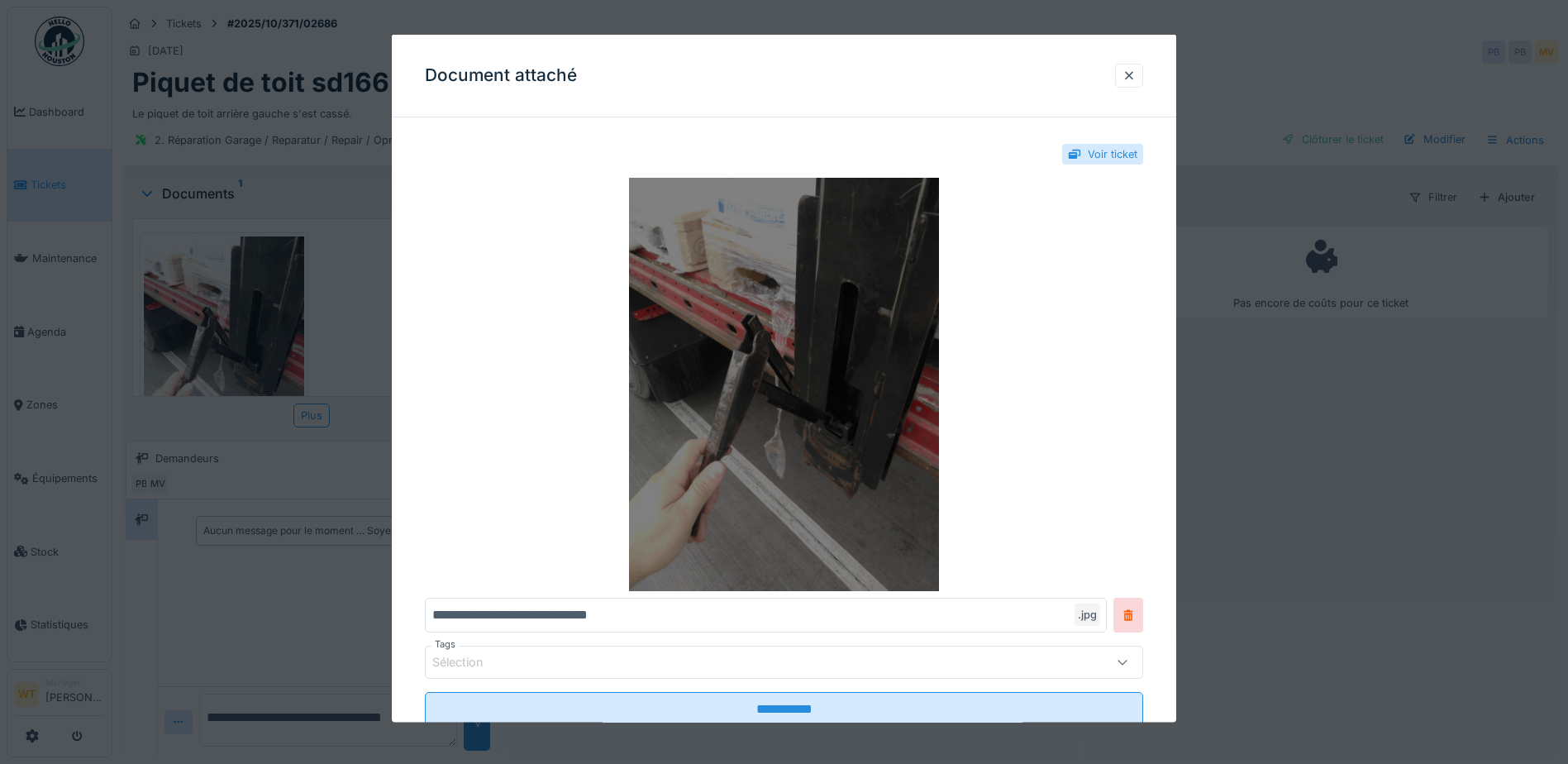
click at [868, 414] on img at bounding box center [784, 385] width 718 height 414
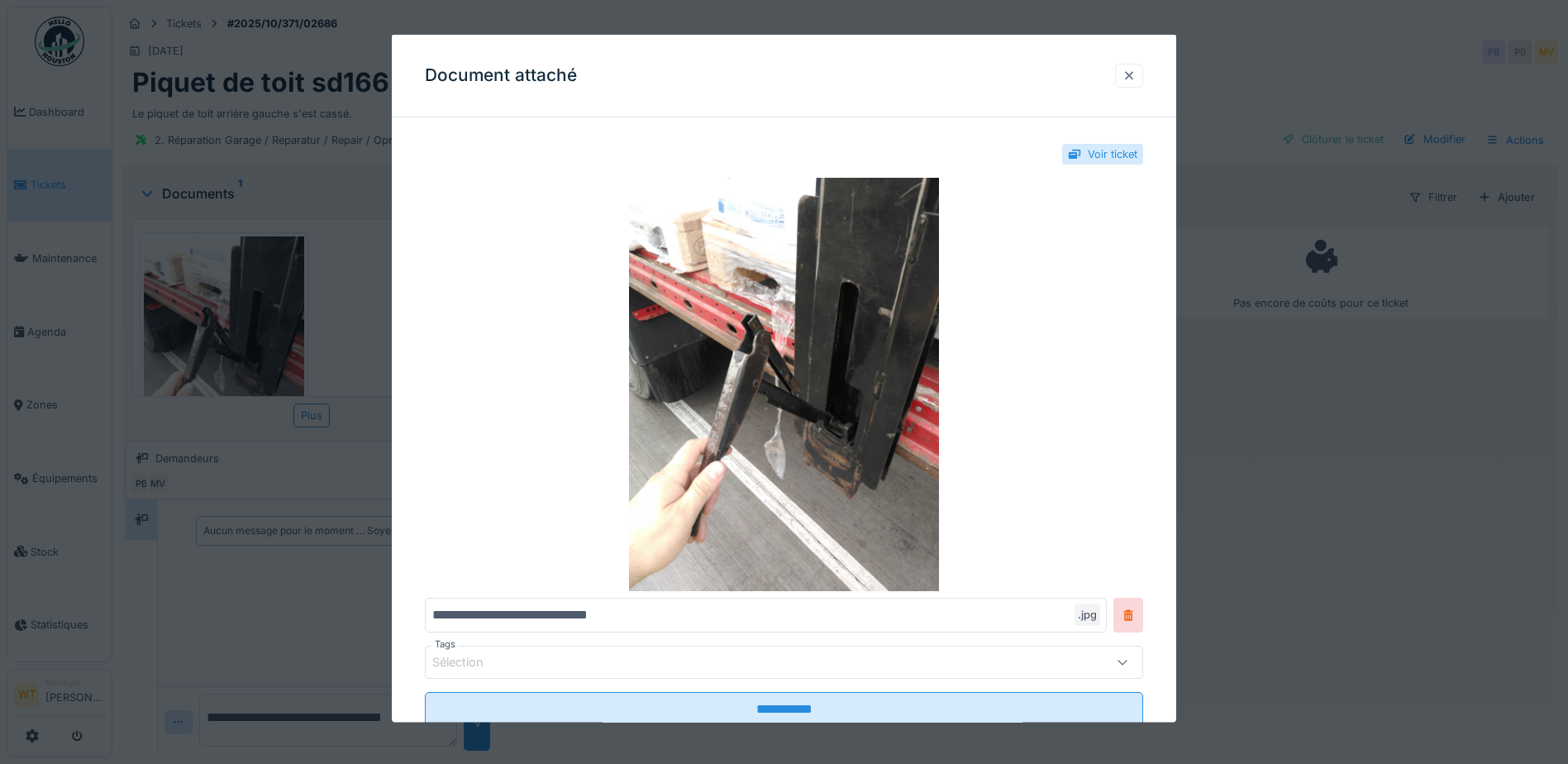
click at [1136, 72] on div at bounding box center [1129, 75] width 14 height 15
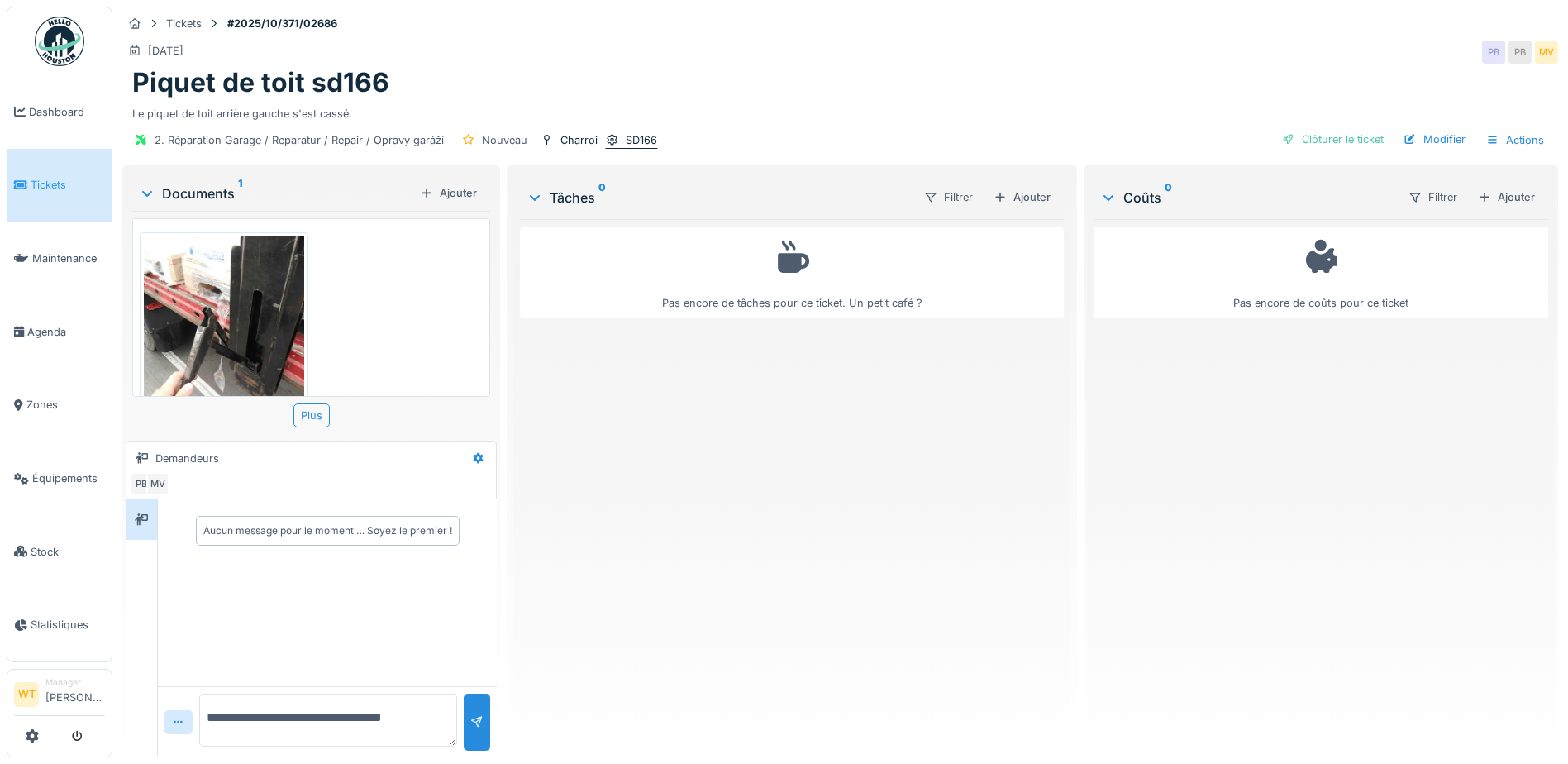
click at [625, 132] on div "SD166" at bounding box center [641, 140] width 32 height 15
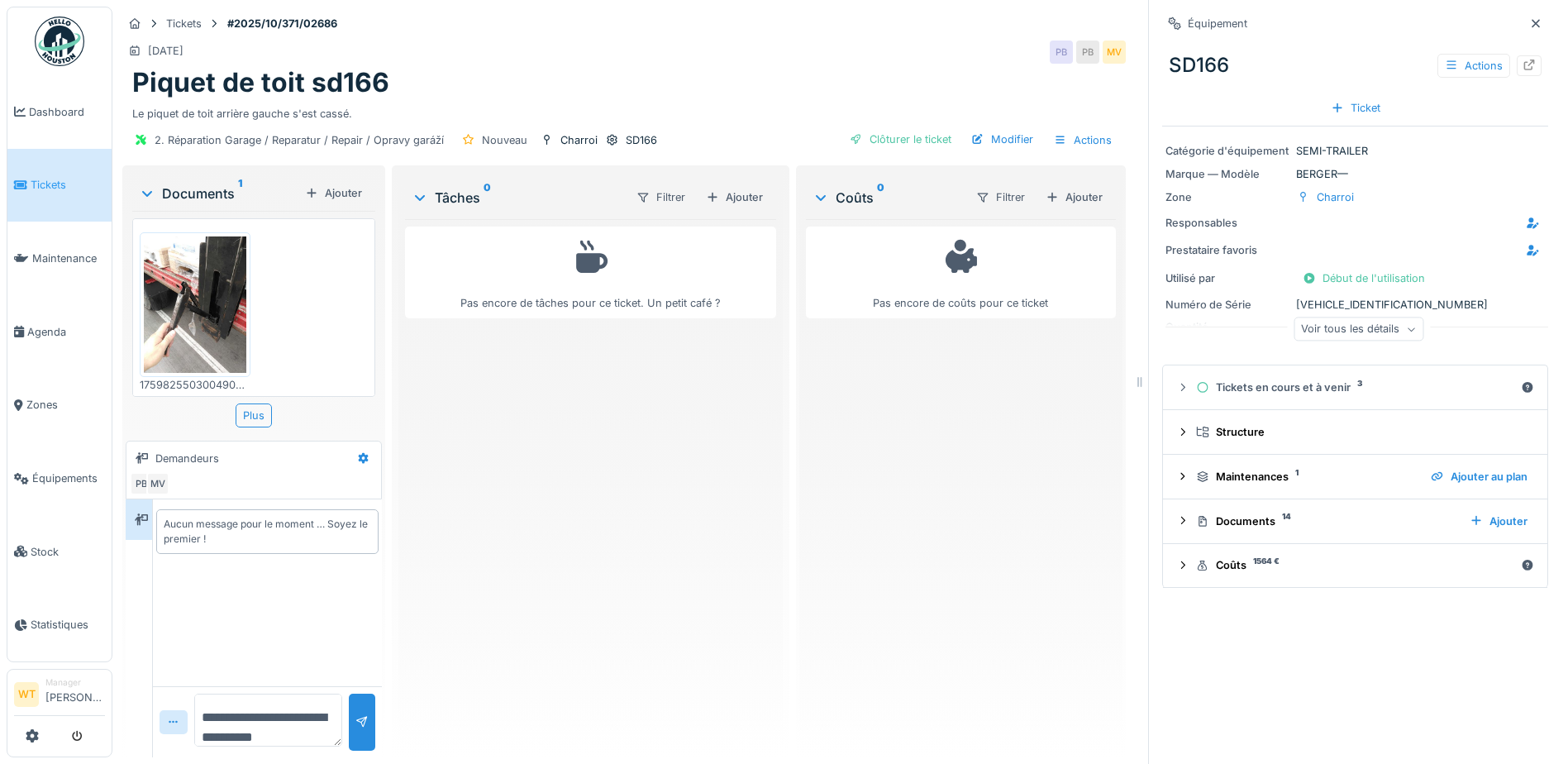
click at [1352, 318] on div "Voir tous les détails" at bounding box center [1358, 330] width 130 height 24
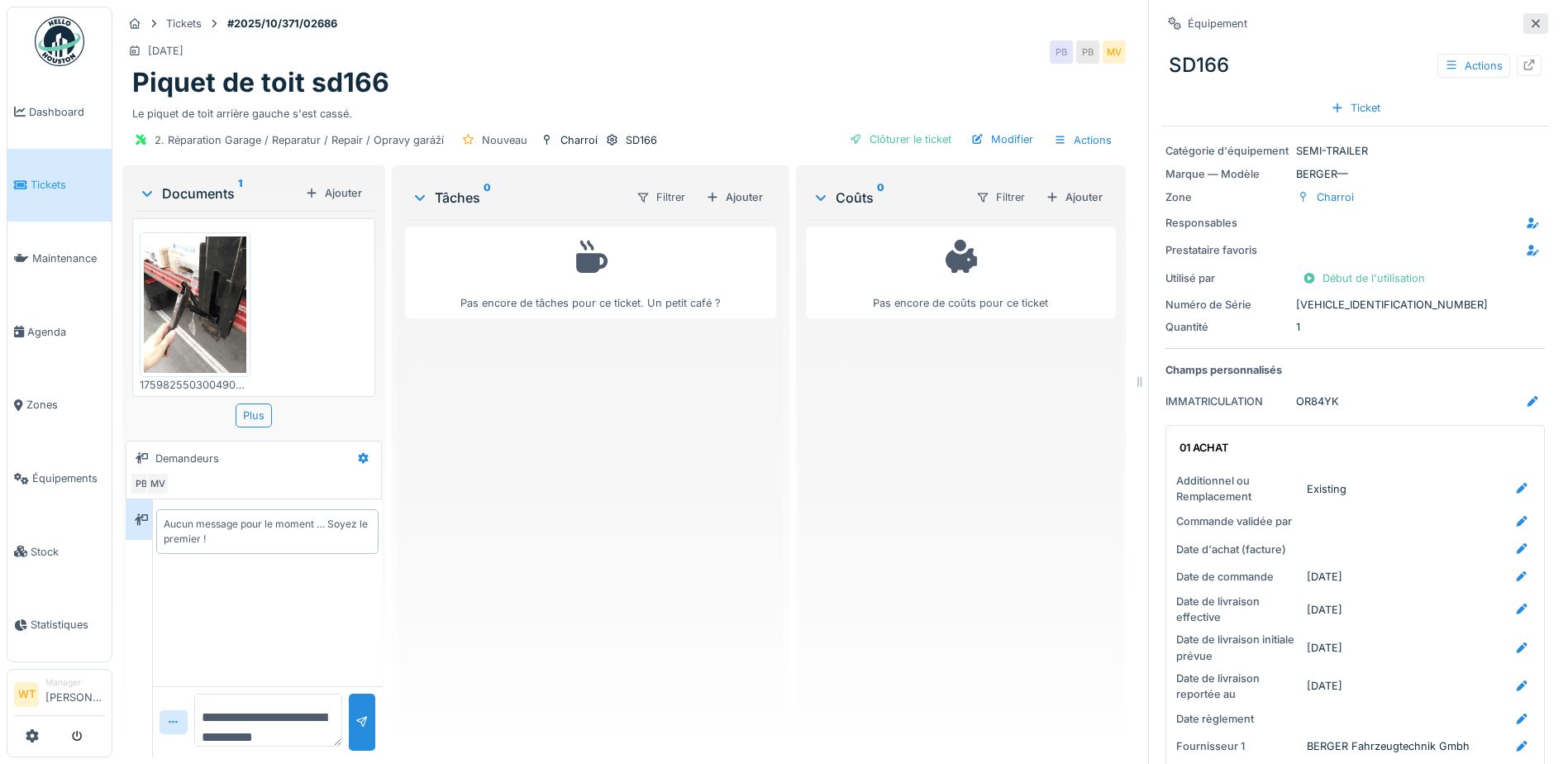
click at [1530, 18] on icon at bounding box center [1536, 23] width 14 height 11
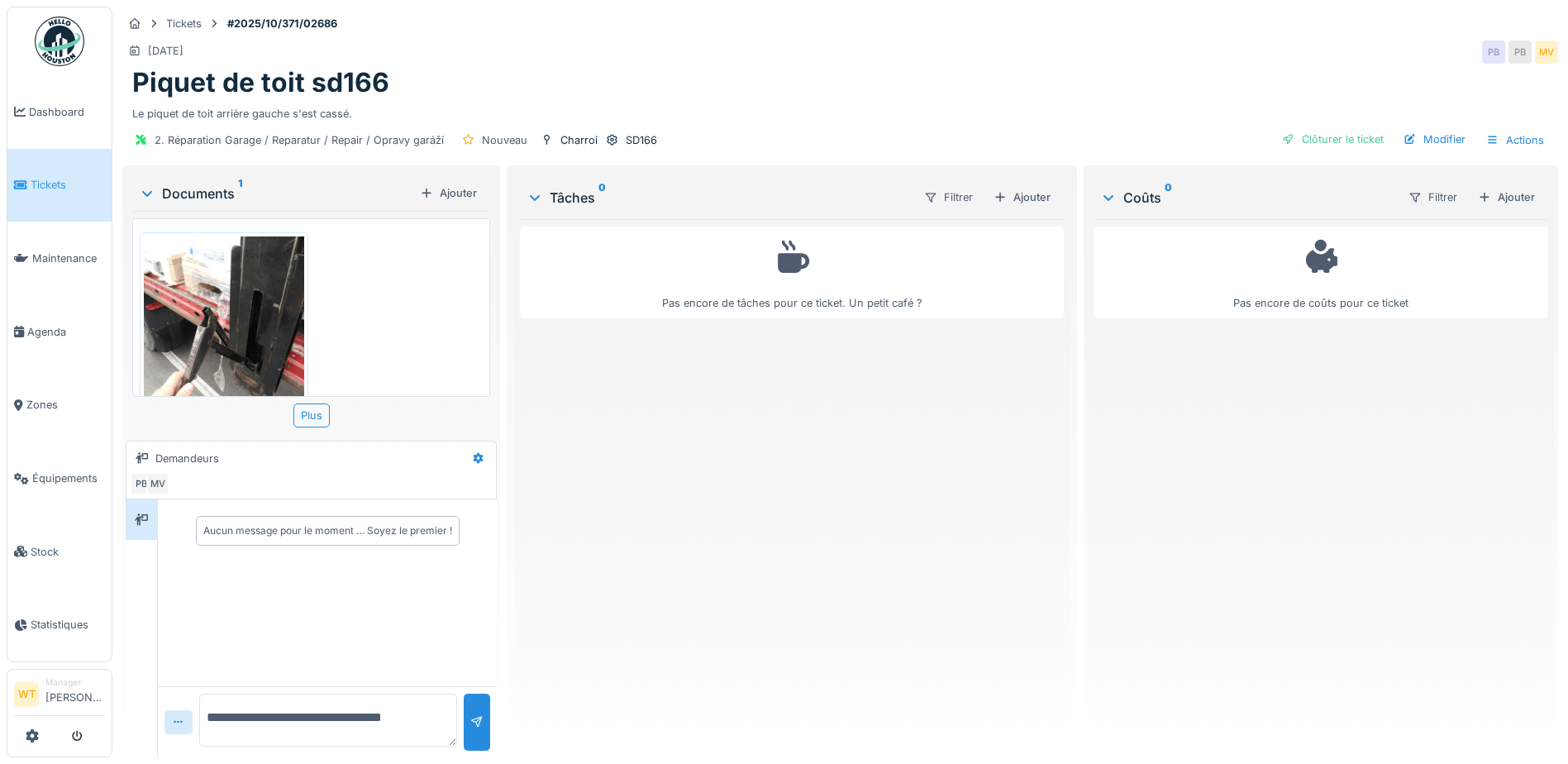
click at [424, 711] on textarea "**********" at bounding box center [328, 721] width 258 height 53
type textarea "**********"
click at [464, 717] on div at bounding box center [476, 722] width 26 height 57
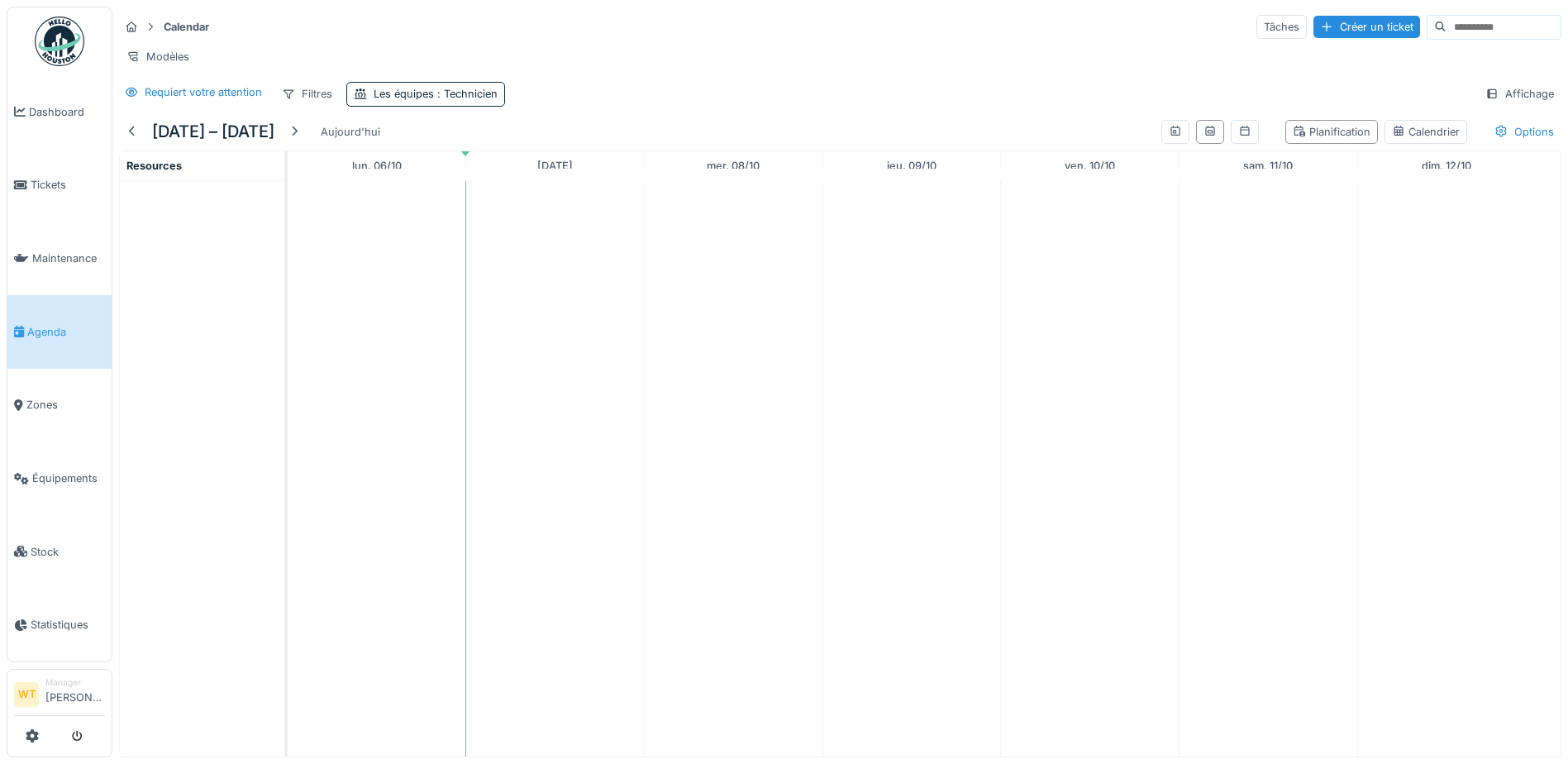
scroll to position [13, 0]
click at [459, 94] on span ": Technicien" at bounding box center [465, 94] width 64 height 13
click at [443, 180] on icon at bounding box center [436, 186] width 14 height 12
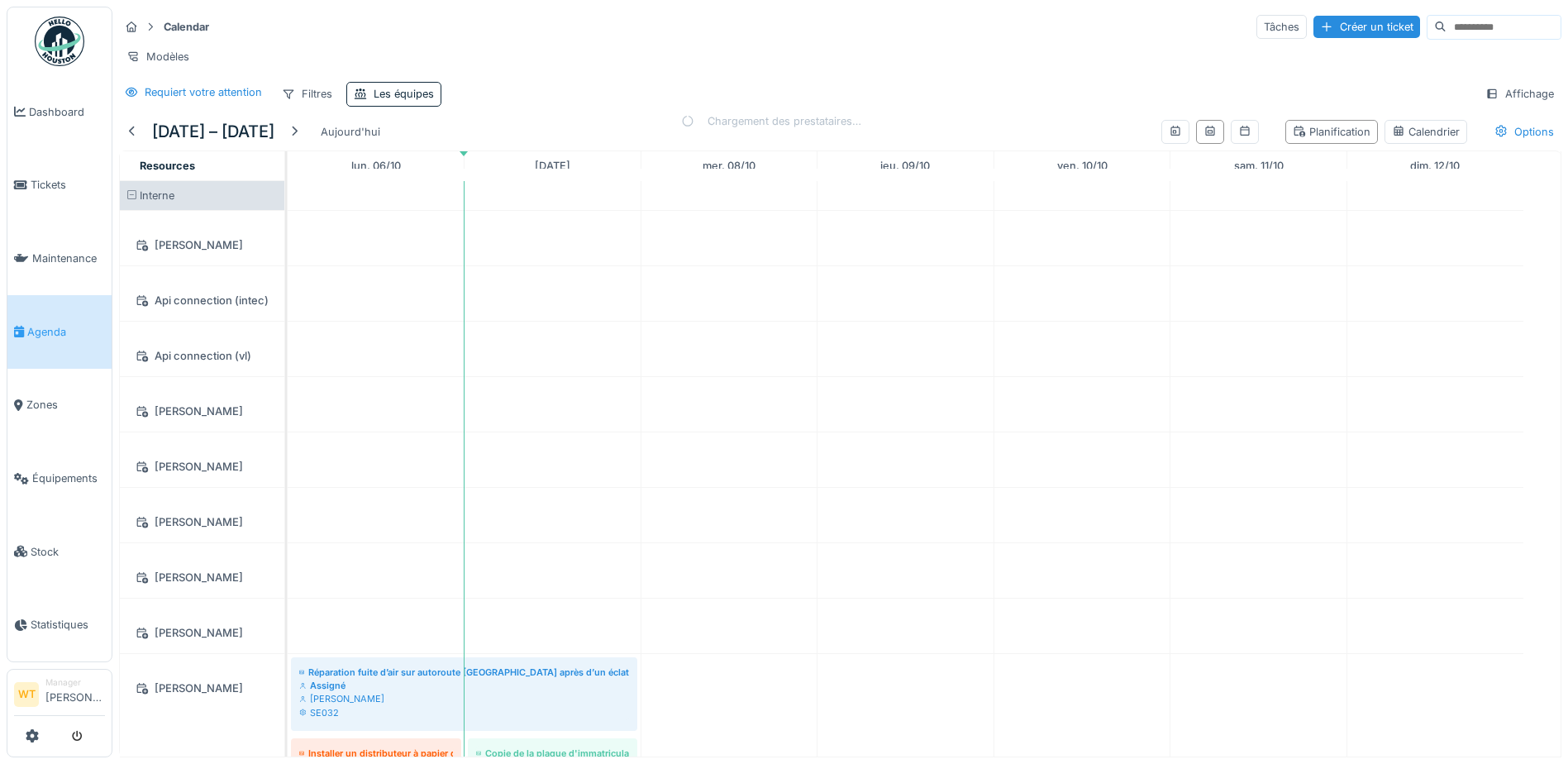
click at [551, 80] on div "Calendar Tâches Créer un ticket Modèles Requiert votre attention Filtres Les éq…" at bounding box center [840, 60] width 1456 height 107
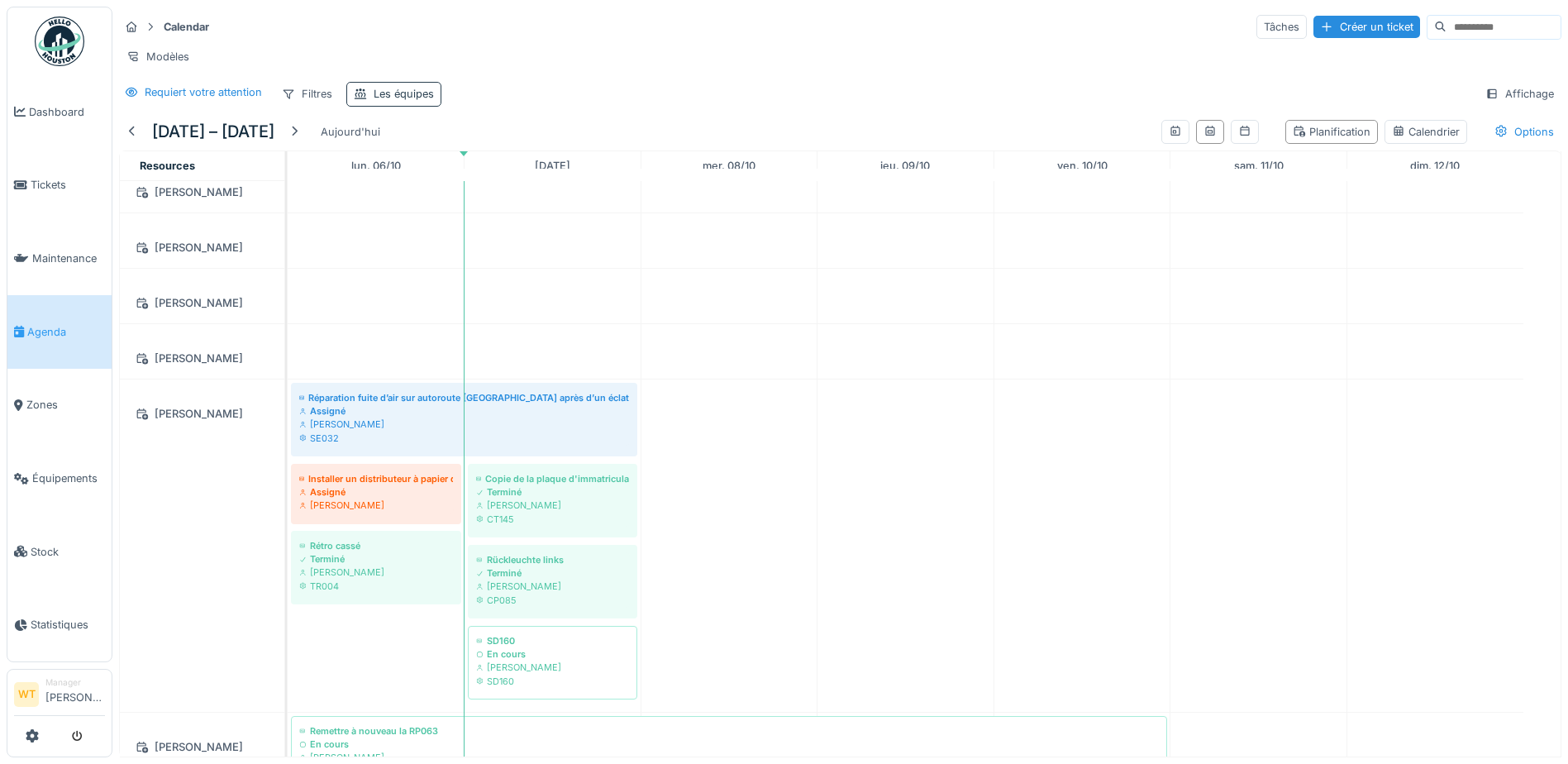
scroll to position [271, 0]
click at [402, 90] on div "Les équipes" at bounding box center [403, 94] width 61 height 15
click at [457, 180] on div "Les équipes" at bounding box center [438, 185] width 154 height 18
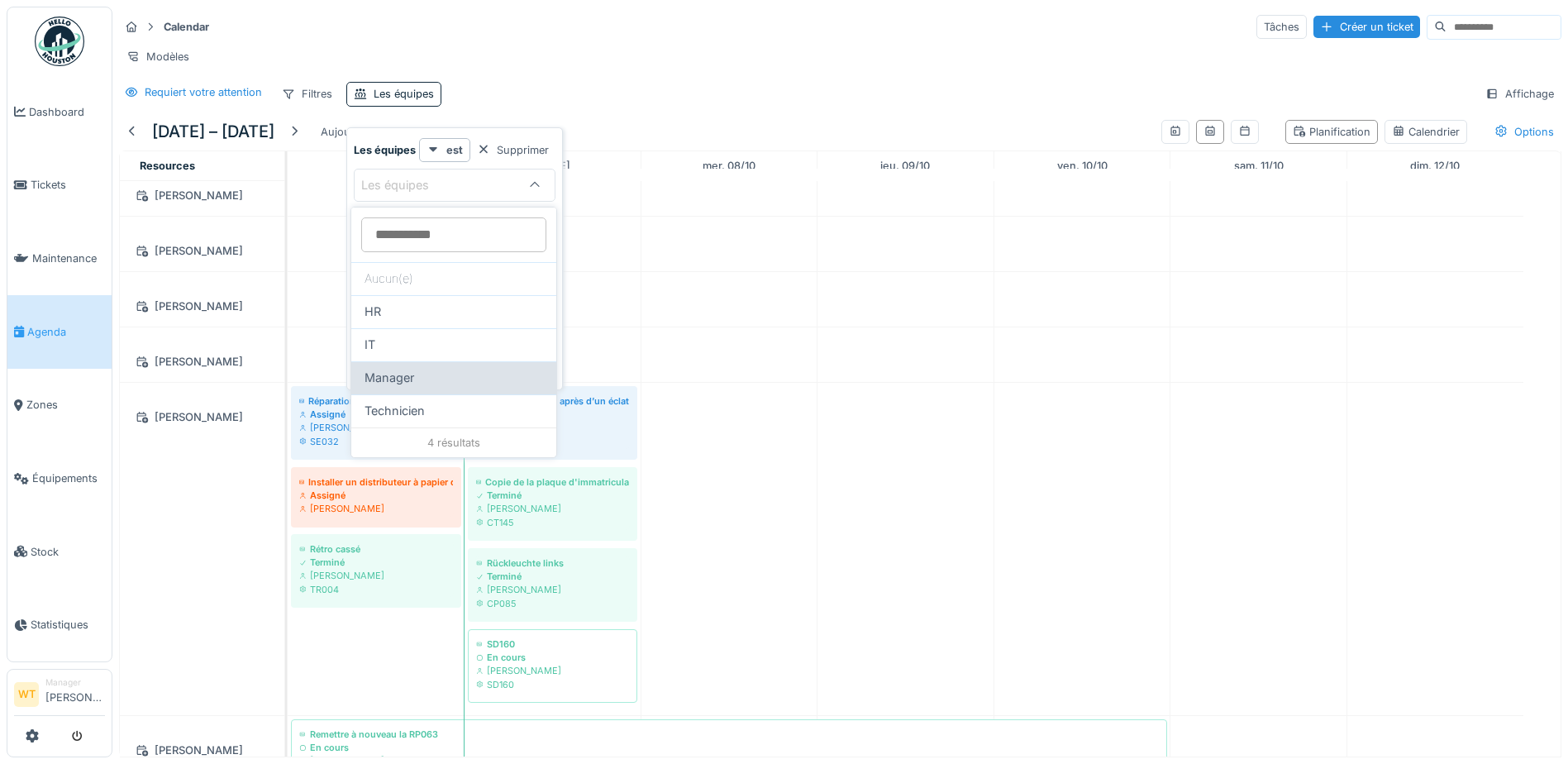
scroll to position [13, 0]
drag, startPoint x: 418, startPoint y: 396, endPoint x: 451, endPoint y: 351, distance: 55.8
click at [418, 402] on span "Technicien" at bounding box center [395, 410] width 61 height 18
type input "***"
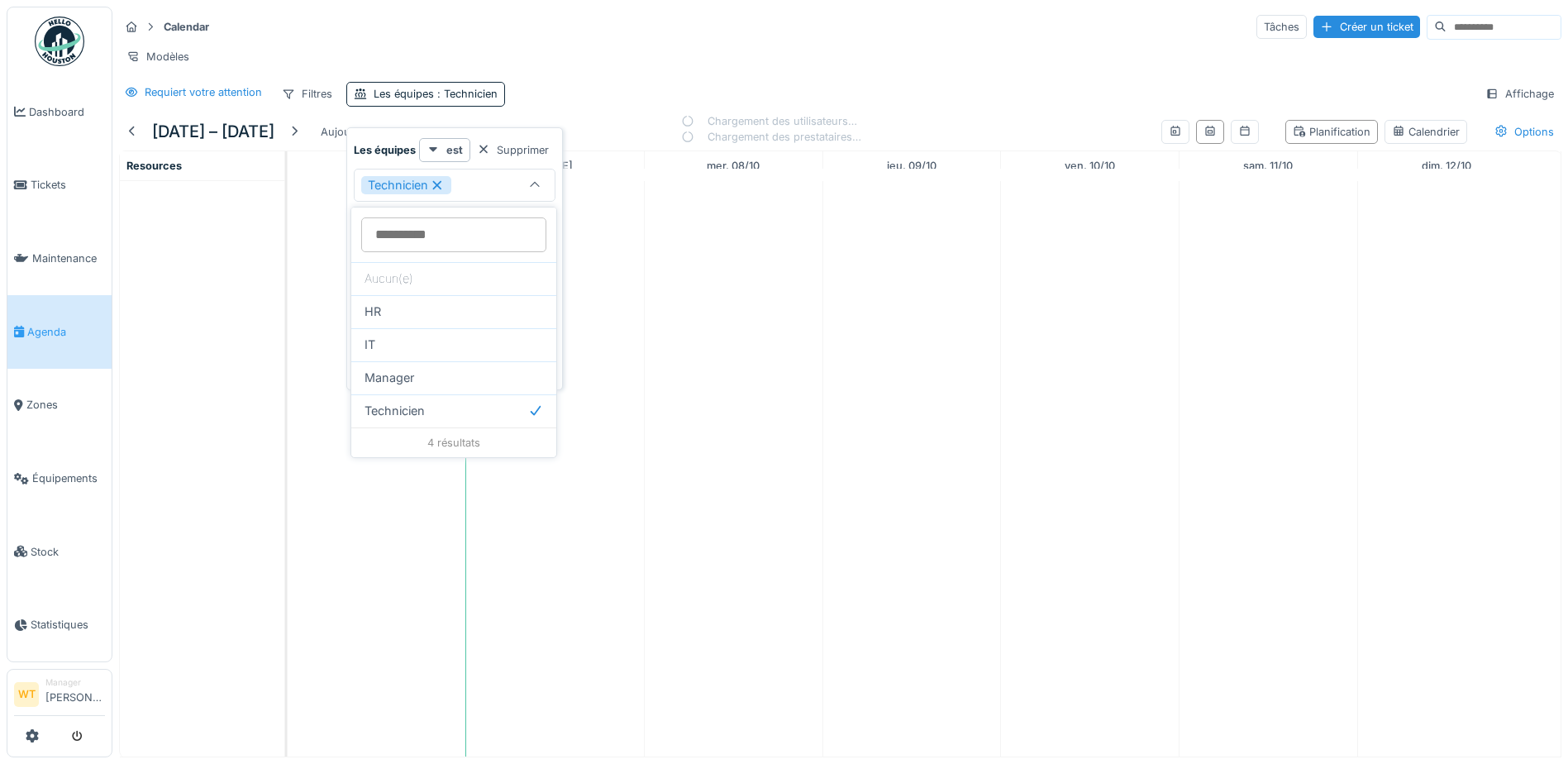
scroll to position [0, 0]
click at [610, 44] on div "Modèles" at bounding box center [840, 56] width 1443 height 24
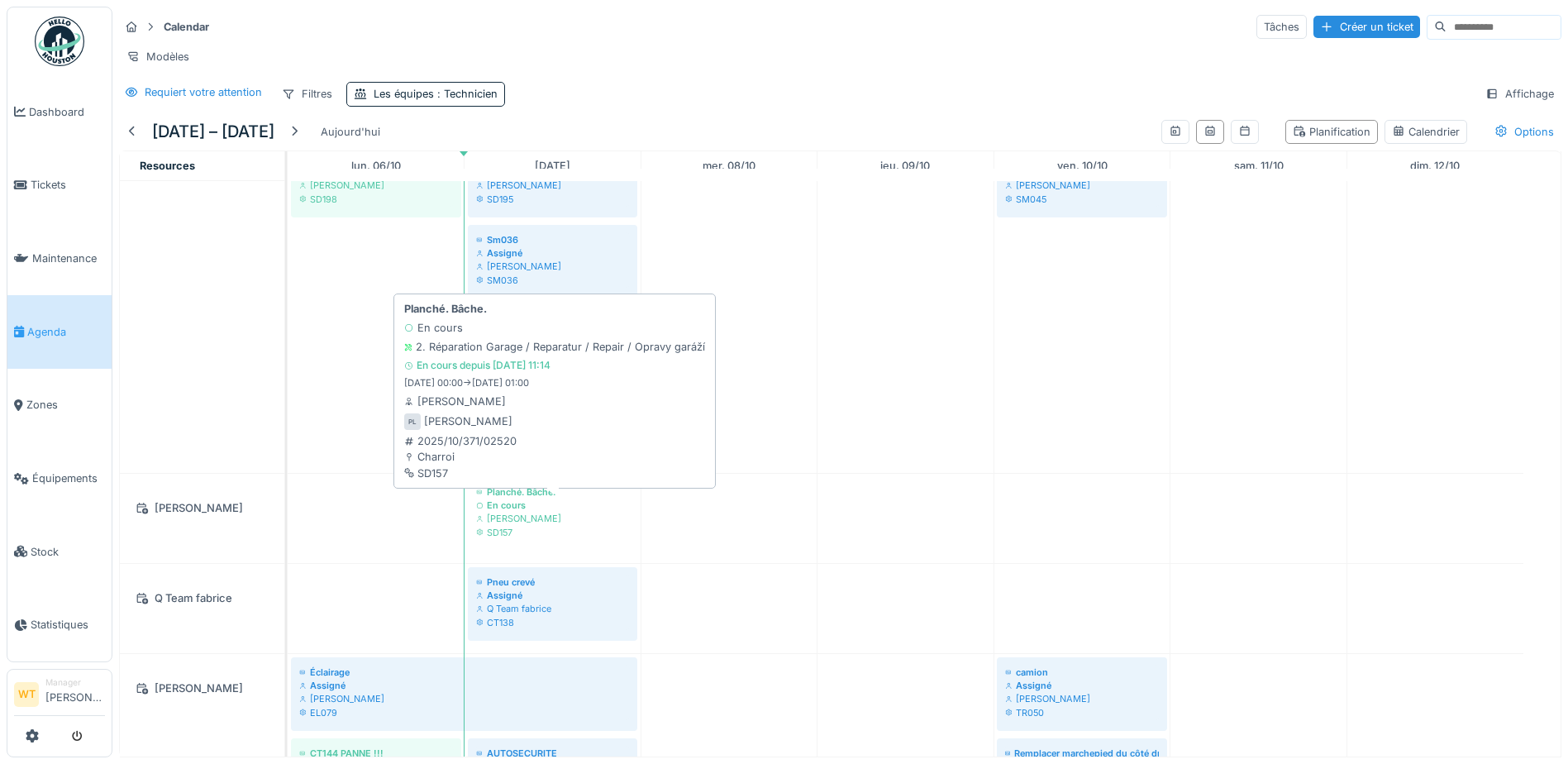
click at [558, 503] on div "En cours" at bounding box center [552, 506] width 153 height 14
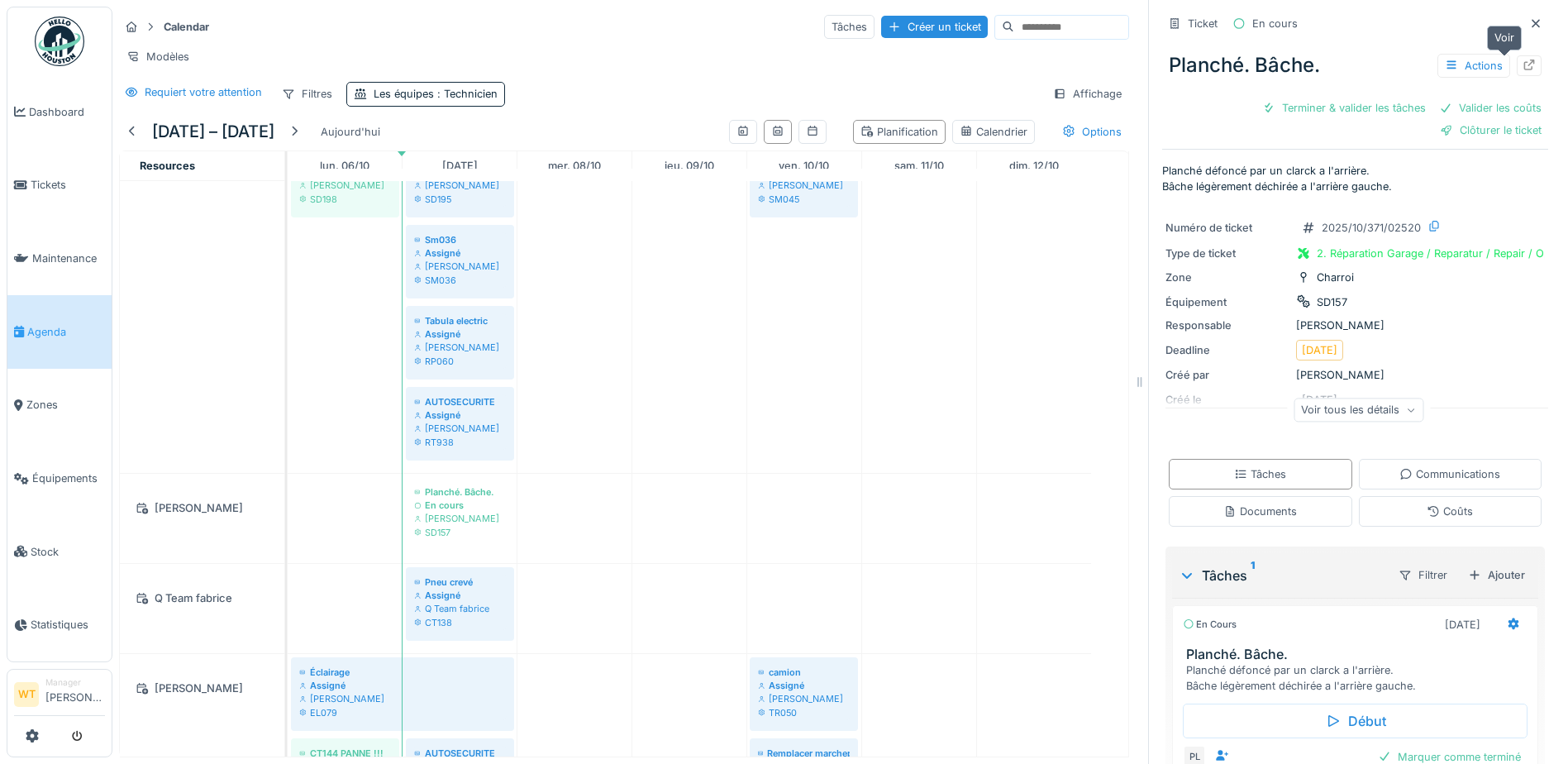
click at [1523, 60] on icon at bounding box center [1530, 65] width 14 height 11
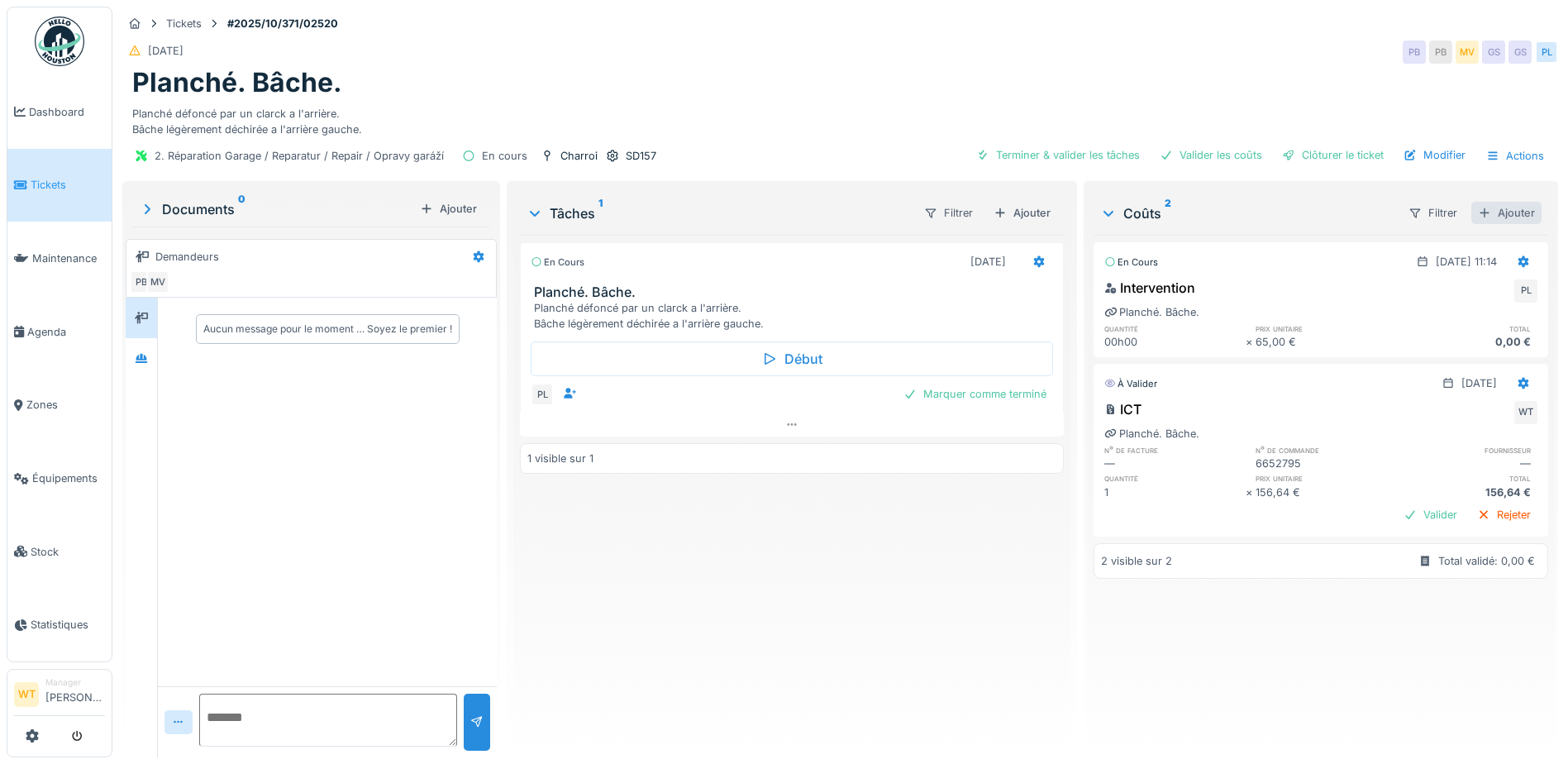
click at [1485, 206] on div "Ajouter" at bounding box center [1507, 213] width 70 height 22
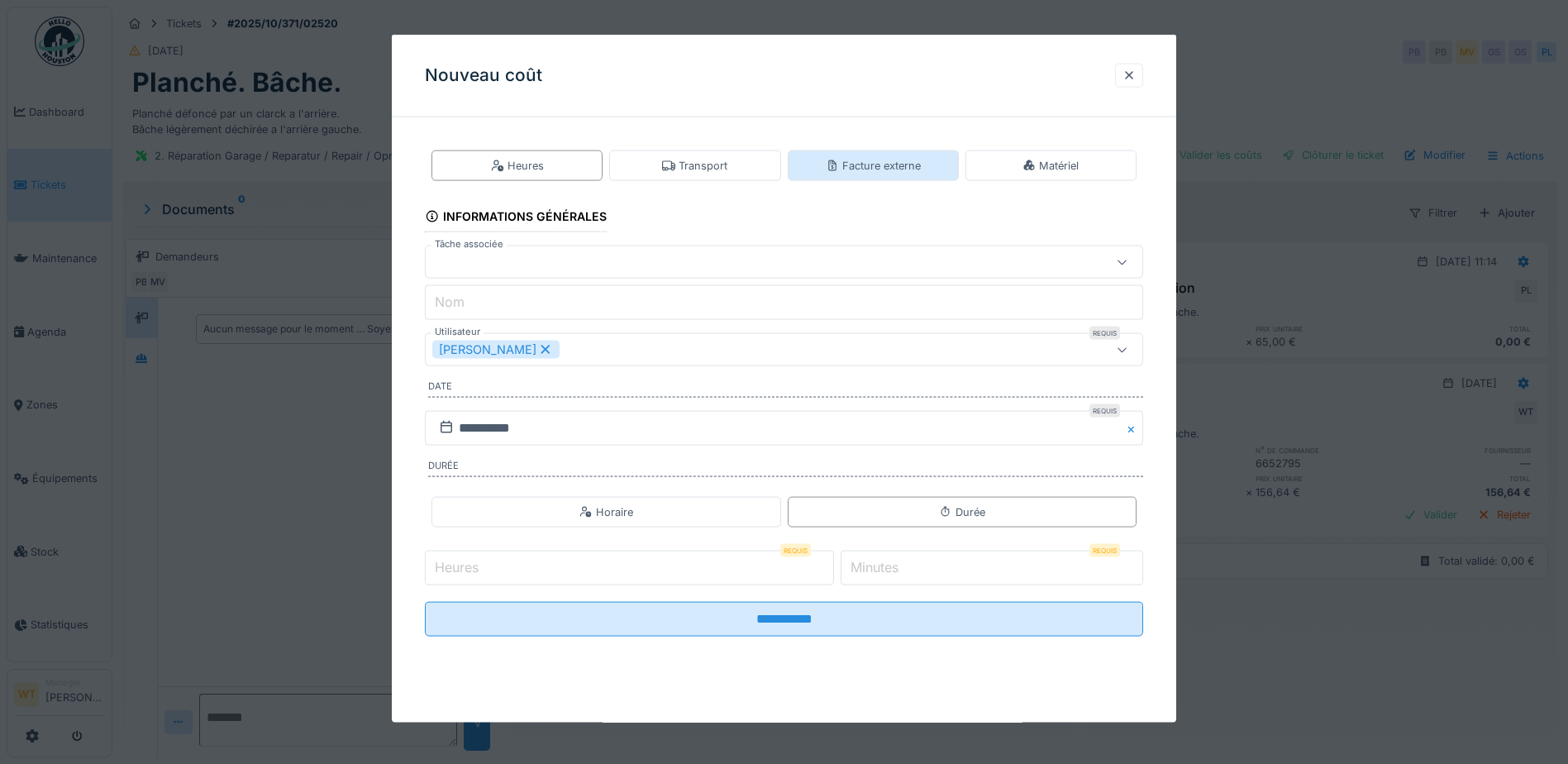
click at [912, 176] on div "Facture externe" at bounding box center [873, 166] width 171 height 31
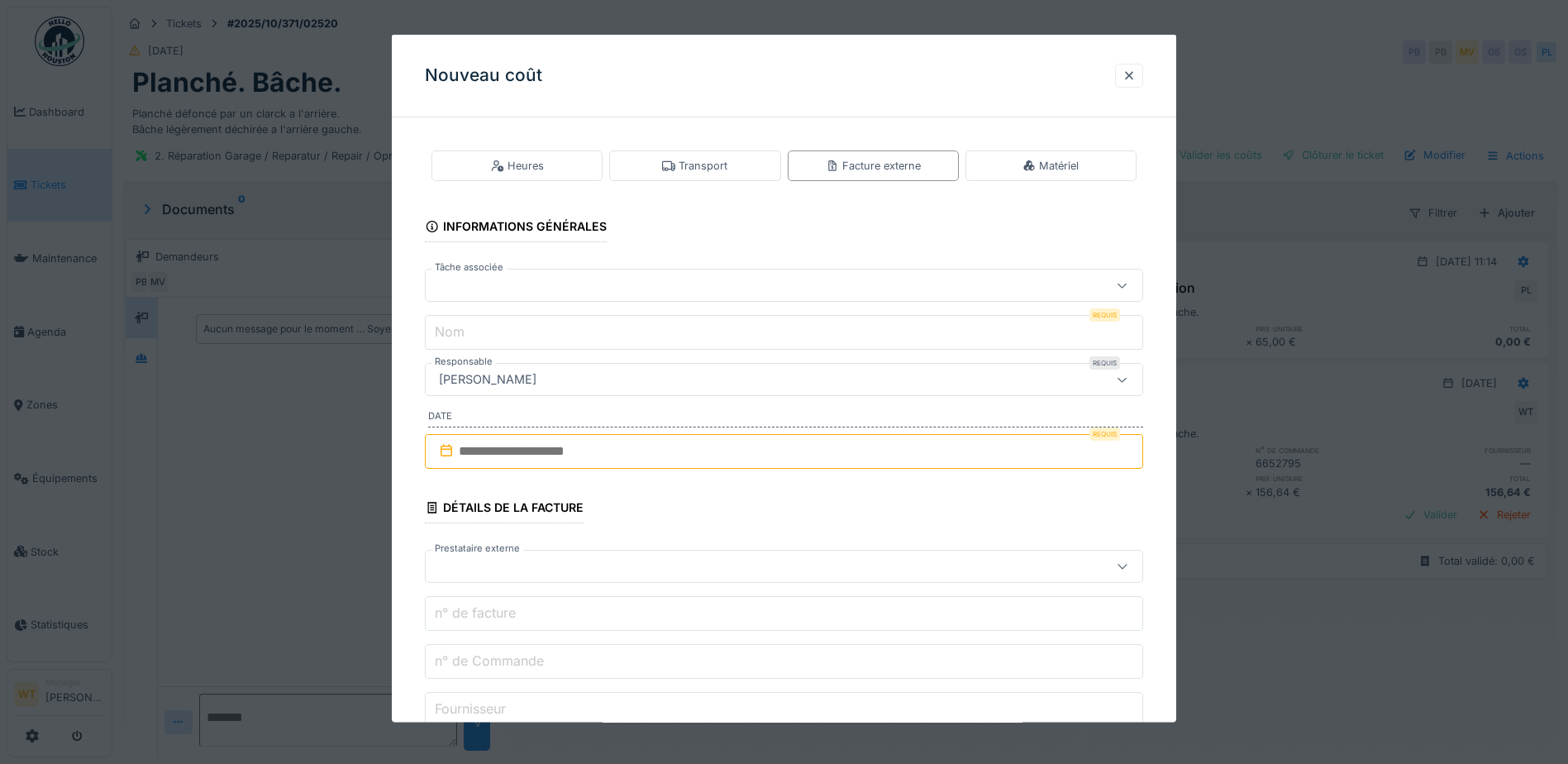
click at [544, 273] on div at bounding box center [784, 285] width 718 height 33
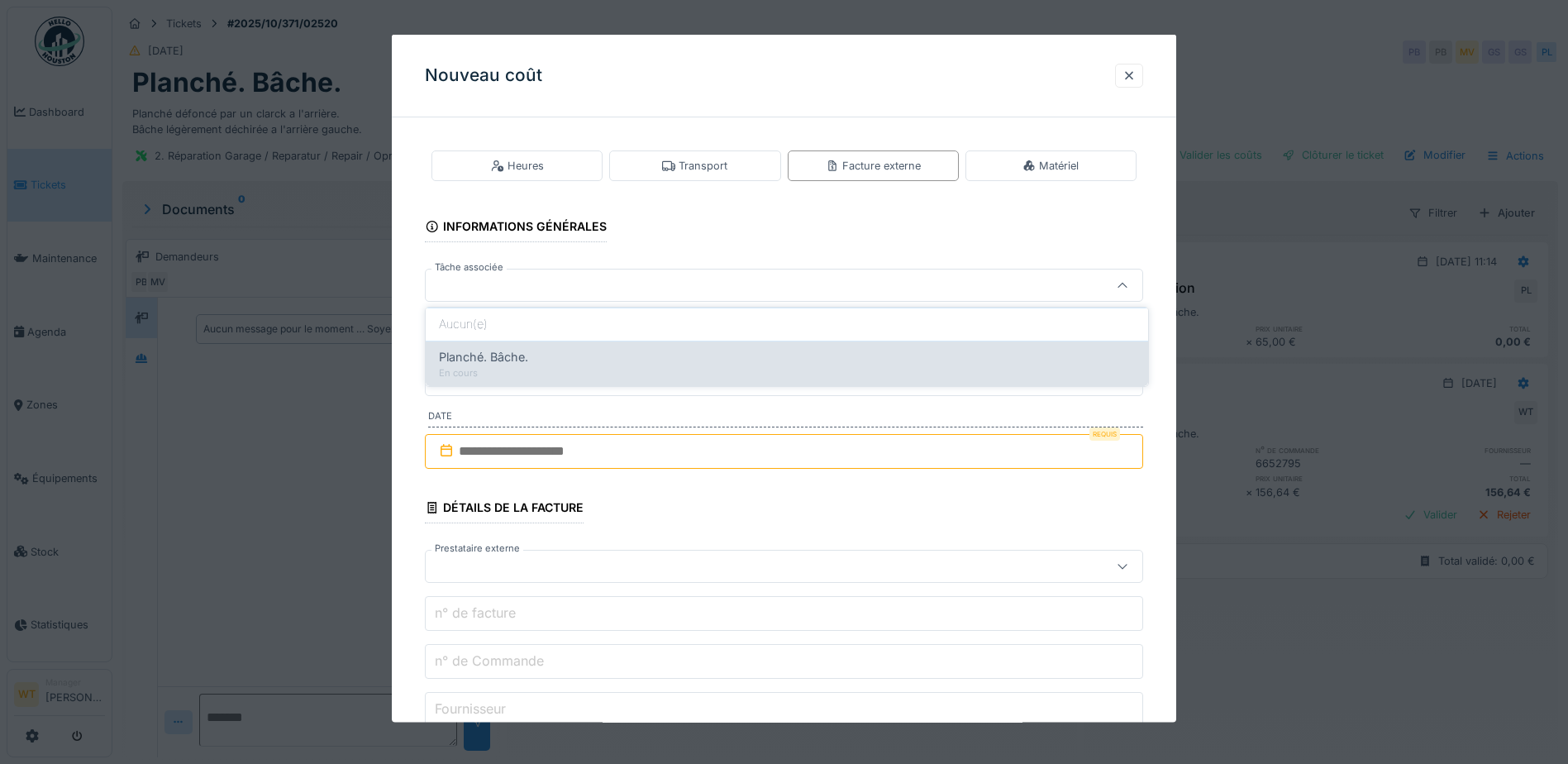
click at [557, 357] on div "Planché. Bâche." at bounding box center [787, 356] width 696 height 18
type input "******"
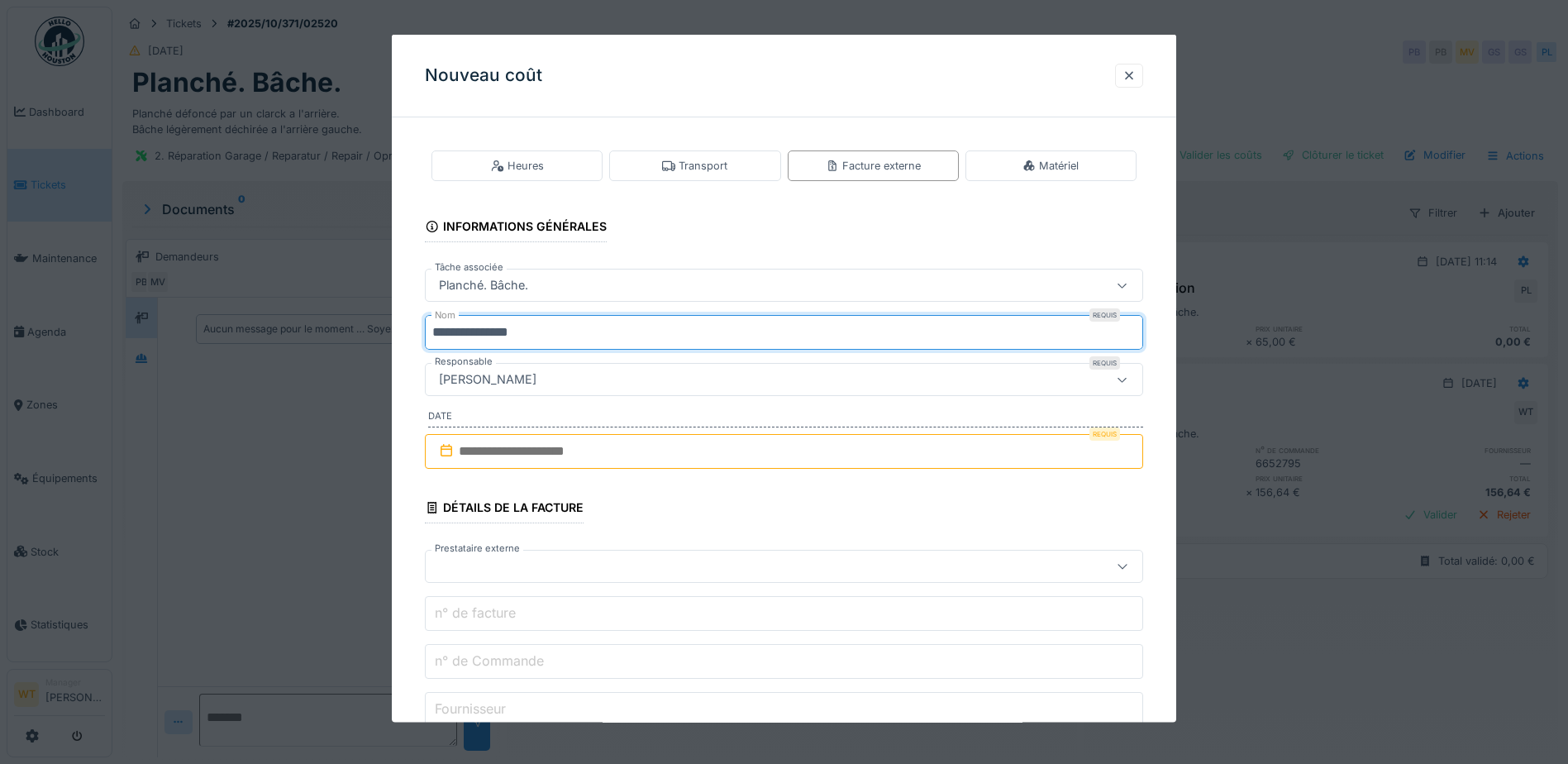
click at [629, 324] on input "**********" at bounding box center [784, 333] width 718 height 35
type input "*"
type input "*****"
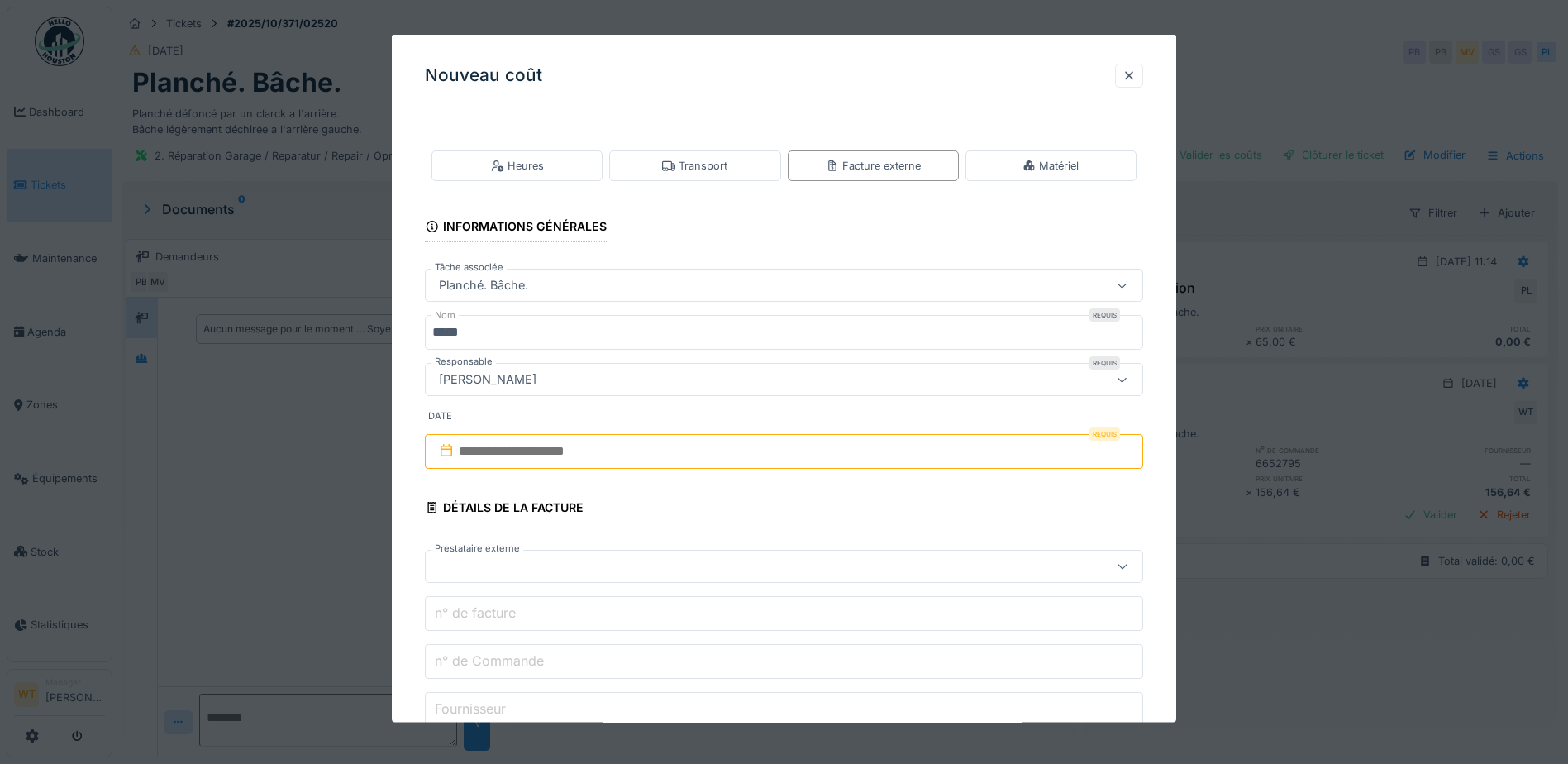
click at [548, 454] on input "text" at bounding box center [784, 451] width 718 height 35
click at [735, 582] on div "7" at bounding box center [734, 587] width 22 height 24
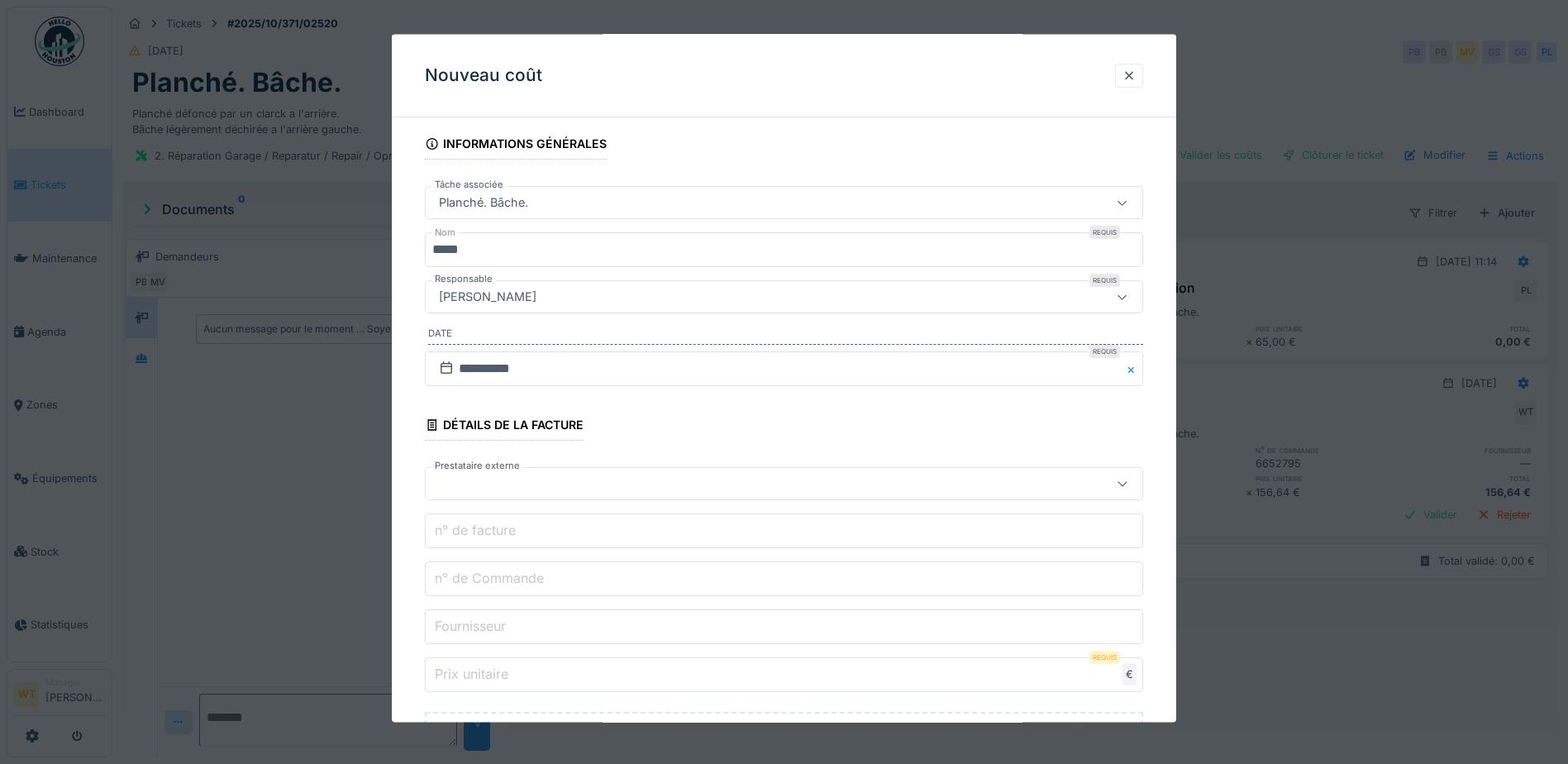
click at [579, 488] on div at bounding box center [741, 483] width 620 height 18
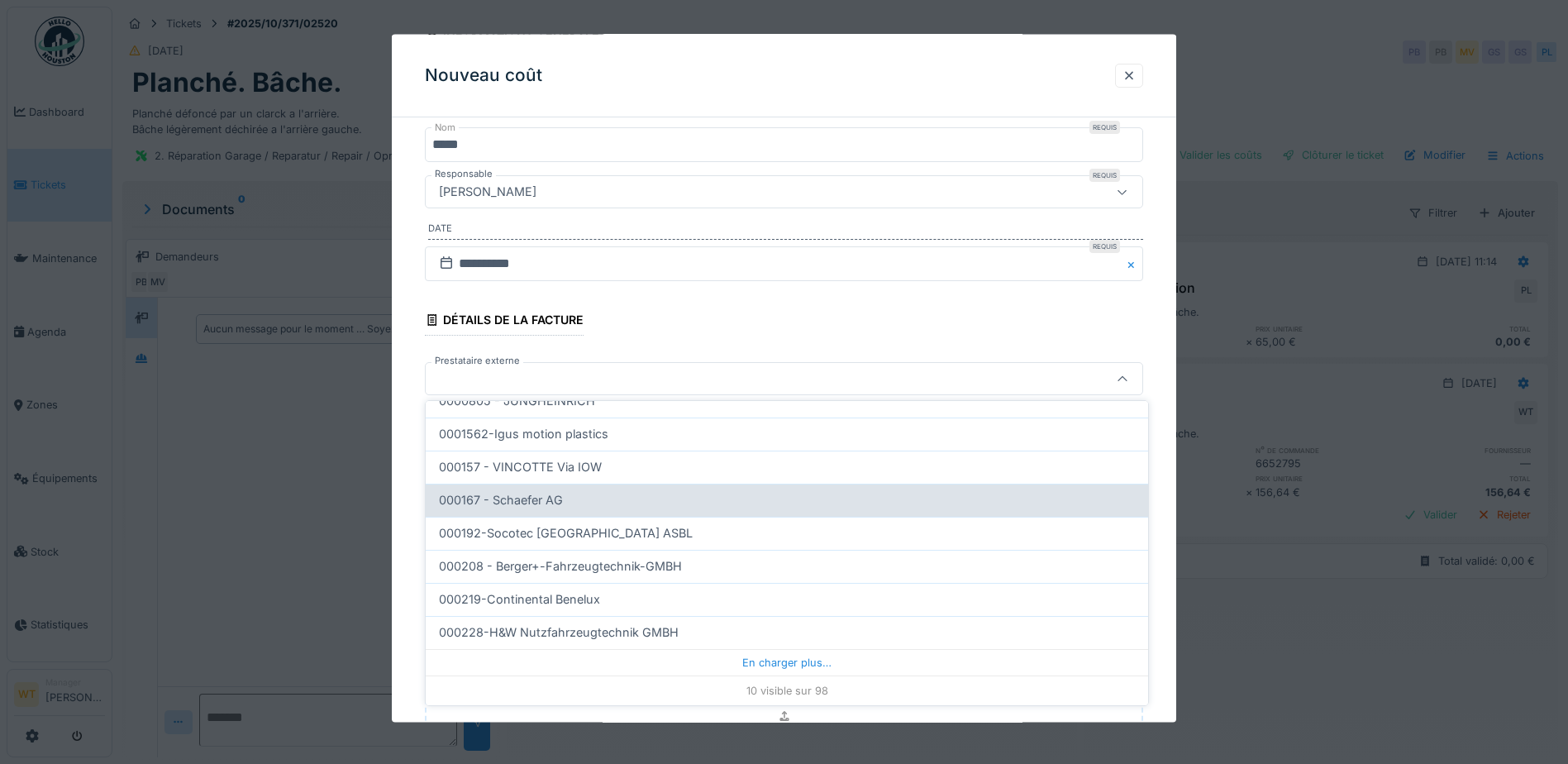
scroll to position [55, 0]
